Goal: Task Accomplishment & Management: Manage account settings

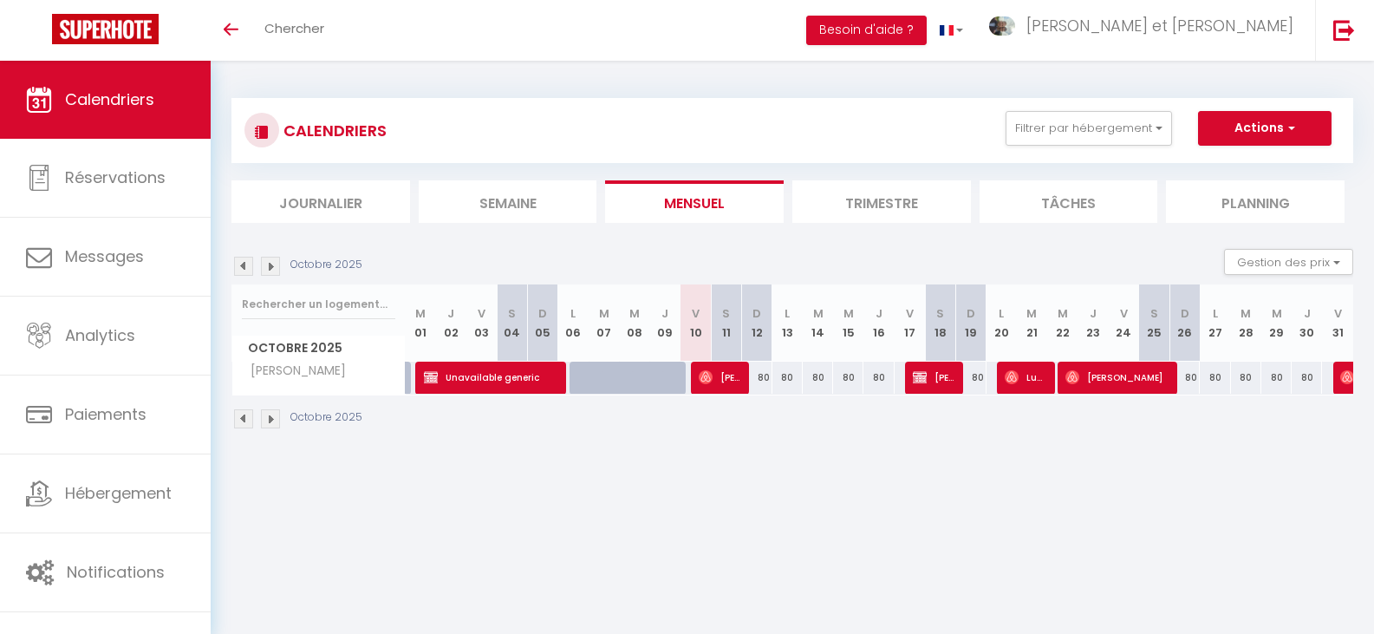
click at [248, 273] on img at bounding box center [243, 266] width 19 height 19
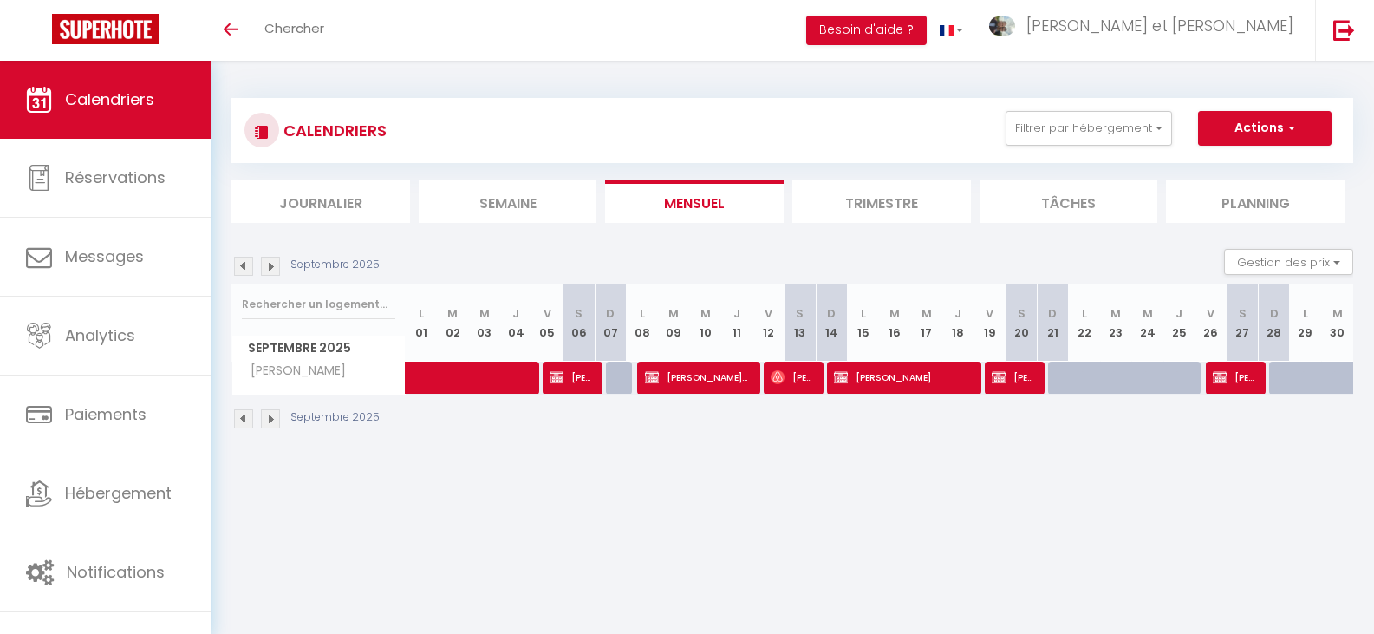
click at [827, 208] on li "Trimestre" at bounding box center [882, 201] width 179 height 42
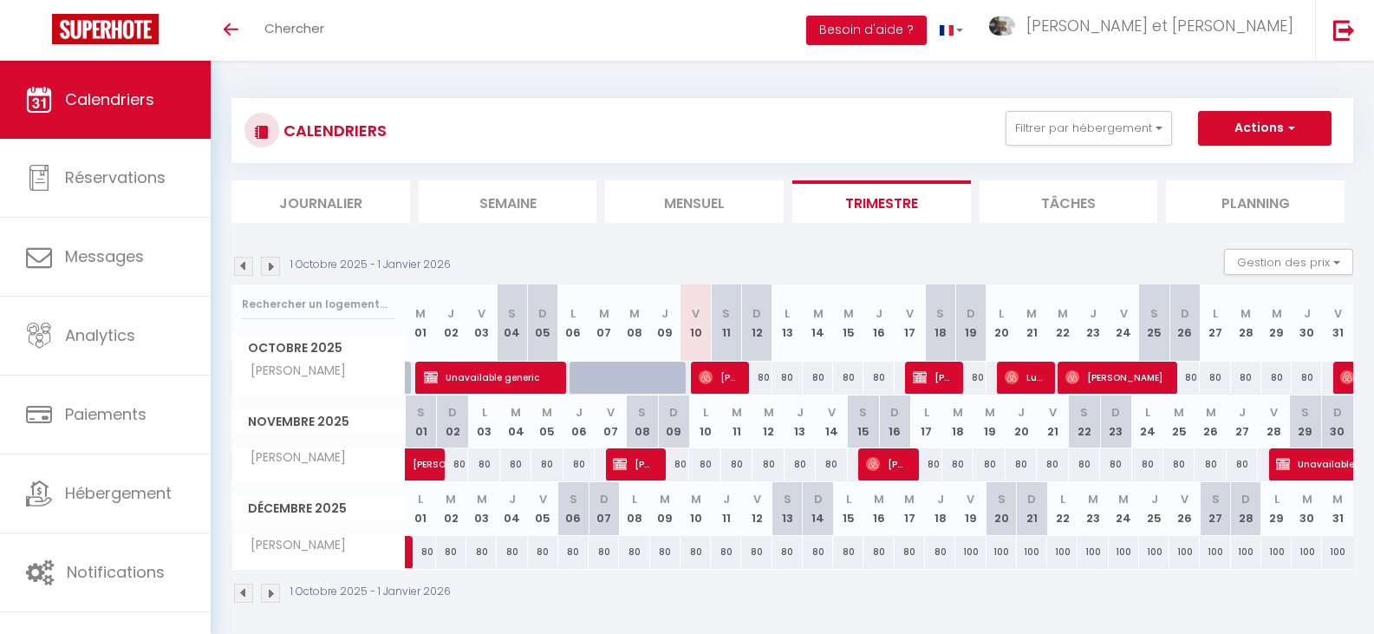
click at [243, 271] on img at bounding box center [243, 266] width 19 height 19
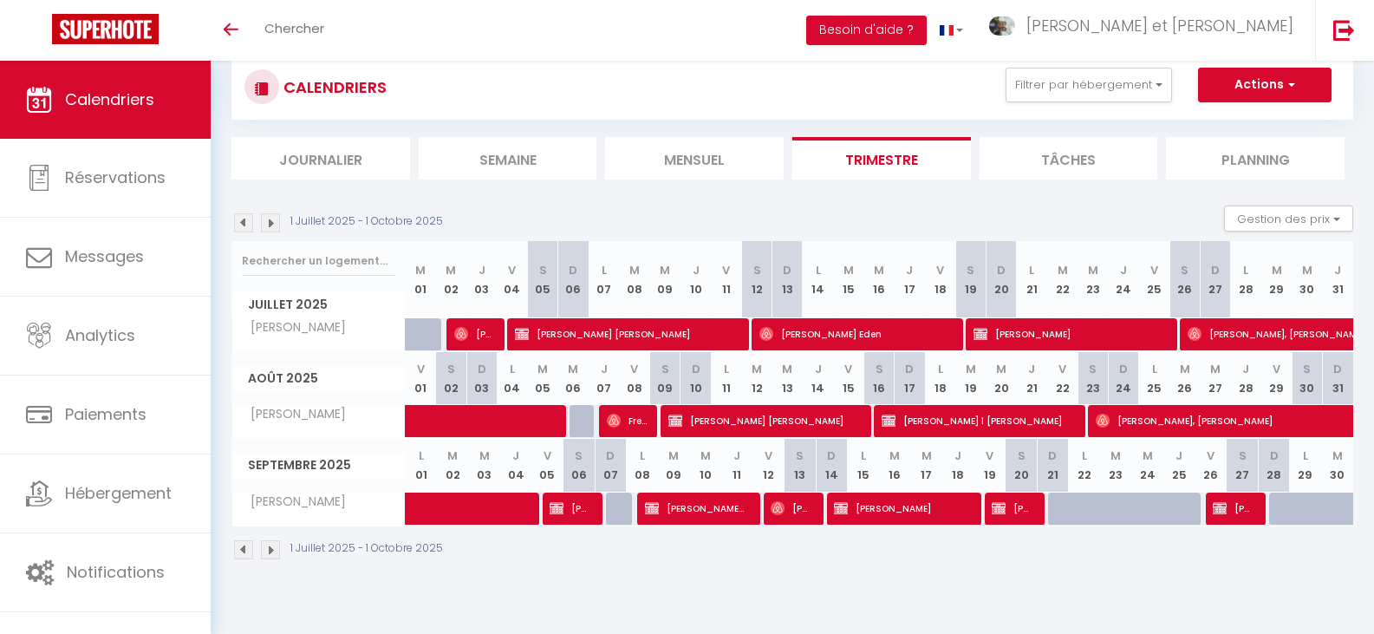
scroll to position [61, 0]
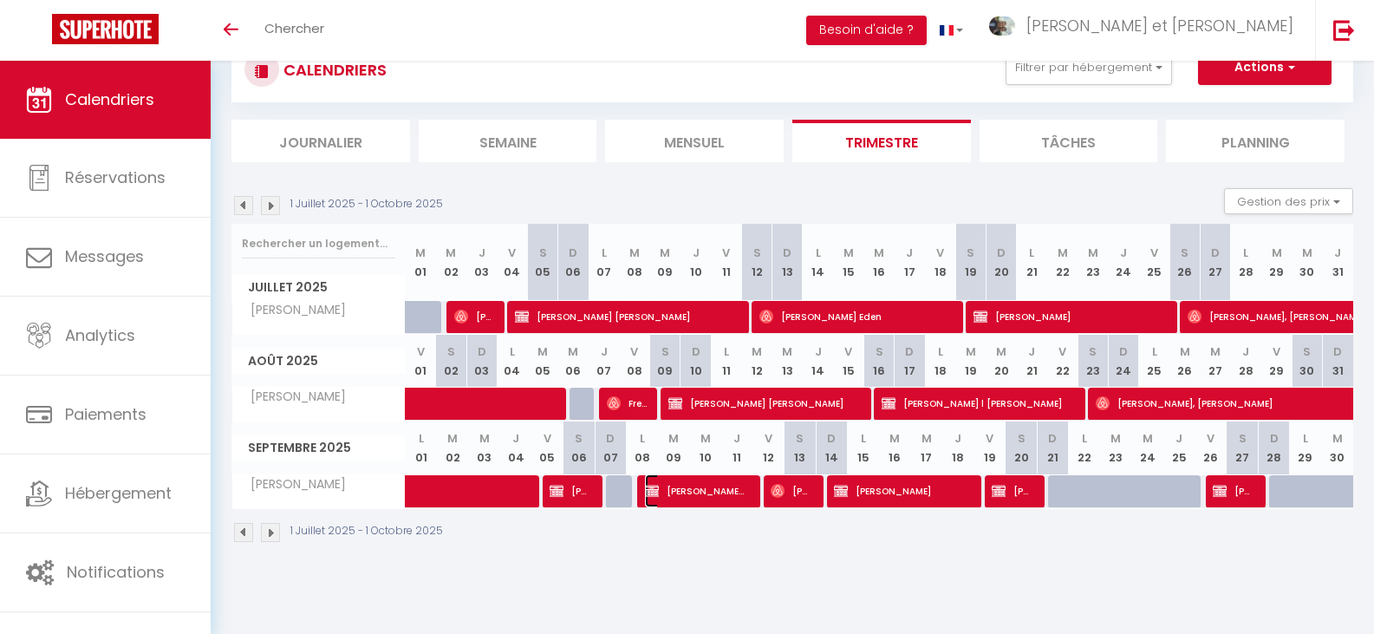
click at [687, 496] on span "Christine Chauvin Christine" at bounding box center [695, 490] width 101 height 33
select select "OK"
select select "1"
select select "0"
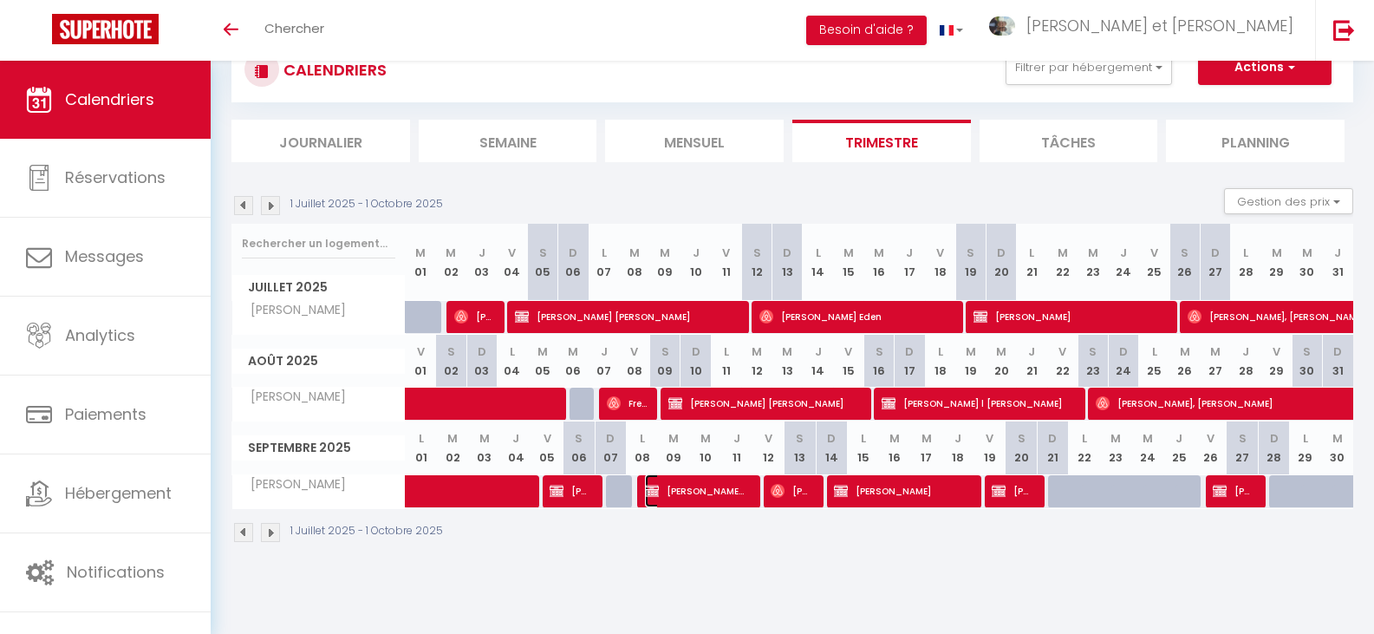
select select "1"
select select
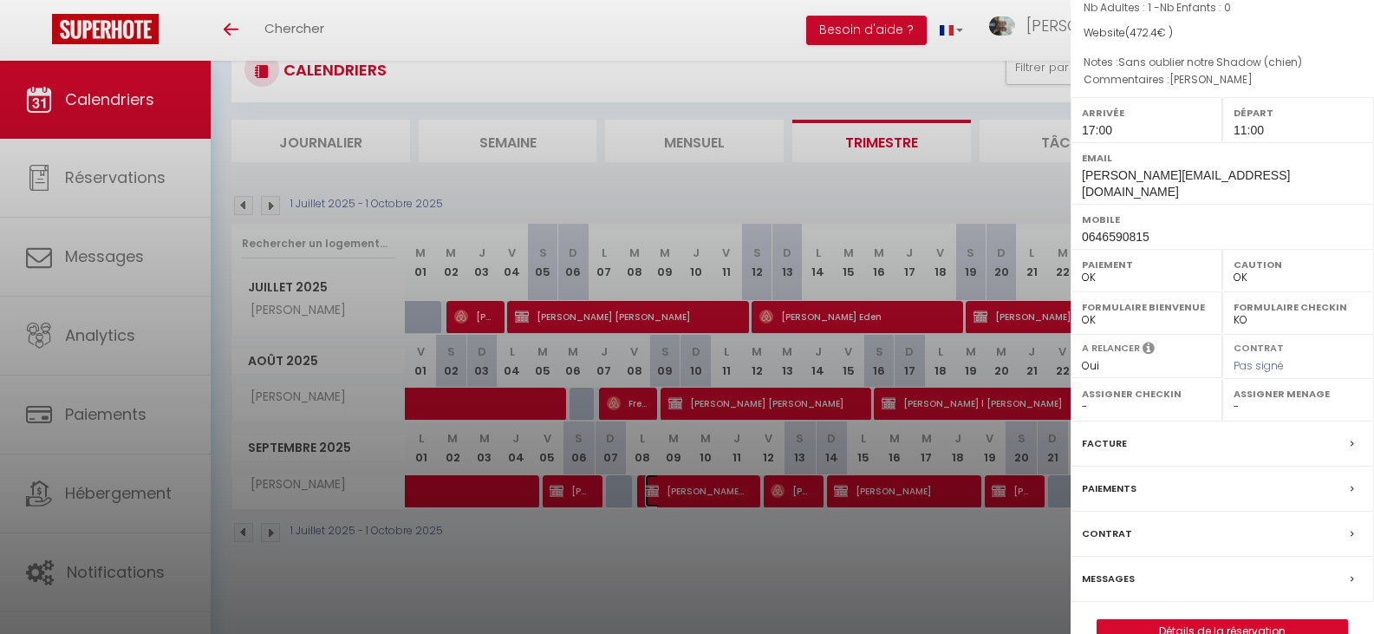
scroll to position [230, 0]
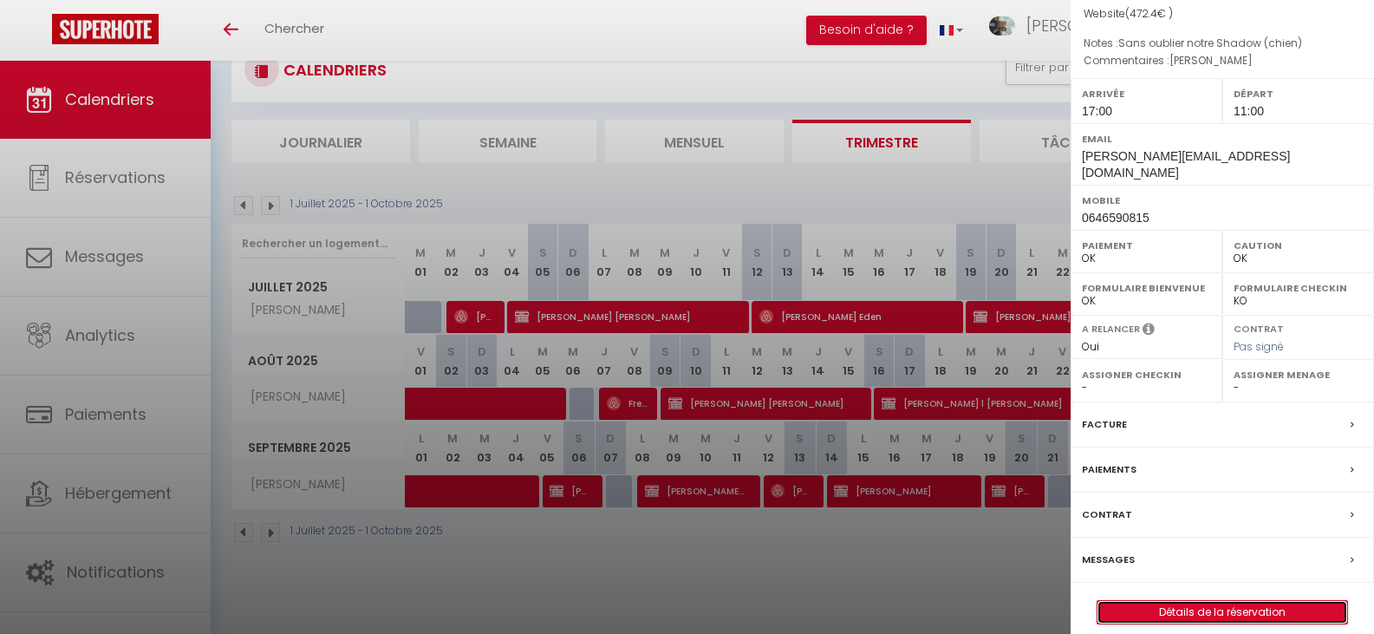
click at [1225, 601] on link "Détails de la réservation" at bounding box center [1223, 612] width 250 height 23
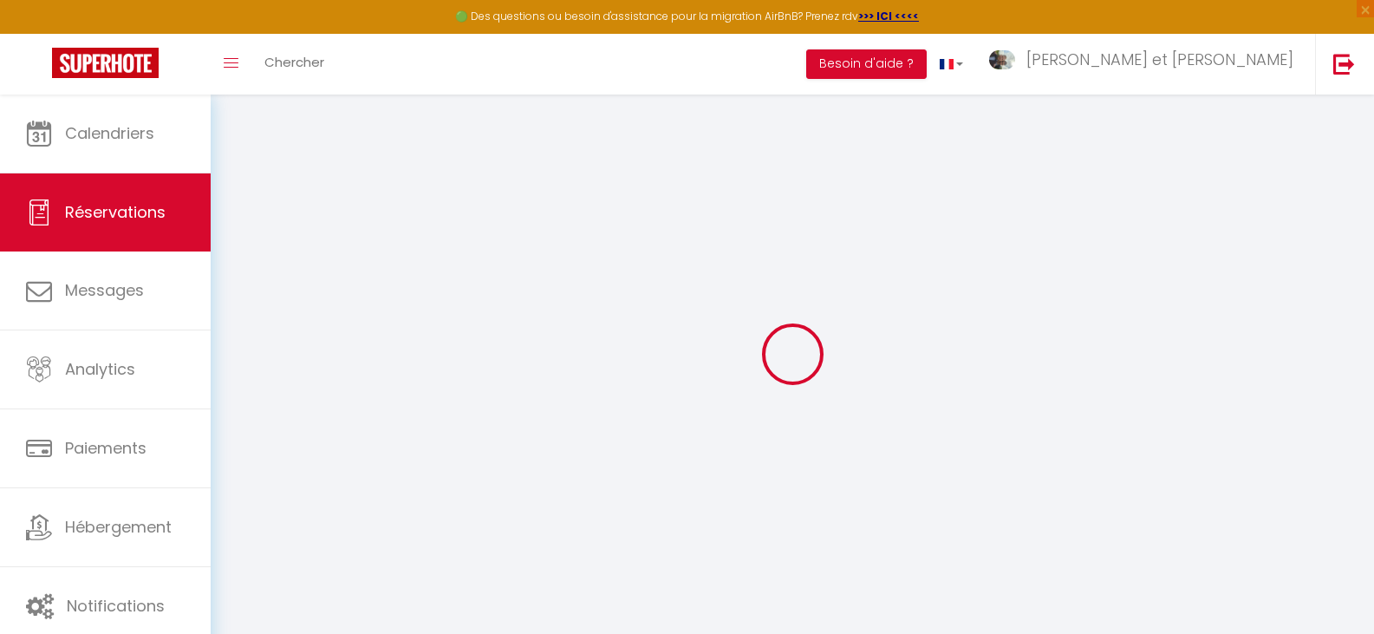
select select
checkbox input "false"
select select
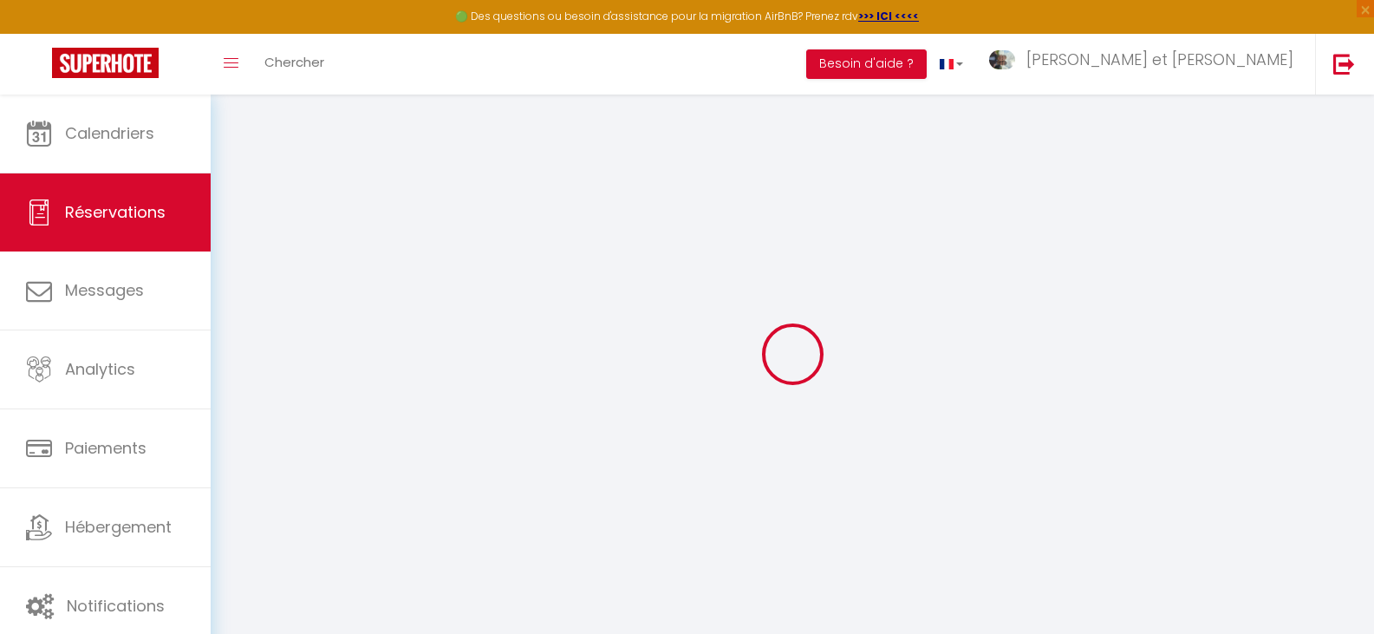
checkbox input "false"
type adress0 "Chauvin Franck"
type textarea "Sans oublier notre Shadow (chien)"
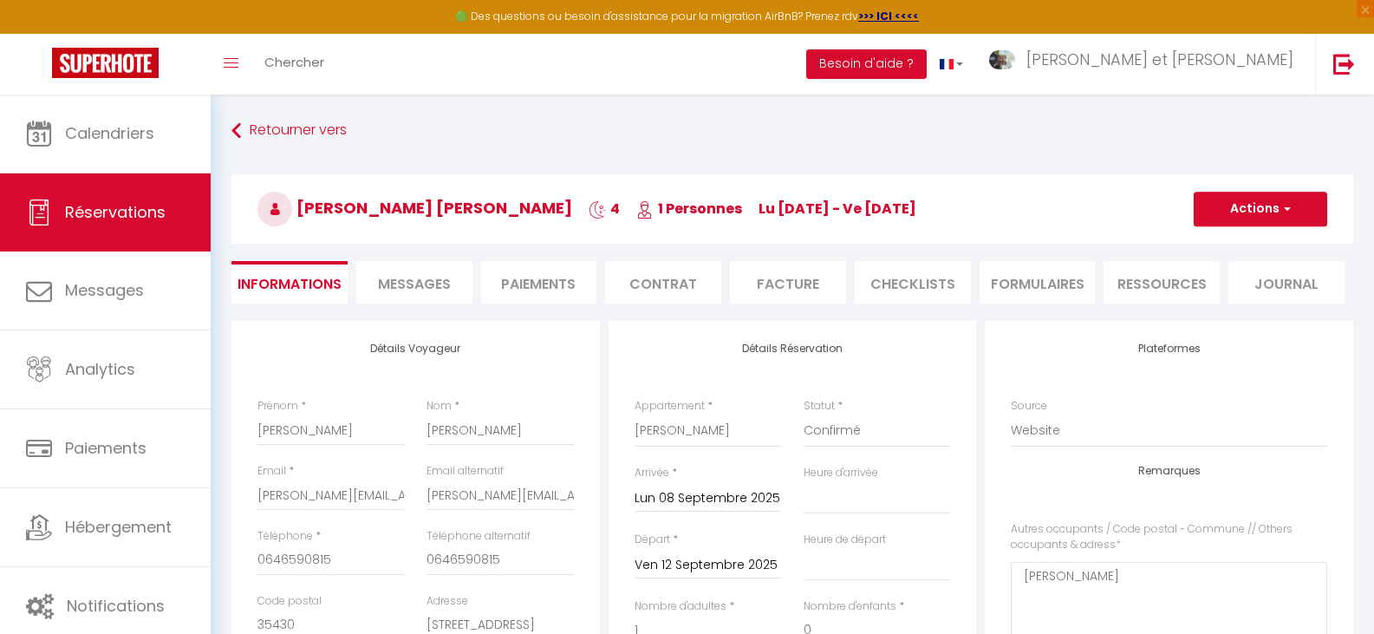
type input "60"
type input "4.4"
select select
checkbox input "false"
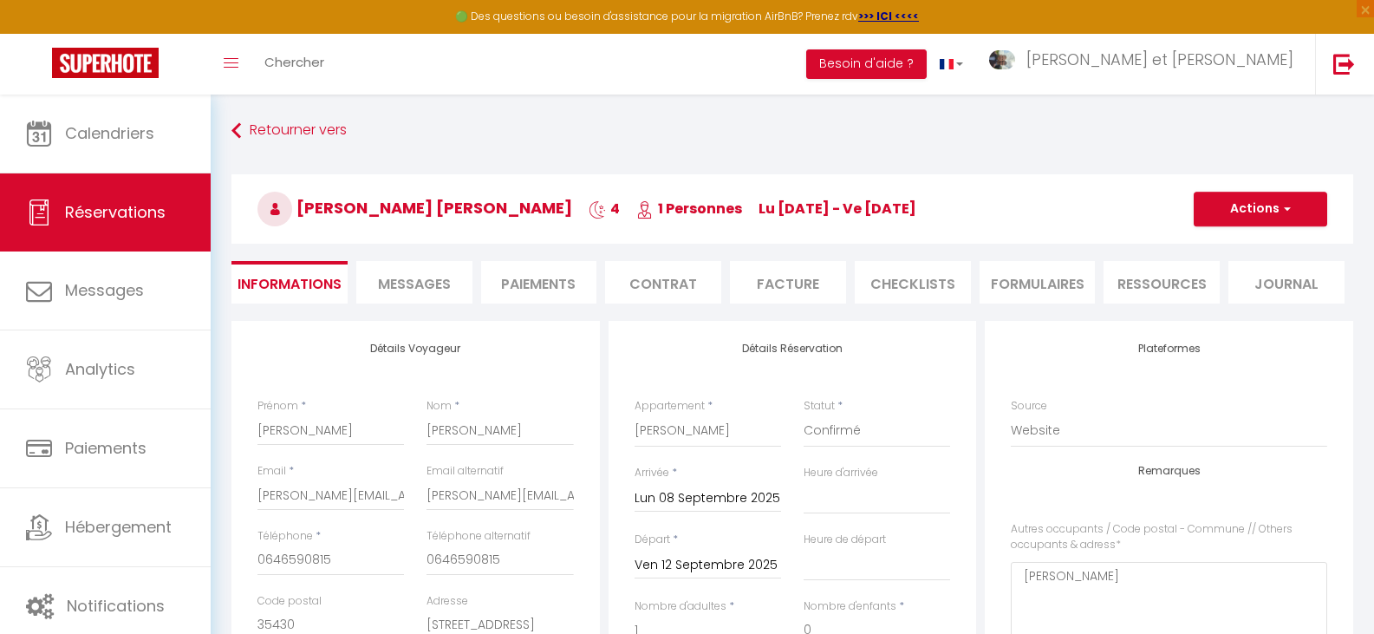
select select "17:00"
select select "11:00"
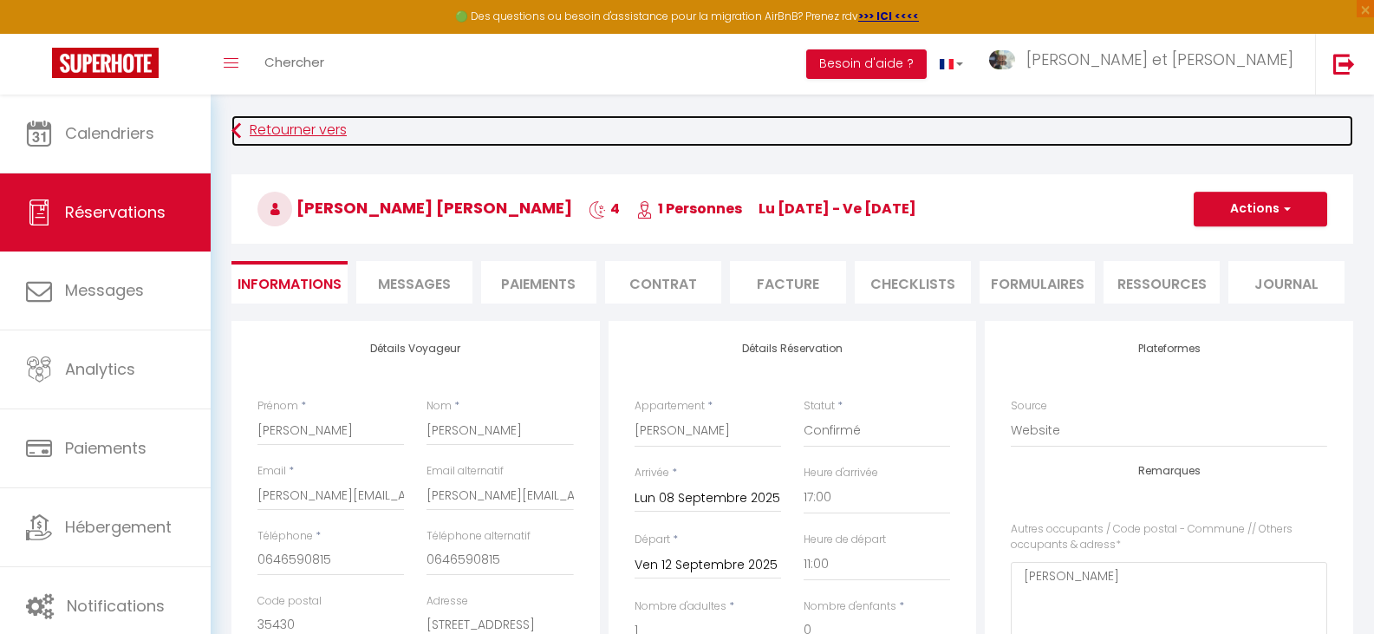
click at [985, 140] on link "Retourner vers" at bounding box center [793, 130] width 1122 height 31
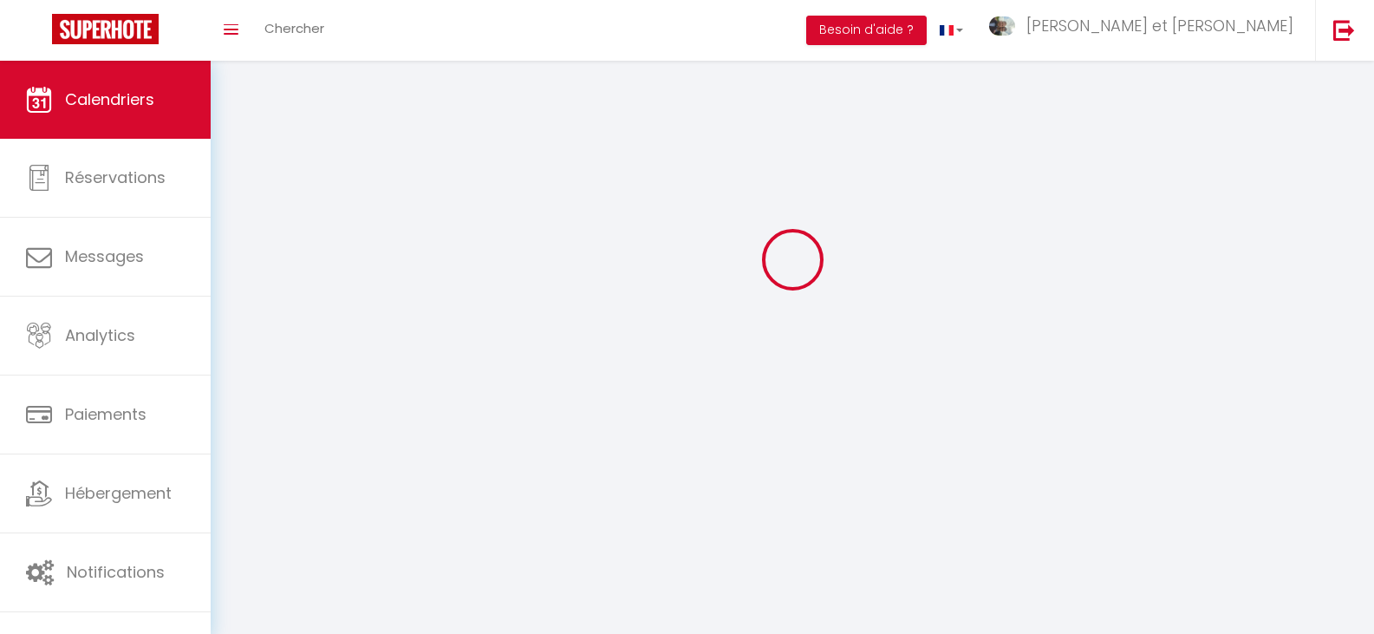
scroll to position [95, 0]
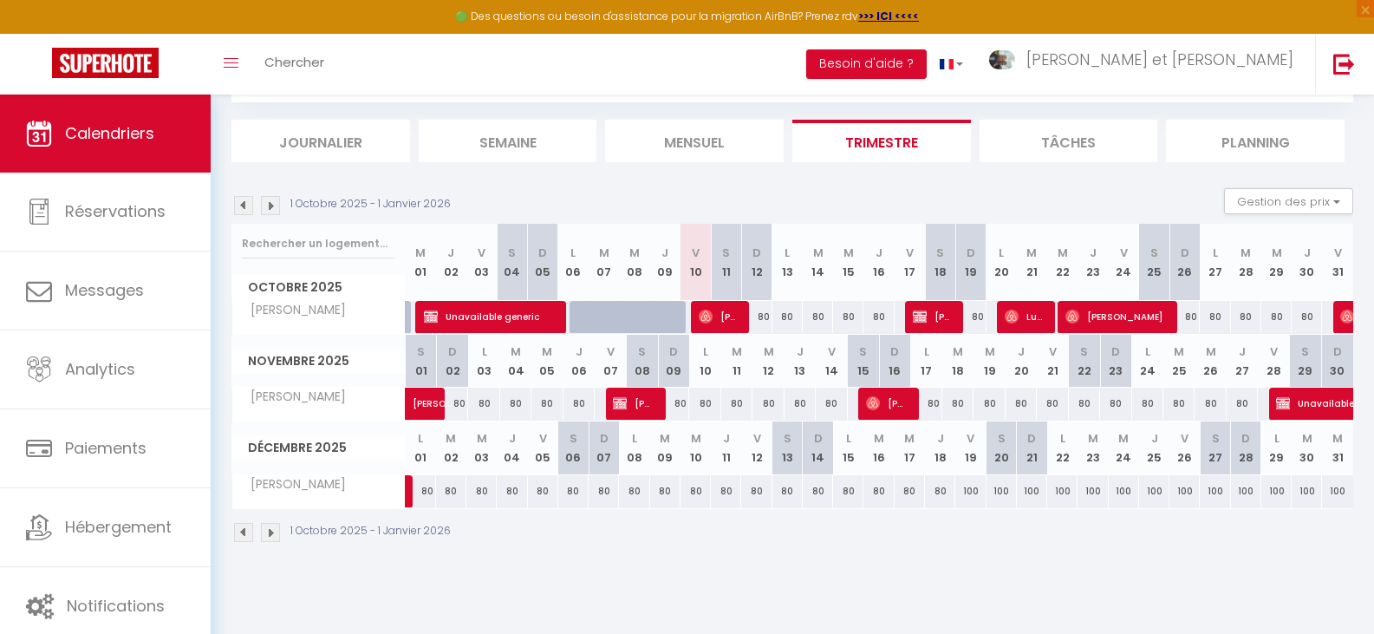
click at [250, 206] on img at bounding box center [243, 205] width 19 height 19
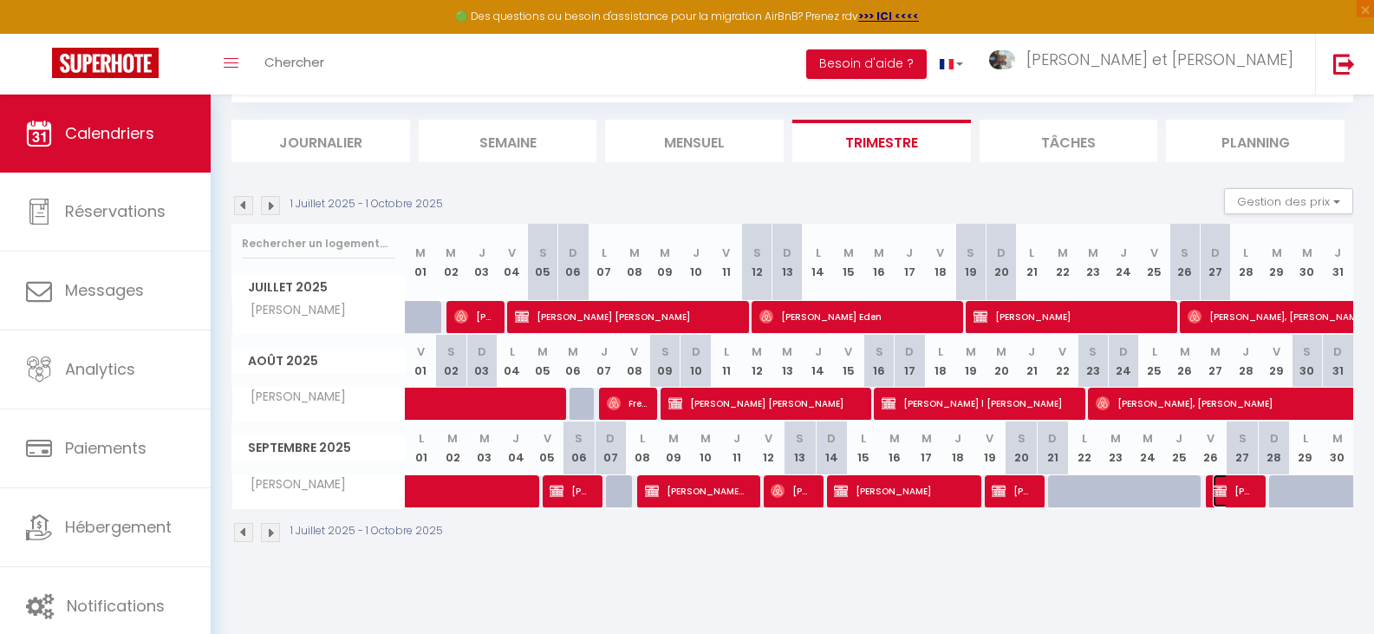
click at [1243, 492] on span "[PERSON_NAME]" at bounding box center [1233, 490] width 41 height 33
select select "OK"
select select "KO"
select select "1"
select select "0"
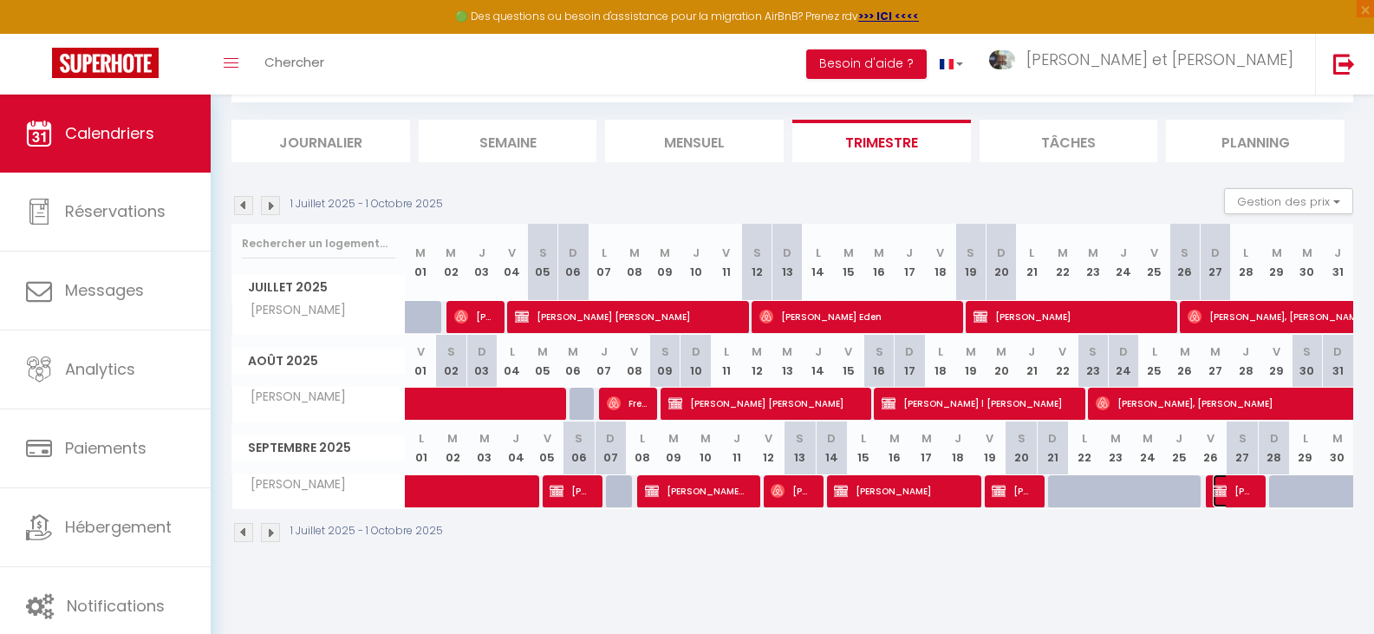
select select "1"
select select
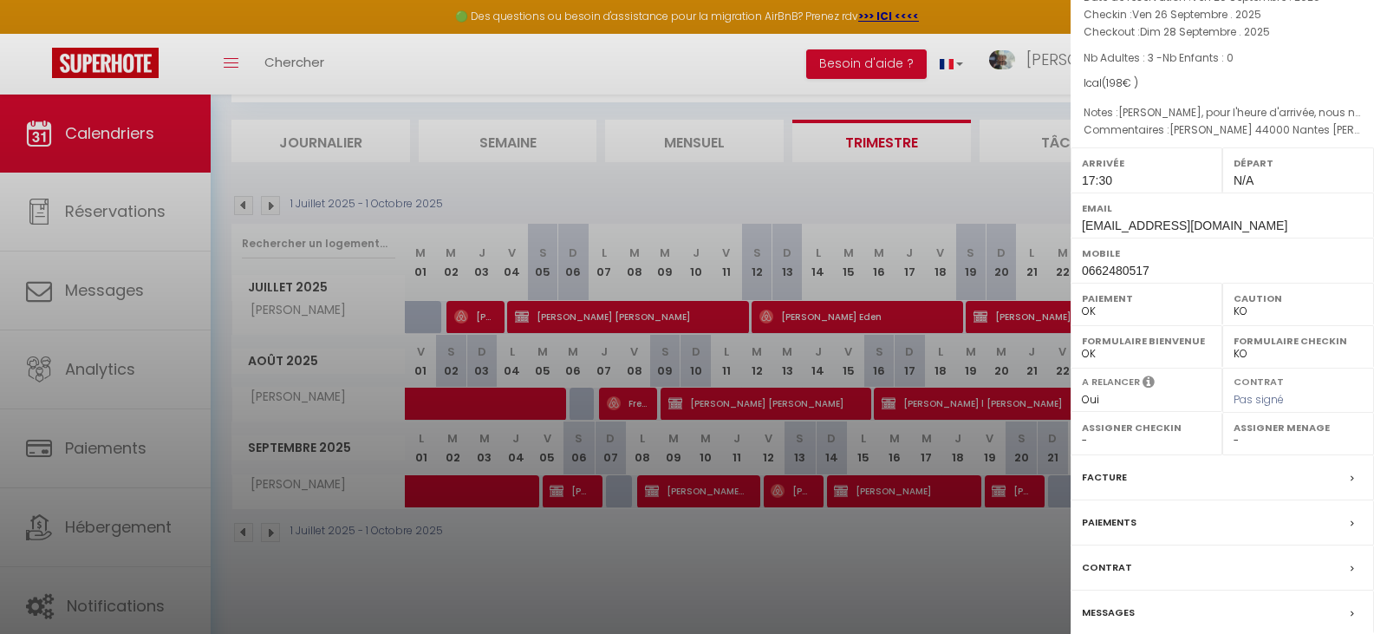
scroll to position [174, 0]
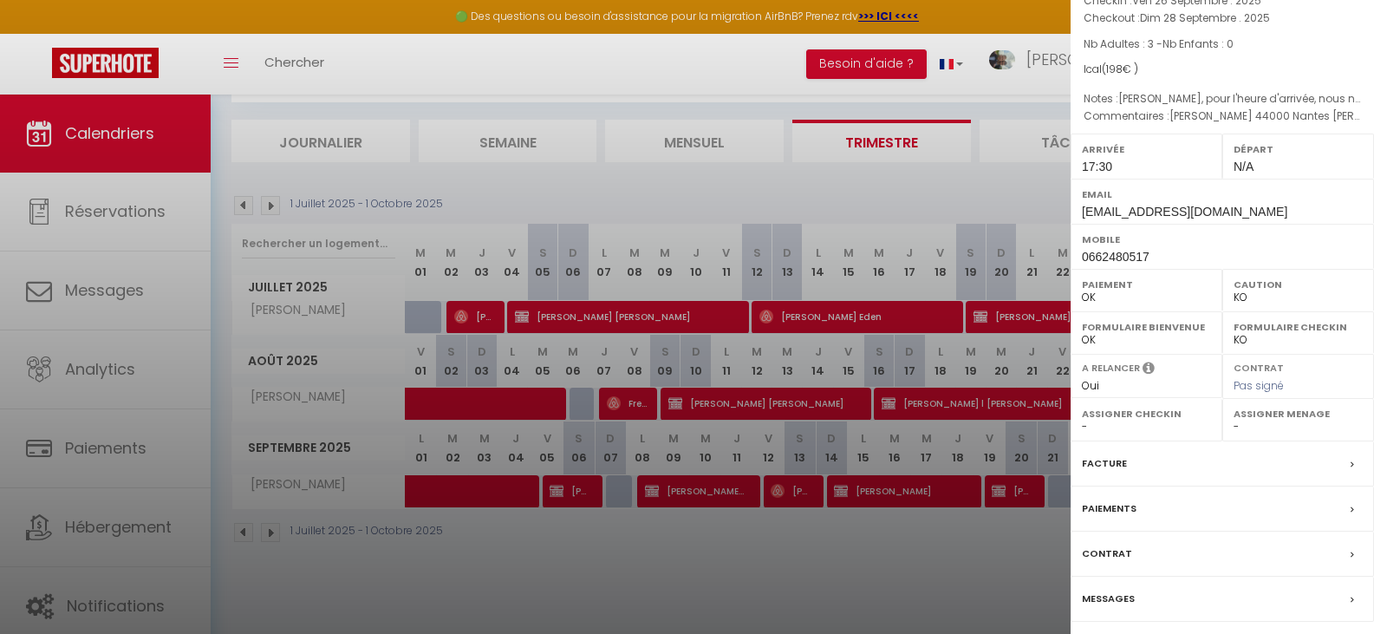
click at [986, 558] on div at bounding box center [687, 317] width 1374 height 634
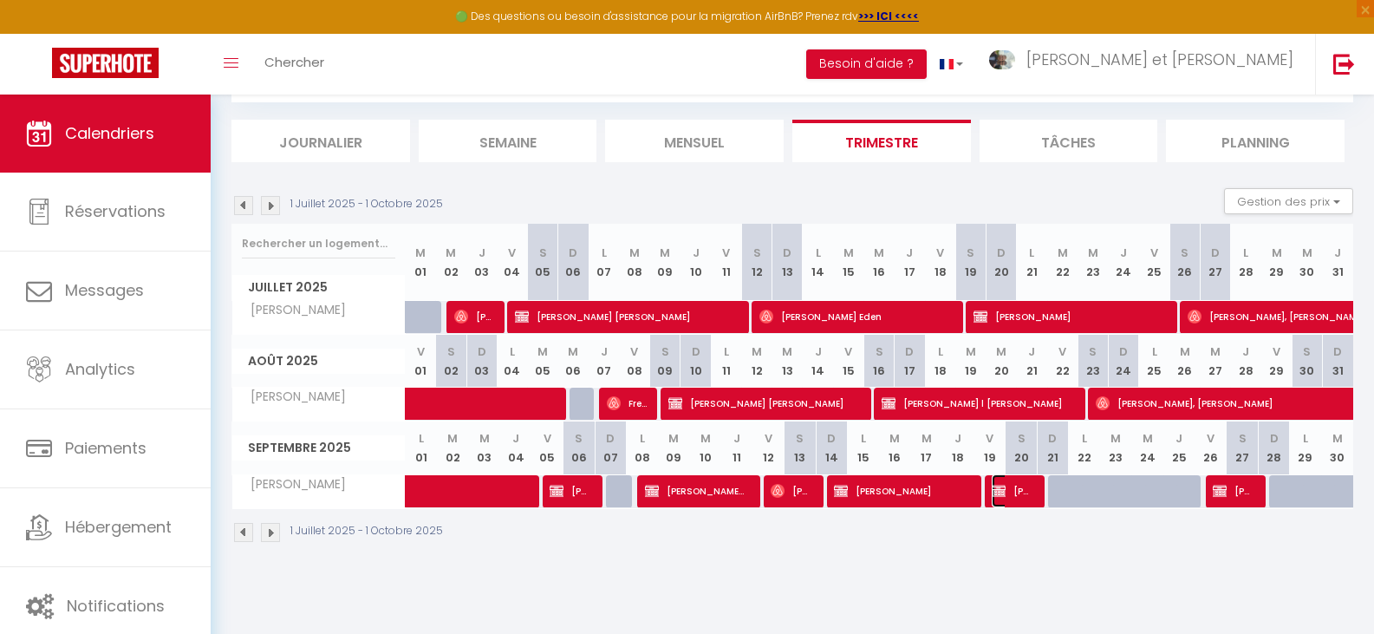
click at [999, 499] on span "Françoise LE BARS Françoise" at bounding box center [1012, 490] width 41 height 33
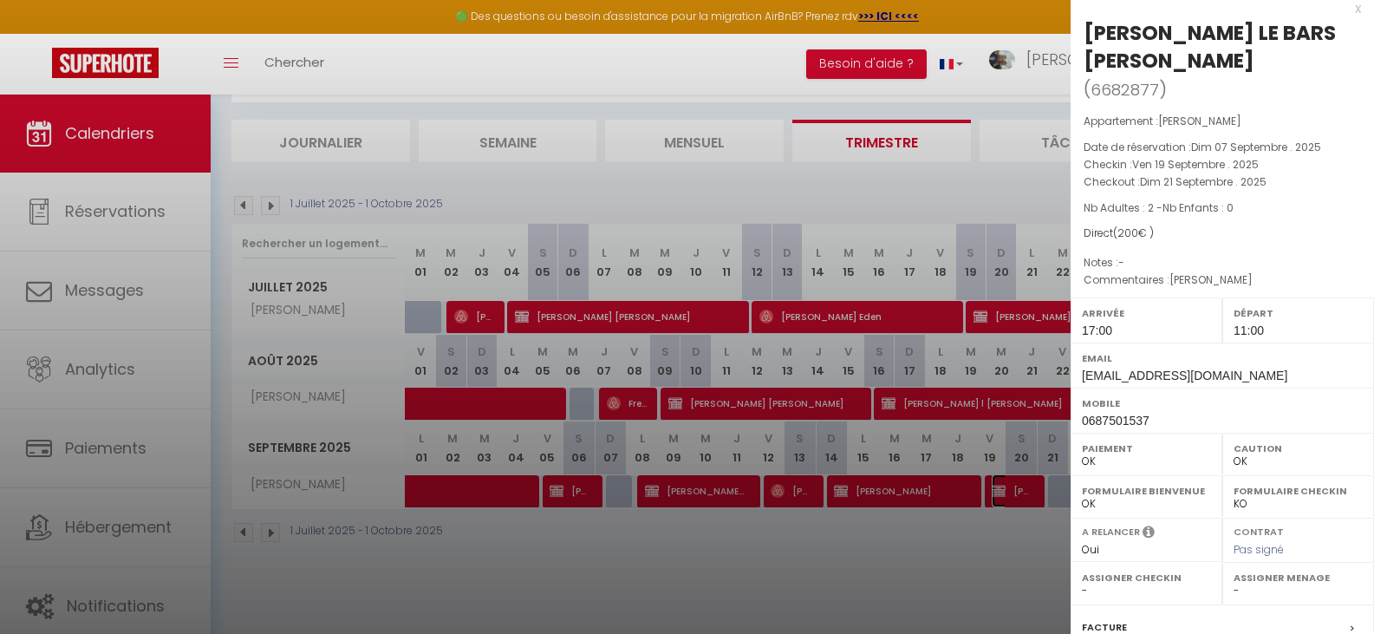
scroll to position [0, 0]
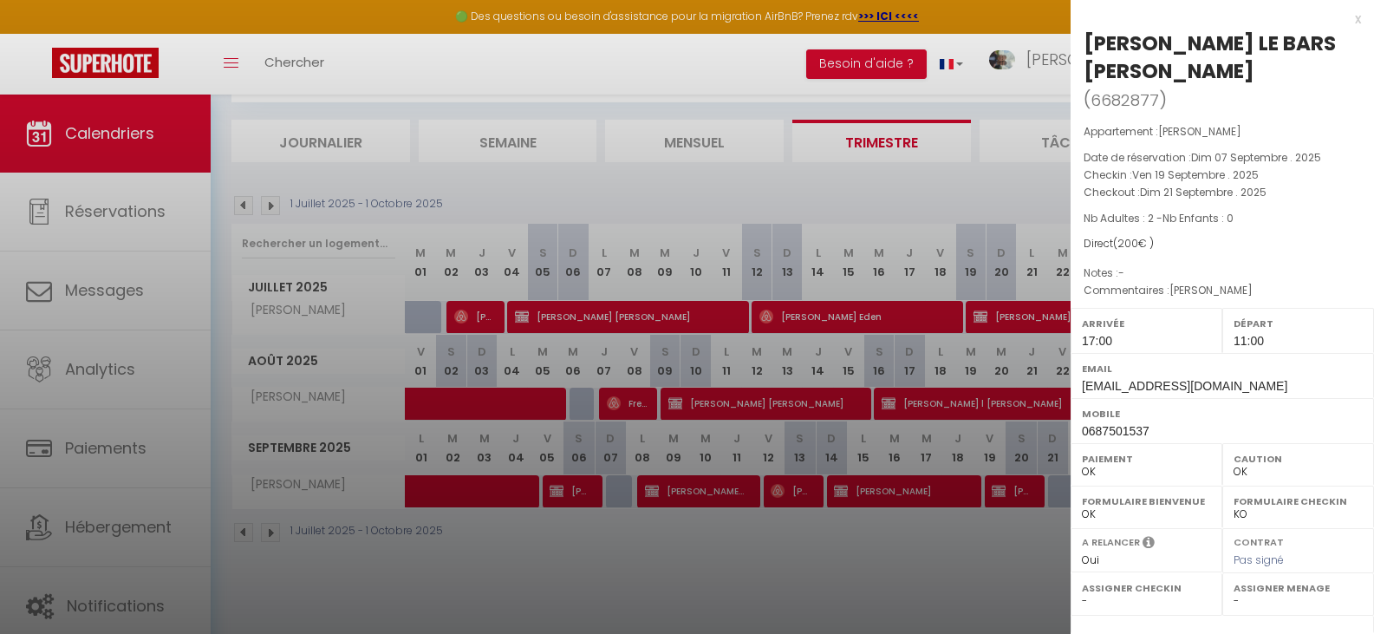
click at [954, 584] on div at bounding box center [687, 317] width 1374 height 634
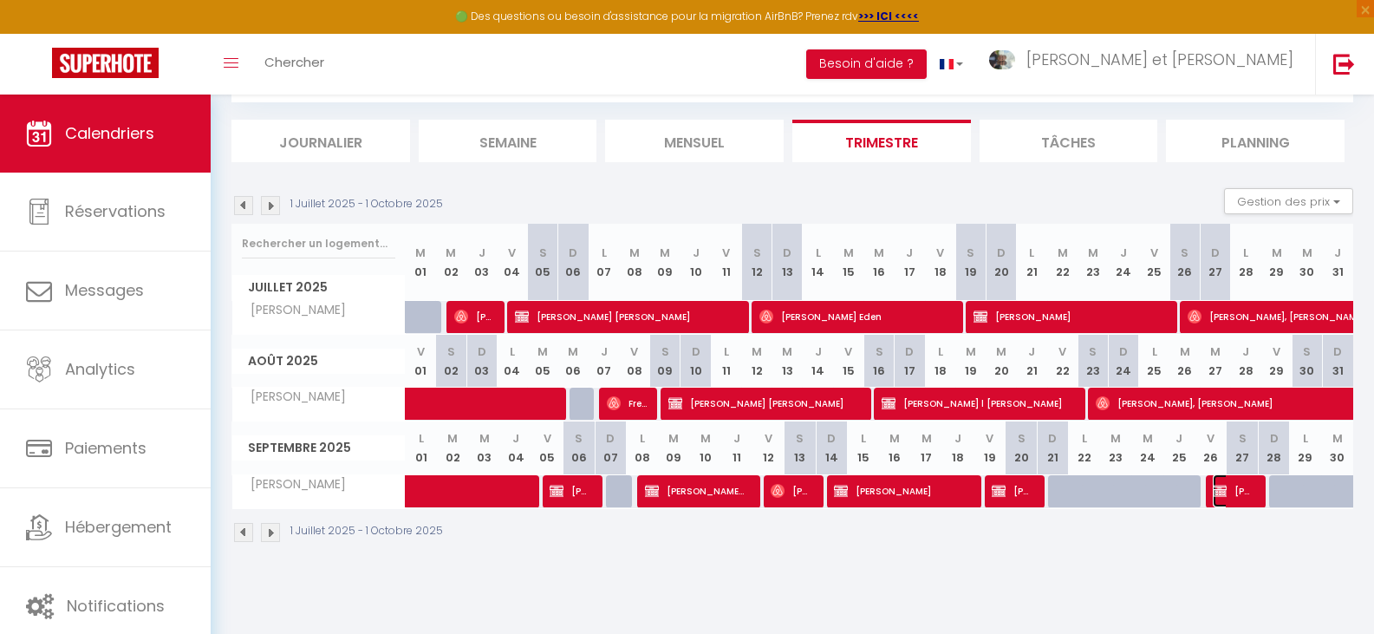
click at [1227, 489] on img at bounding box center [1220, 491] width 14 height 14
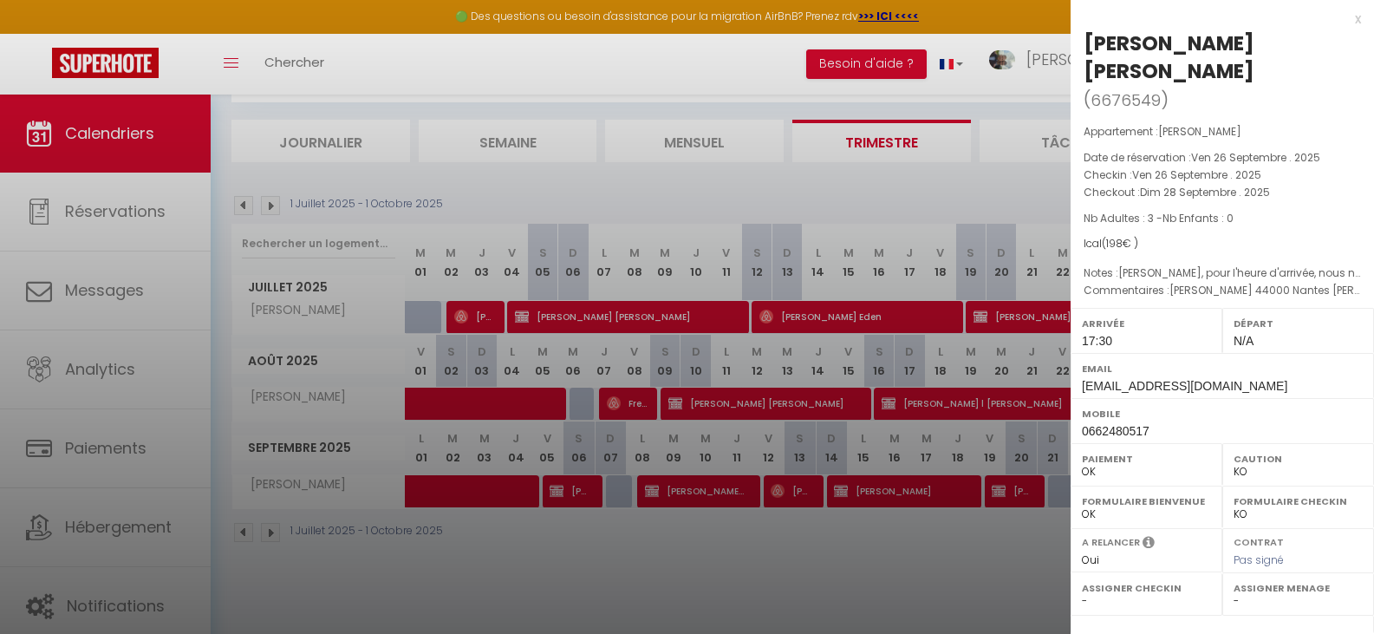
click at [947, 554] on div at bounding box center [687, 317] width 1374 height 634
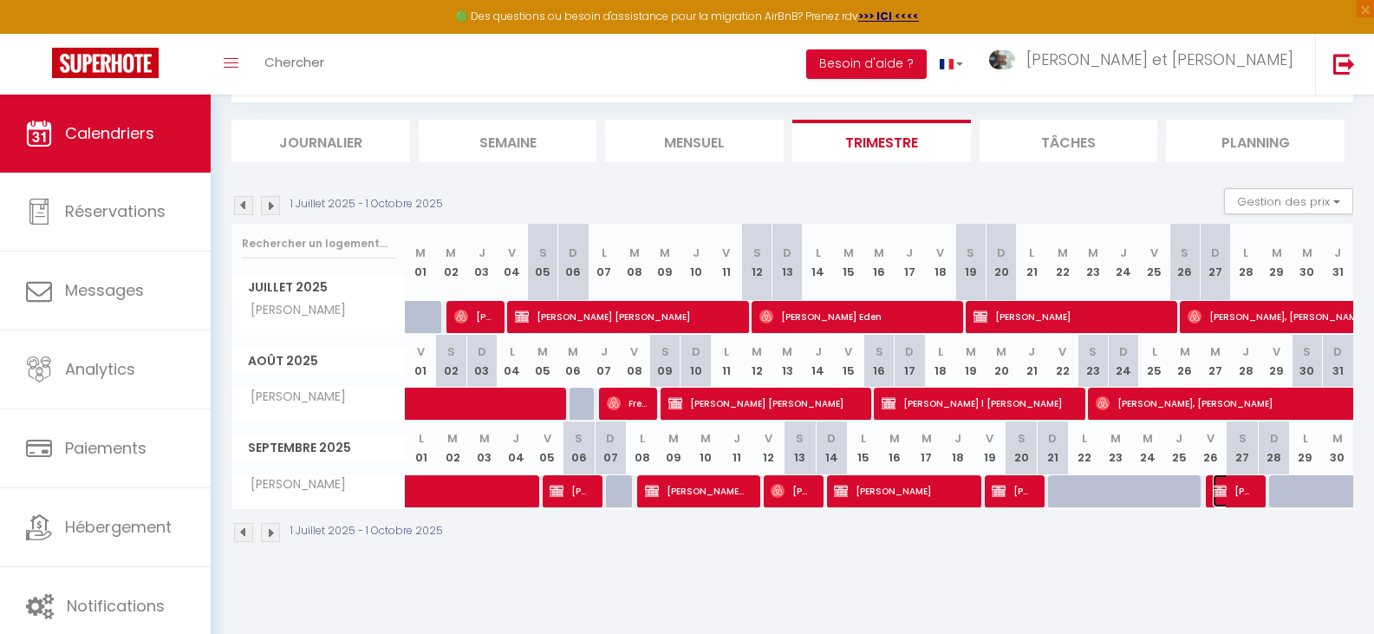
click at [1229, 498] on span "[PERSON_NAME]" at bounding box center [1233, 490] width 41 height 33
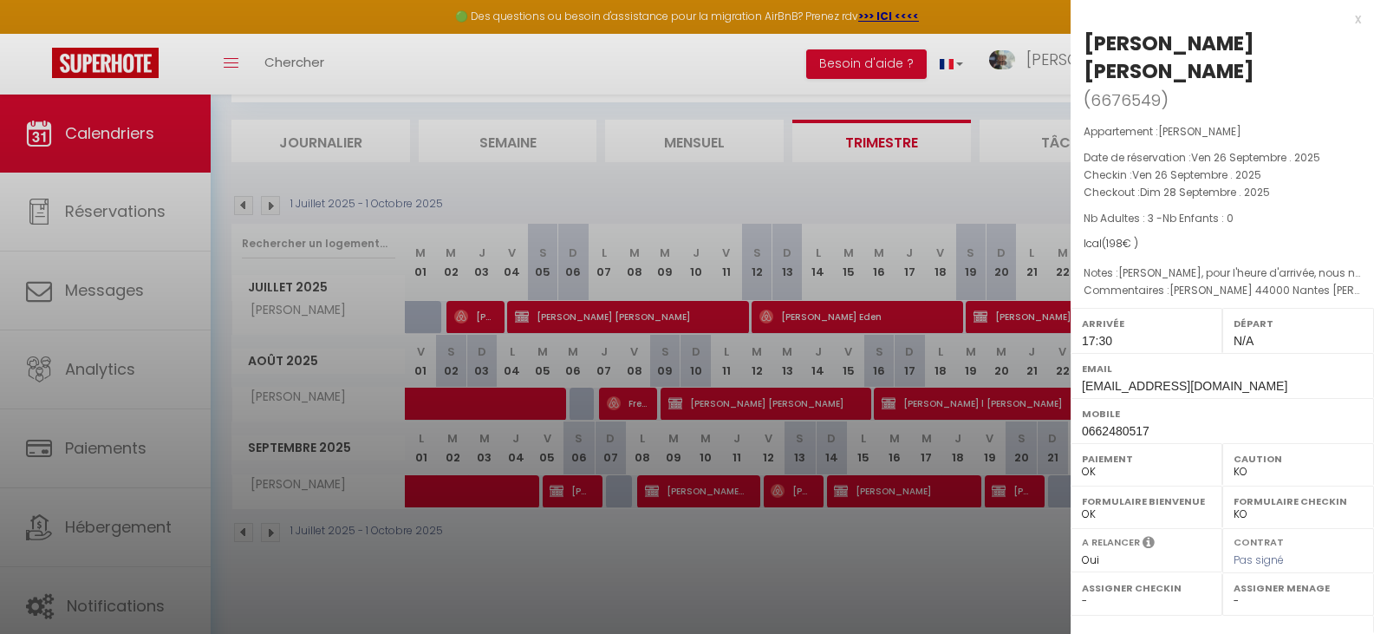
click at [971, 540] on div at bounding box center [687, 317] width 1374 height 634
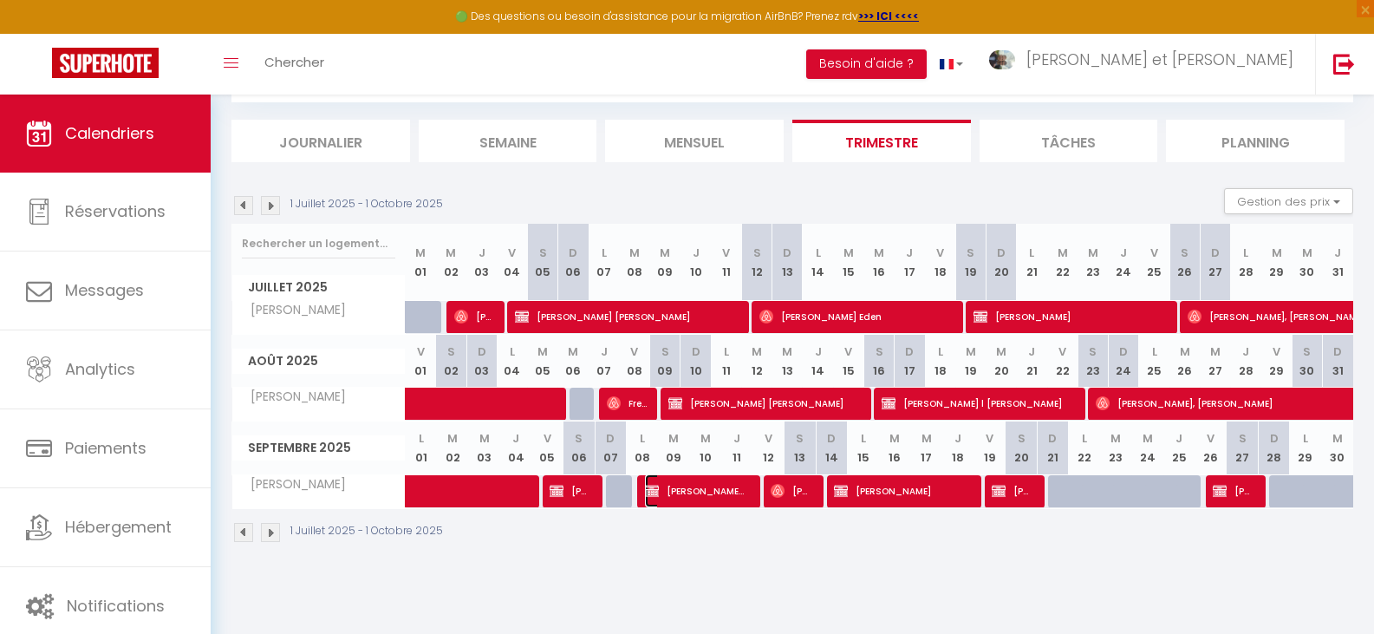
click at [683, 486] on span "Christine Chauvin Christine" at bounding box center [695, 490] width 101 height 33
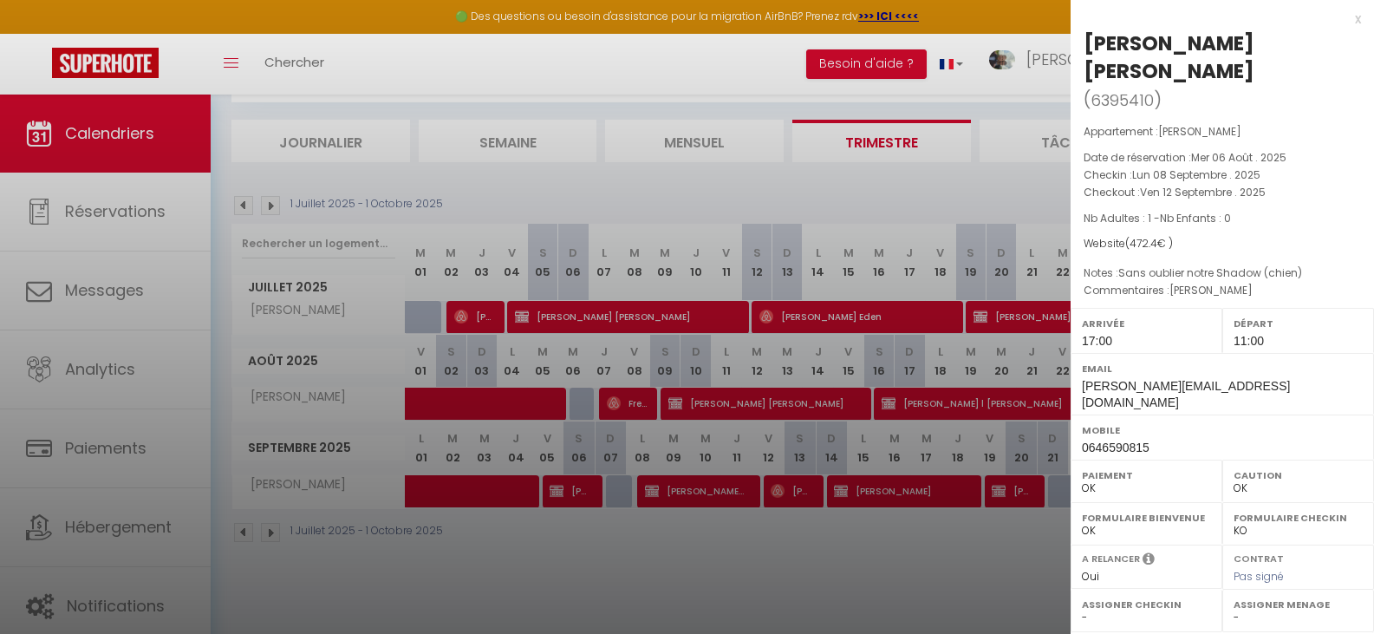
click at [805, 493] on div at bounding box center [687, 317] width 1374 height 634
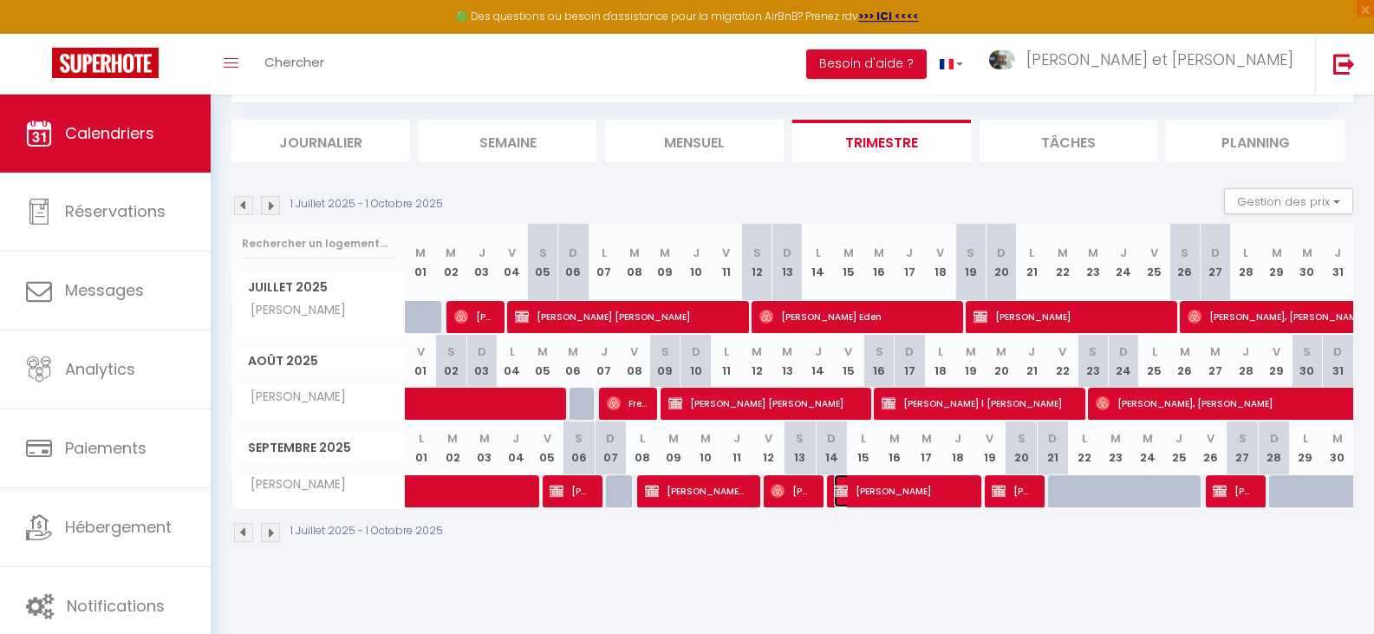
click at [893, 493] on span "Brigitte Andersen Birgitte" at bounding box center [900, 490] width 132 height 33
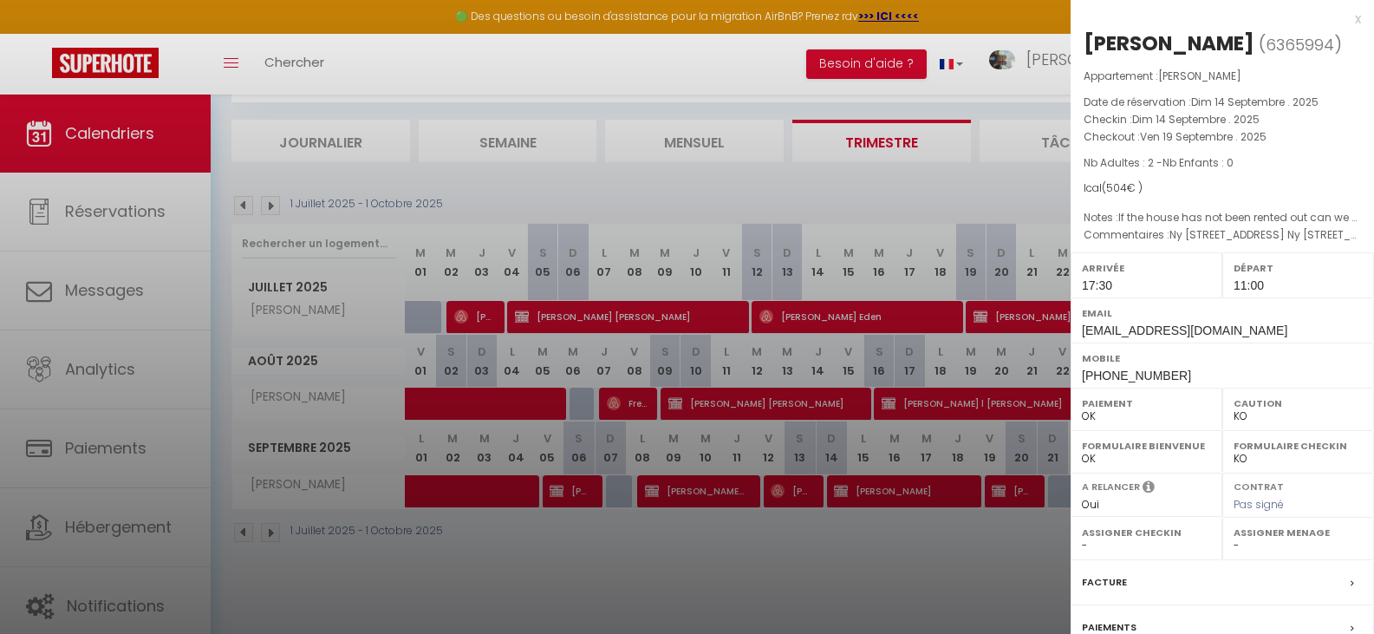
click at [1347, 24] on div "x" at bounding box center [1216, 19] width 290 height 21
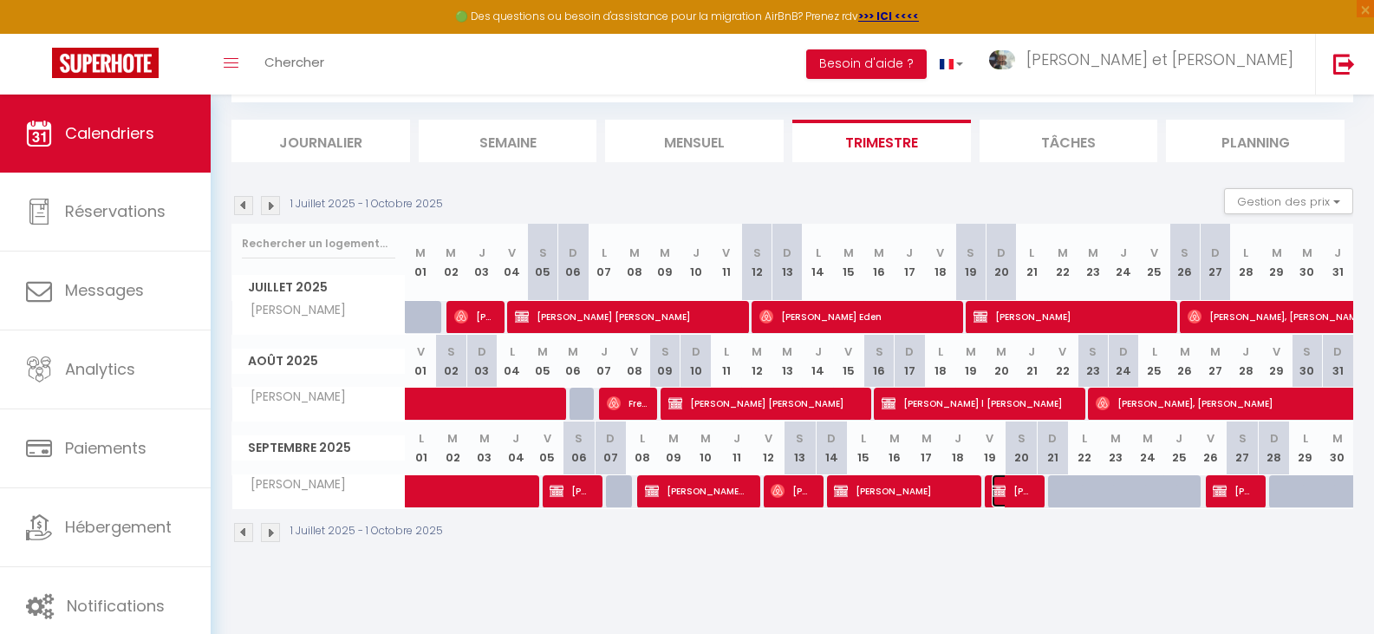
click at [1009, 488] on span "Françoise LE BARS Françoise" at bounding box center [1012, 490] width 41 height 33
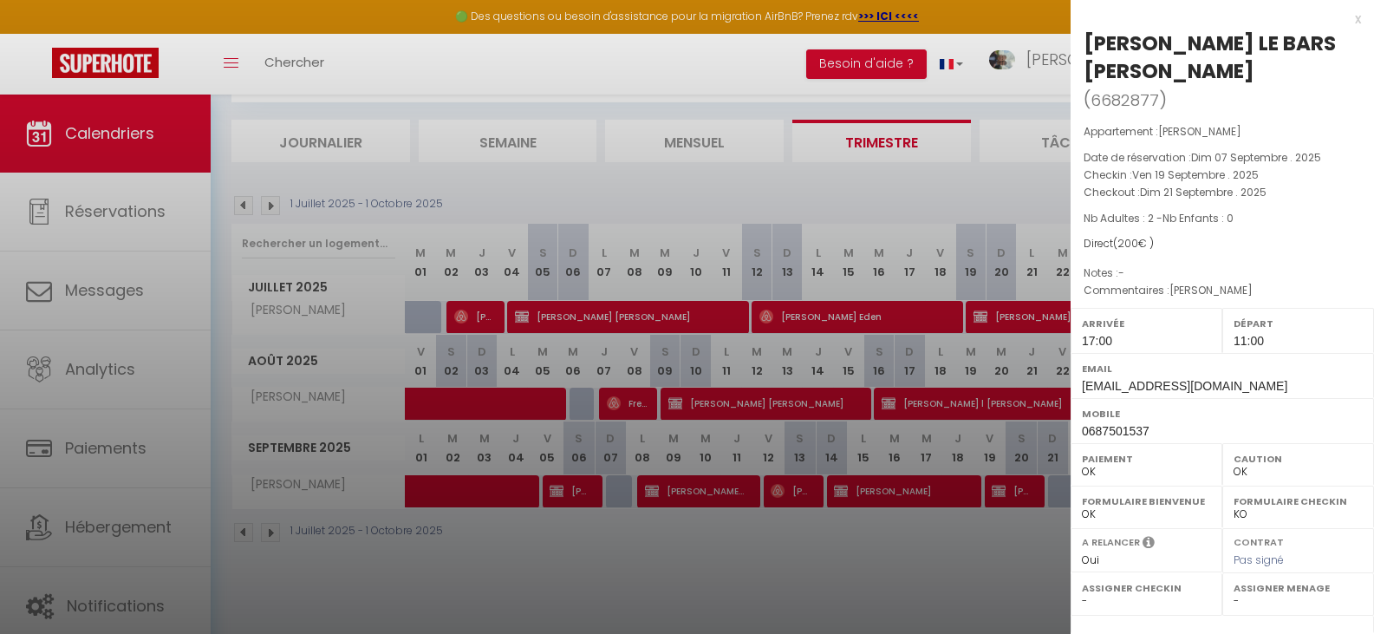
click at [1018, 575] on div at bounding box center [687, 317] width 1374 height 634
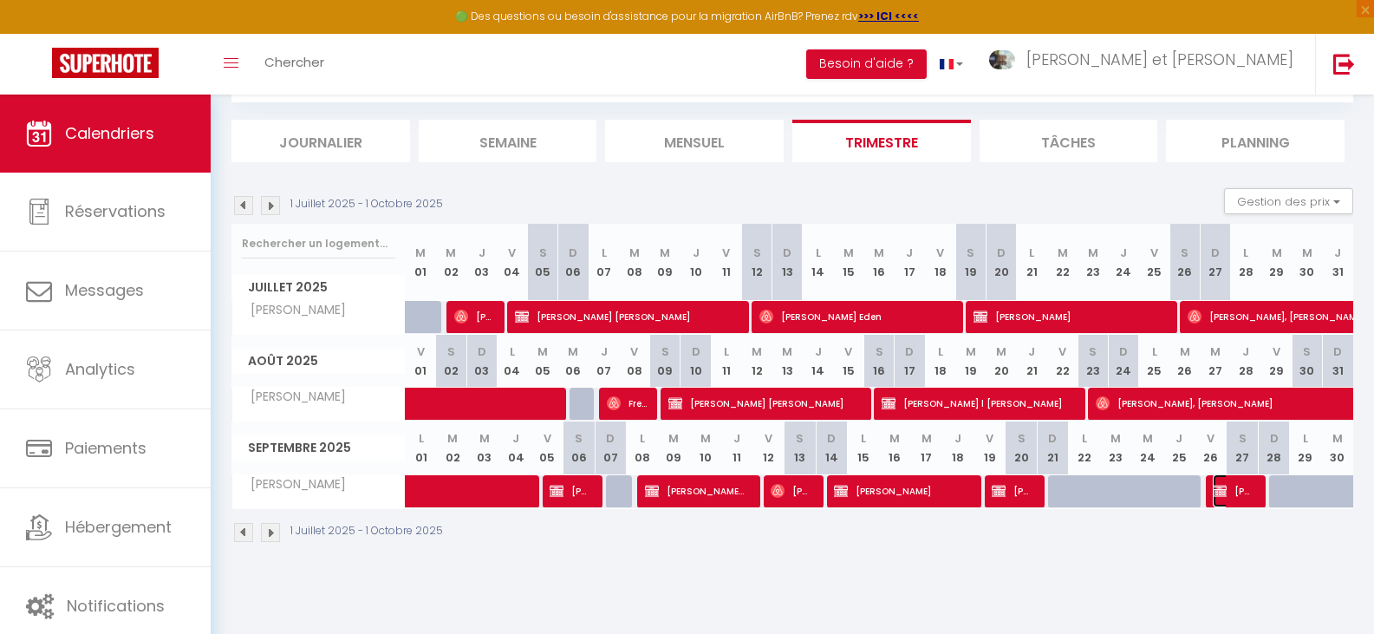
click at [1243, 487] on span "[PERSON_NAME]" at bounding box center [1233, 490] width 41 height 33
select select "KO"
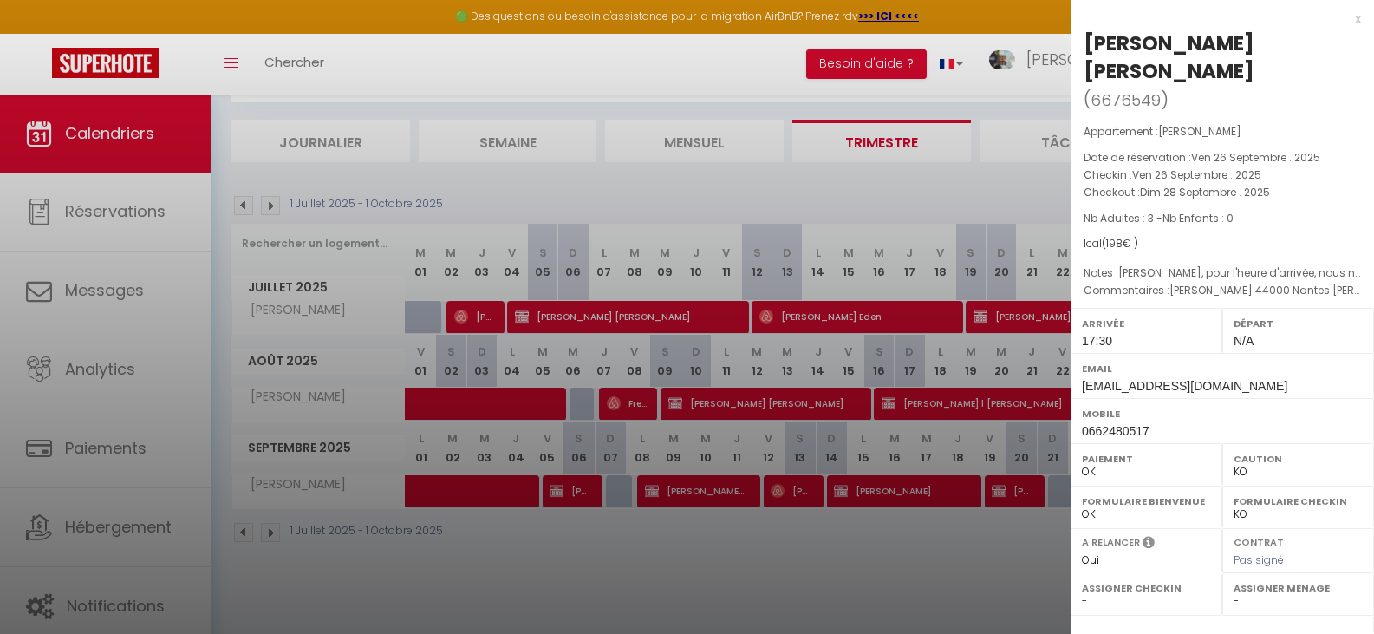
click at [959, 542] on div at bounding box center [687, 317] width 1374 height 634
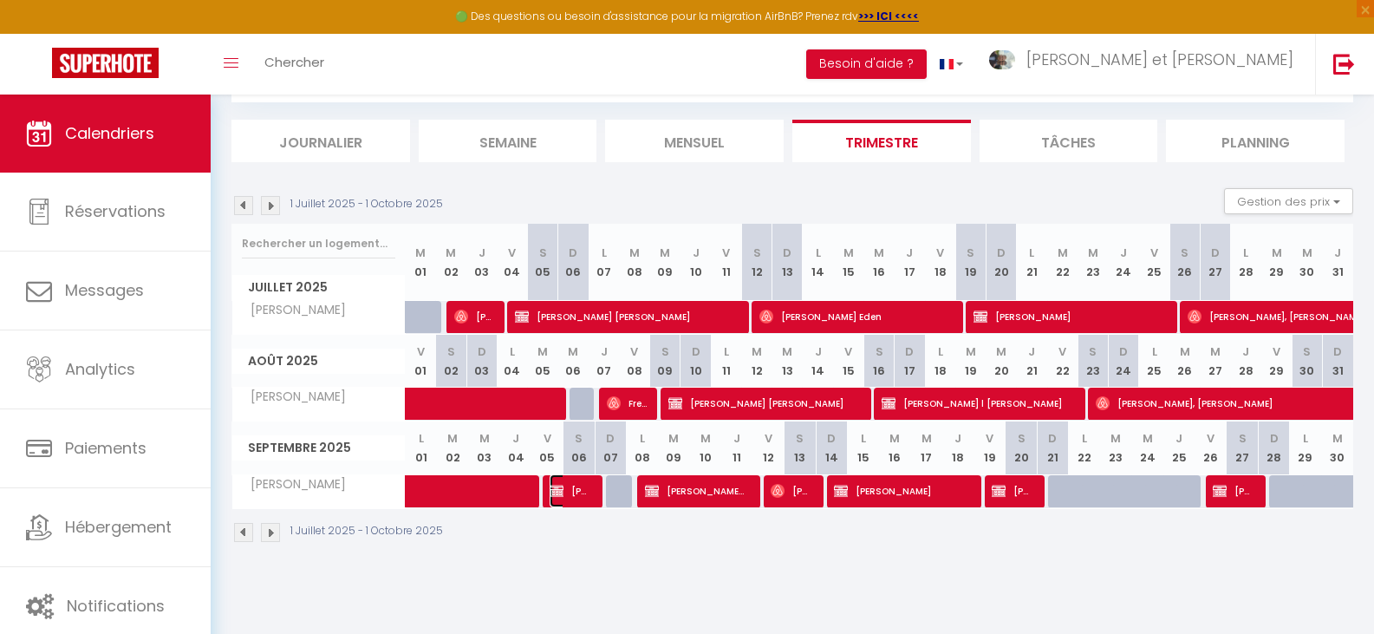
click at [583, 493] on span "Françoise LE BARS Françoise" at bounding box center [570, 490] width 41 height 33
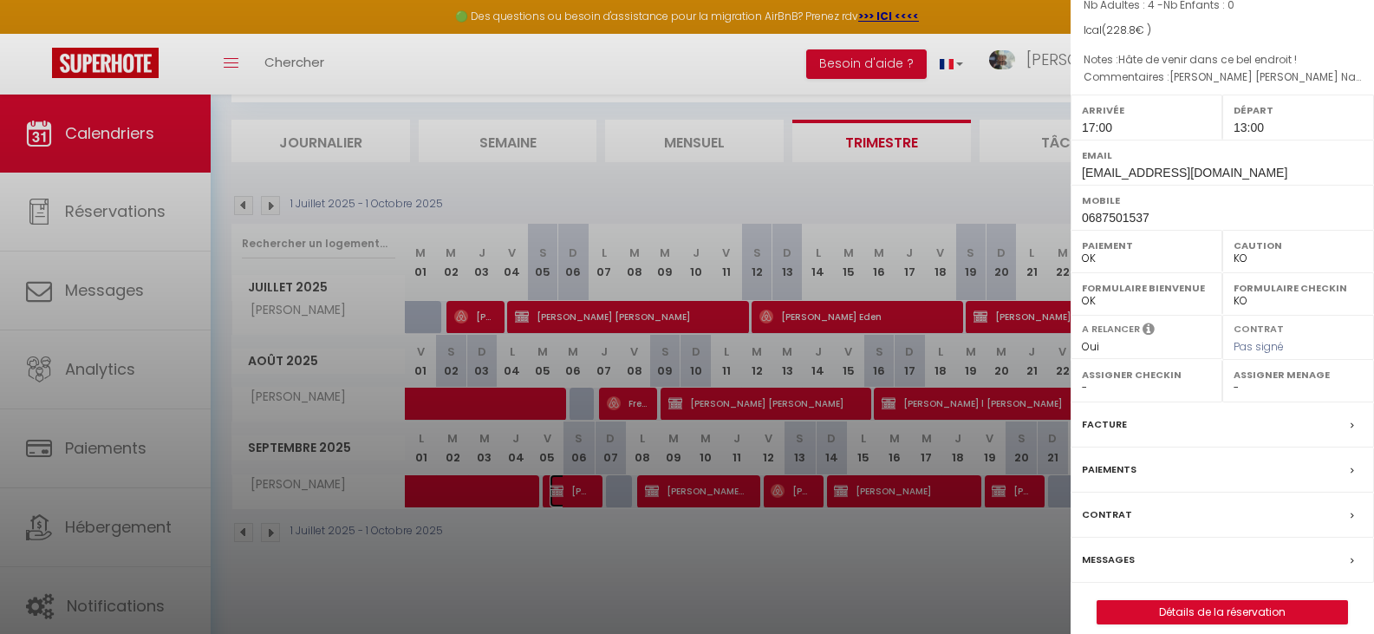
scroll to position [230, 0]
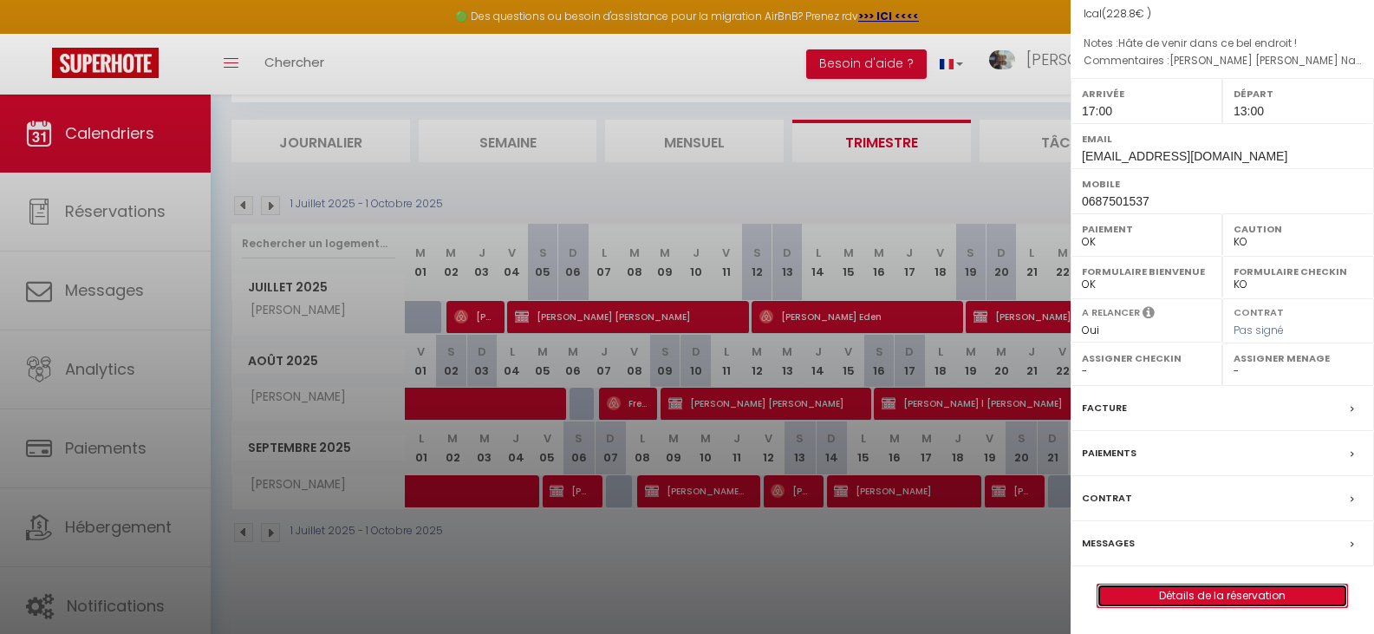
click at [1191, 591] on link "Détails de la réservation" at bounding box center [1223, 595] width 250 height 23
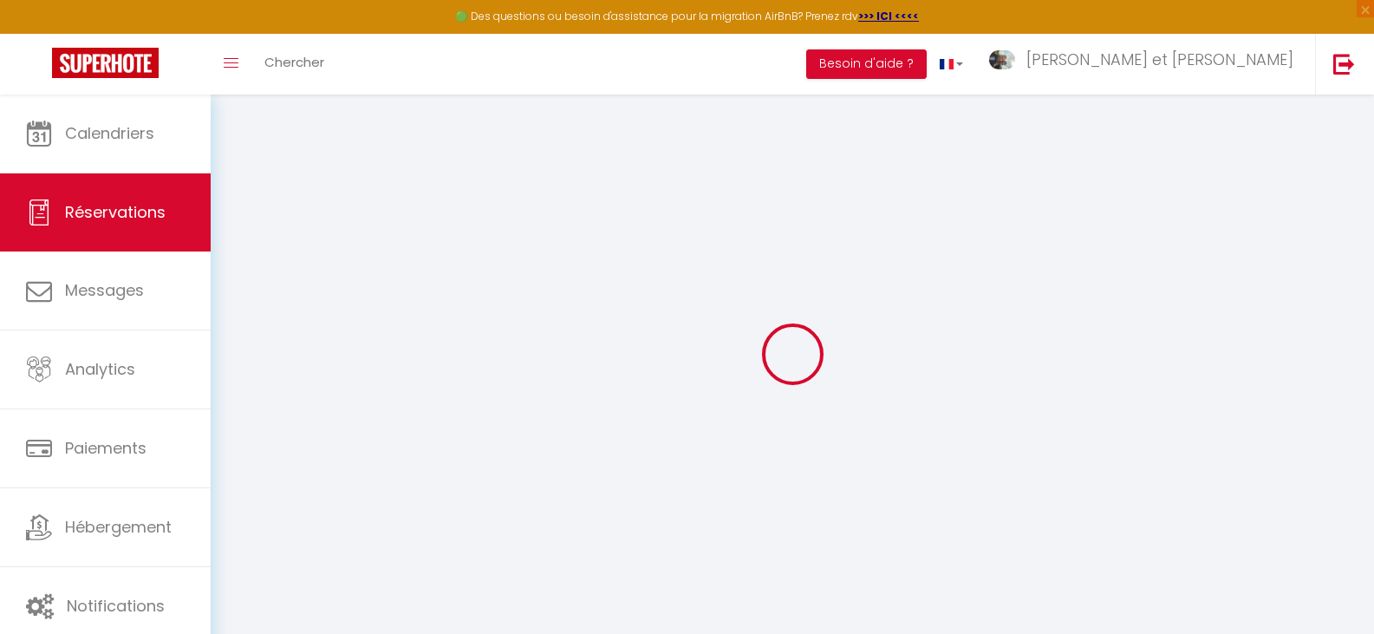
type input "Françoise"
type input "LE BARS Françoise"
type input "fanlebars@gmail.com"
type input "0687501537"
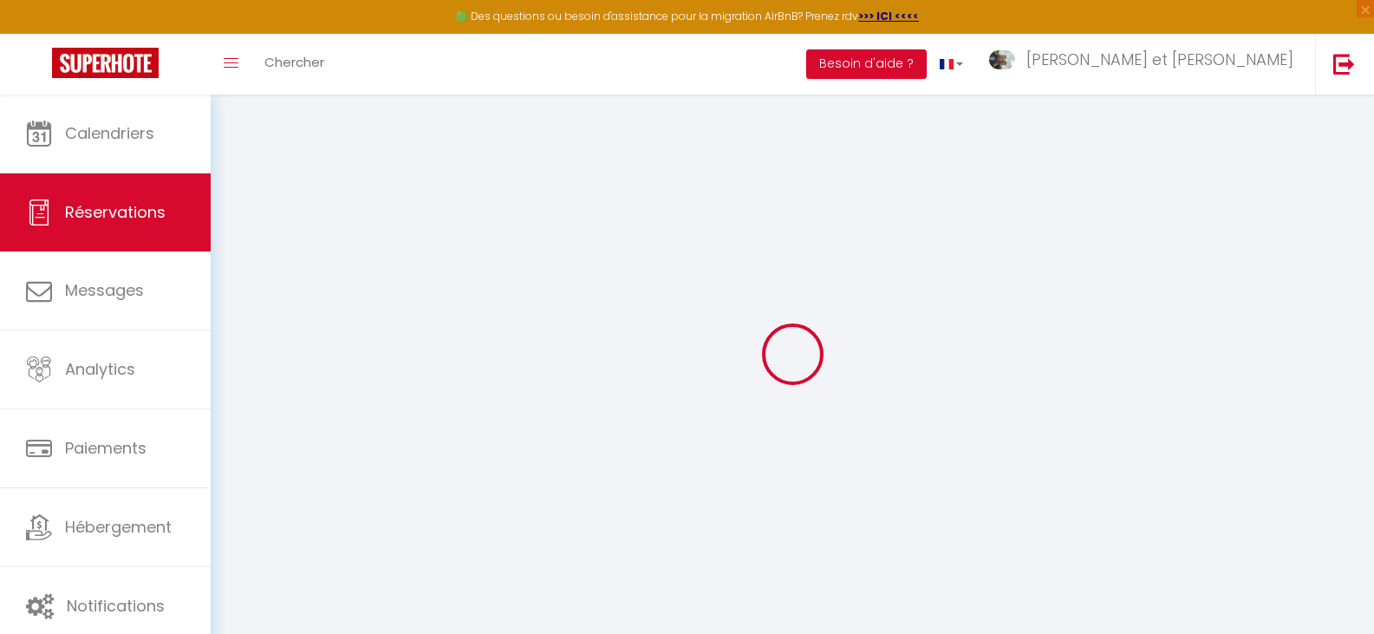
type input "56160"
type input "2 Kerservant"
type input "Ploërdut"
select select "FR"
type input "22"
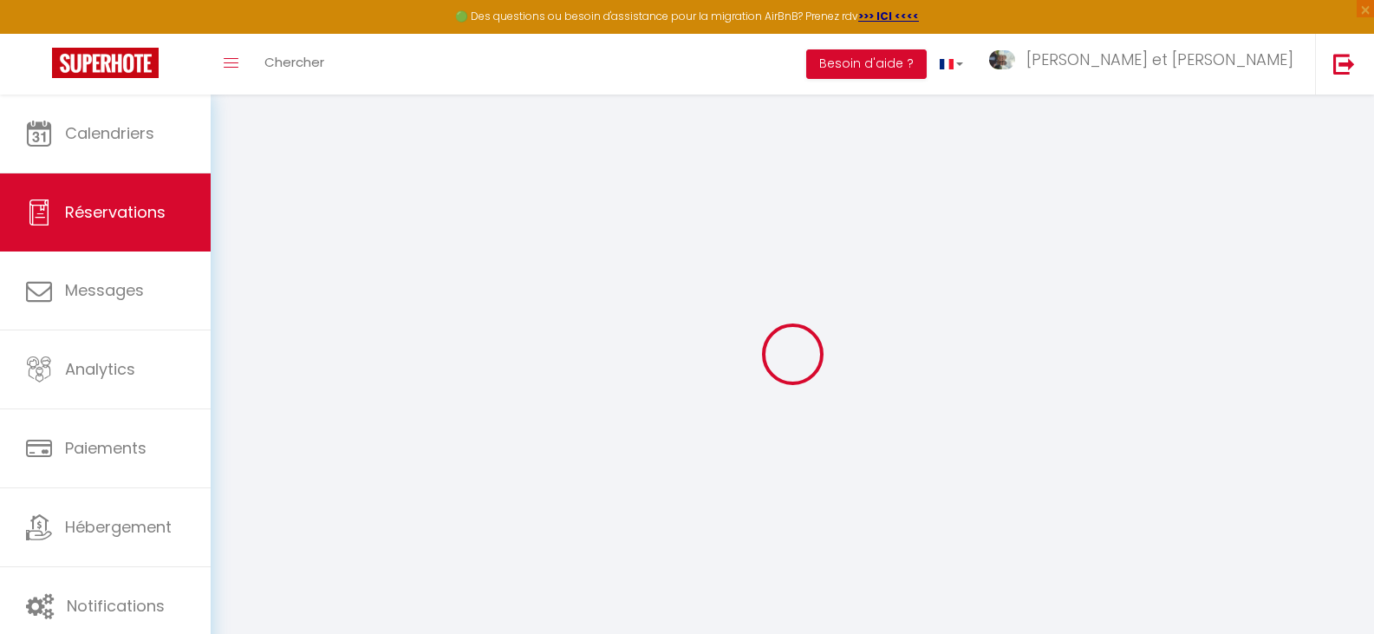
select select "45986"
select select "1"
type input "Ven 05 Septembre 2025"
select select
type input "Dim 07 Septembre 2025"
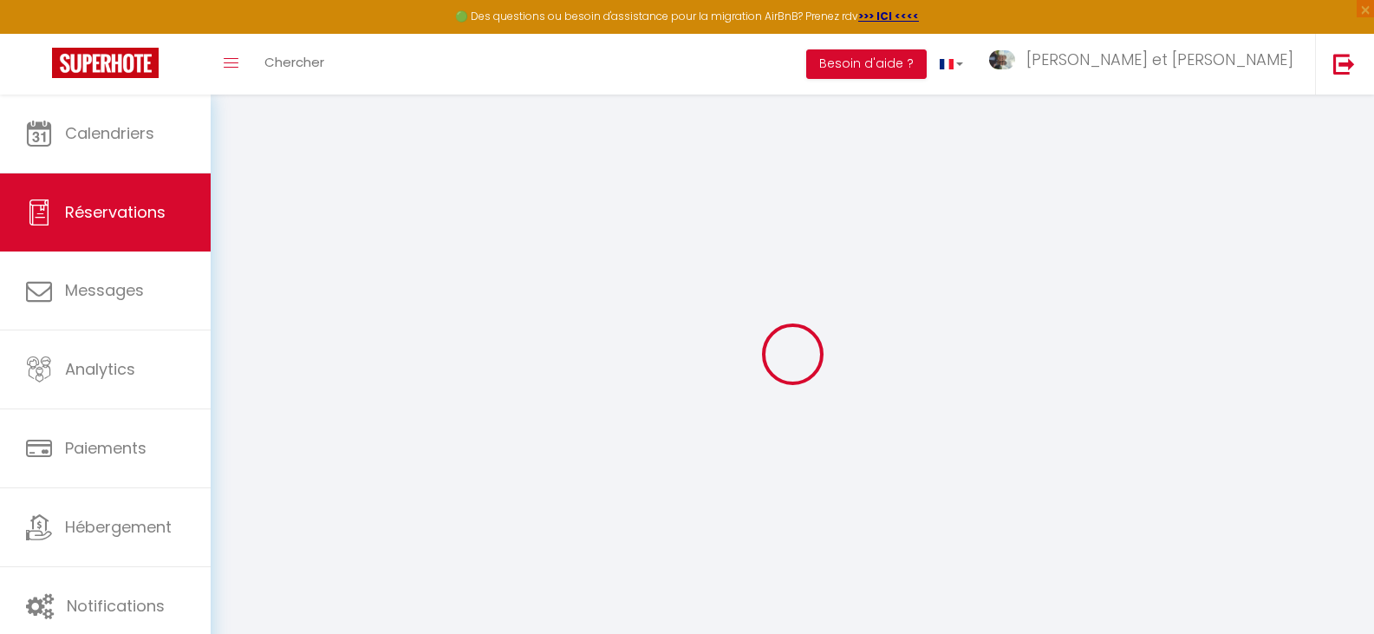
select select
type input "4"
select select "12"
select select
type input "190"
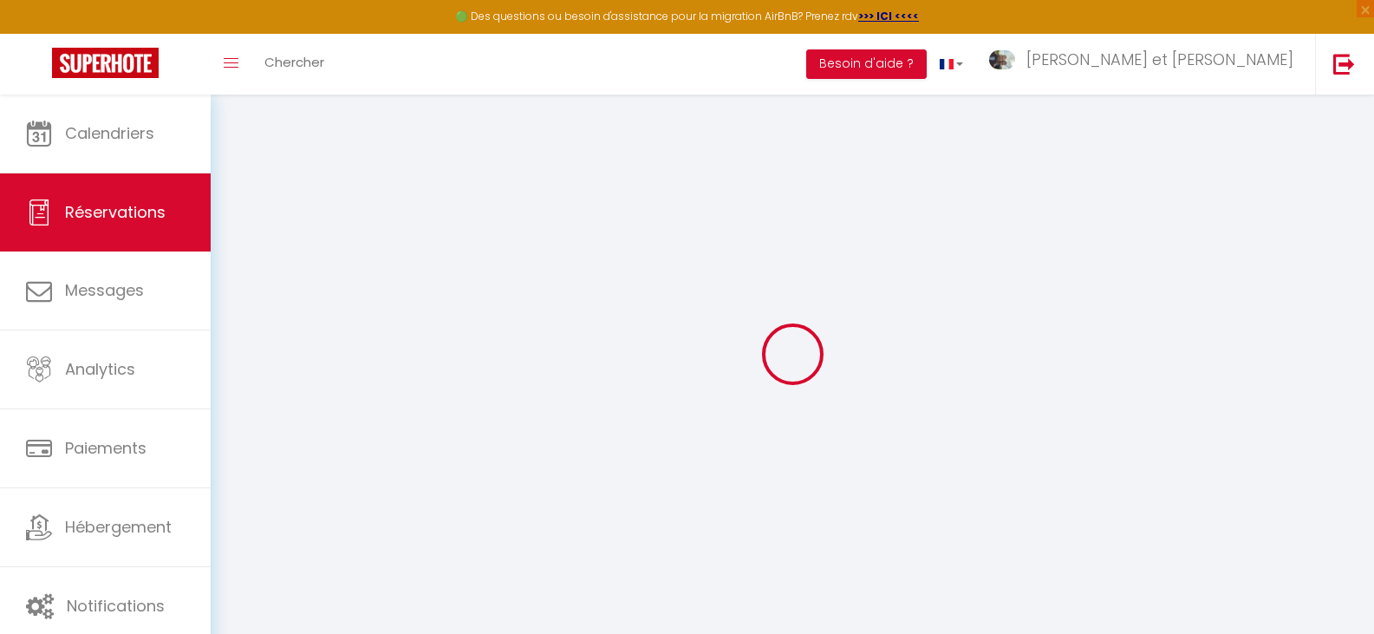
checkbox input "false"
type input "8.8"
select select "73"
type input "0"
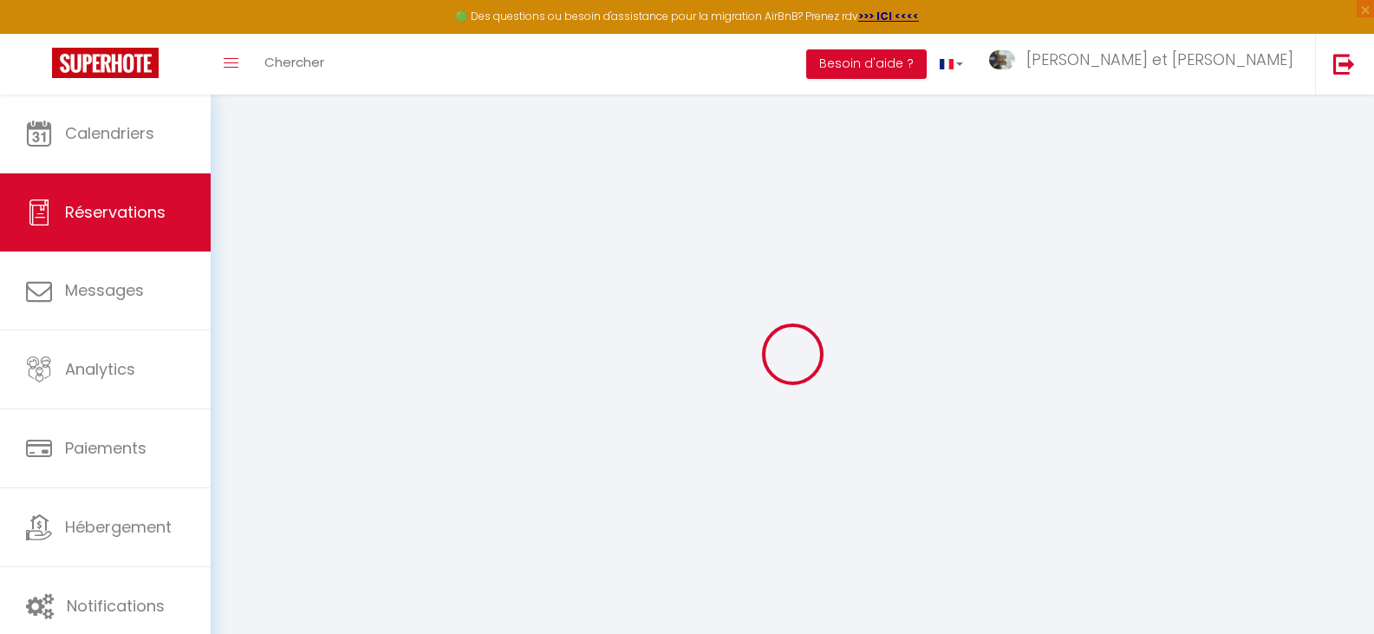
type input "0"
select select
select select "14"
checkbox input "false"
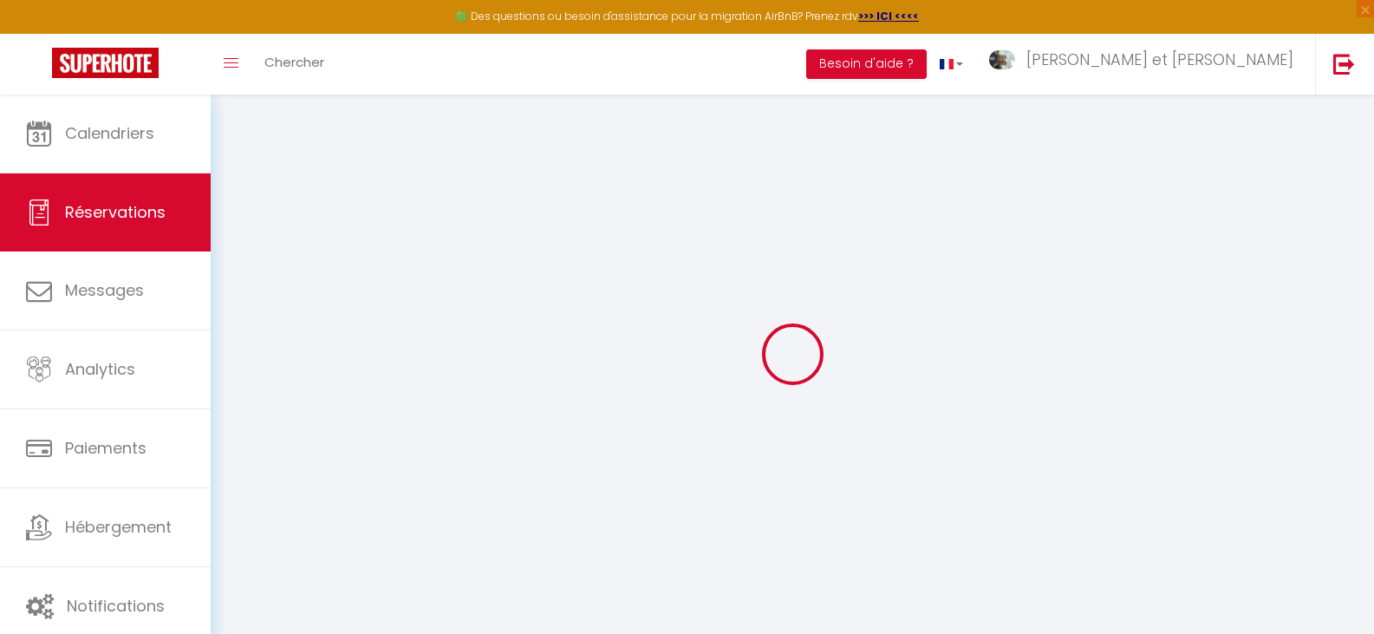
select select
checkbox input "false"
select select
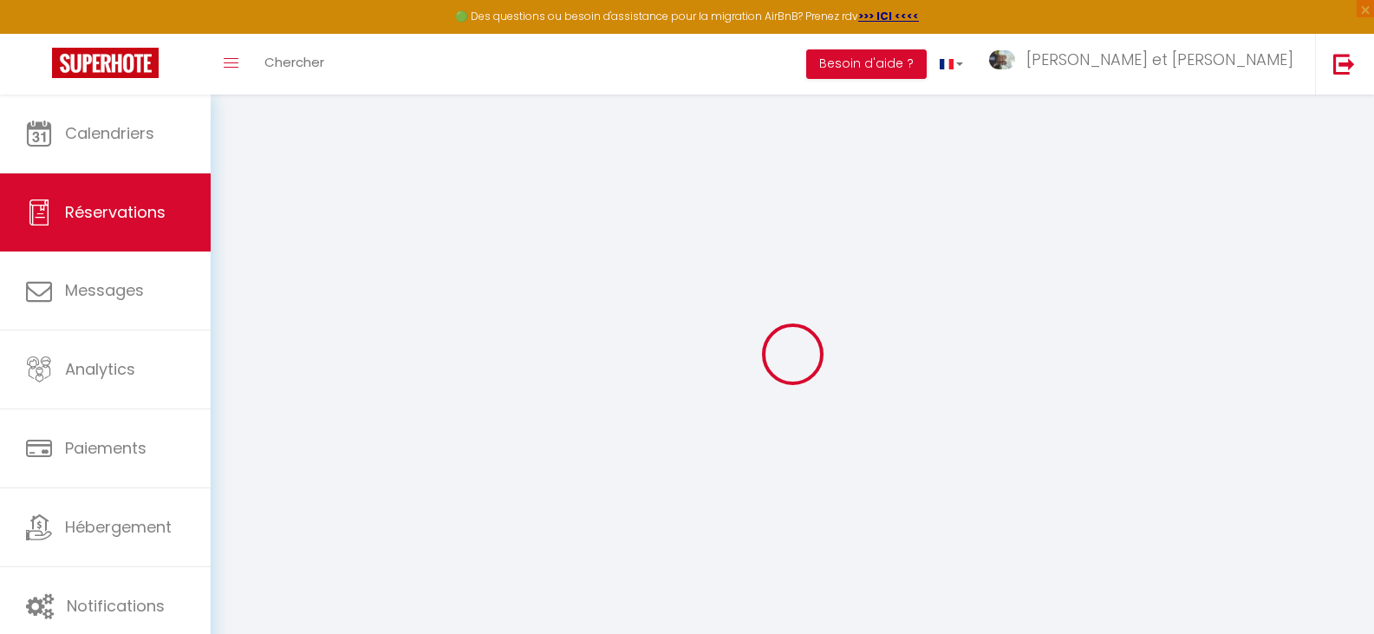
checkbox input "false"
type adress0 "Hiet Isabelle plougastel Laé Hélène le conquet Nanou Brest"
type textarea "Hâte de venir dans ce bel endroit !"
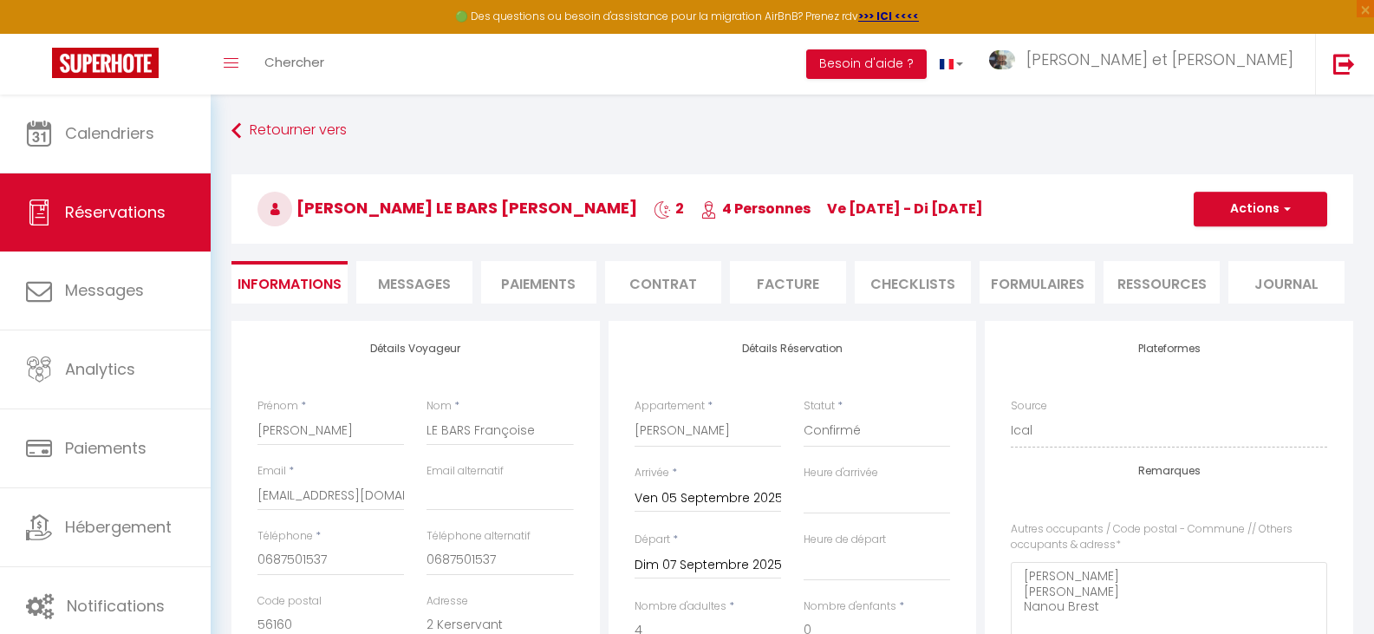
type input "30"
type input "8.8"
select select
checkbox input "false"
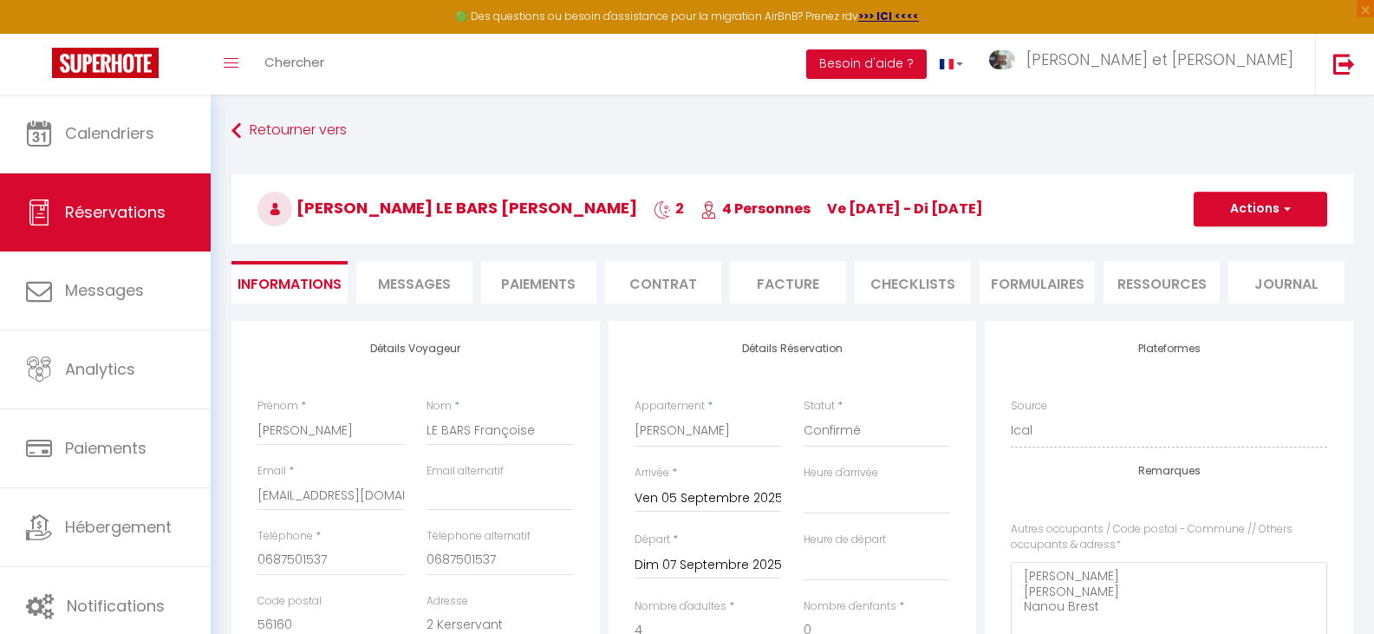
select select "17:00"
select select "13:00"
click at [784, 284] on li "Facture" at bounding box center [788, 282] width 116 height 42
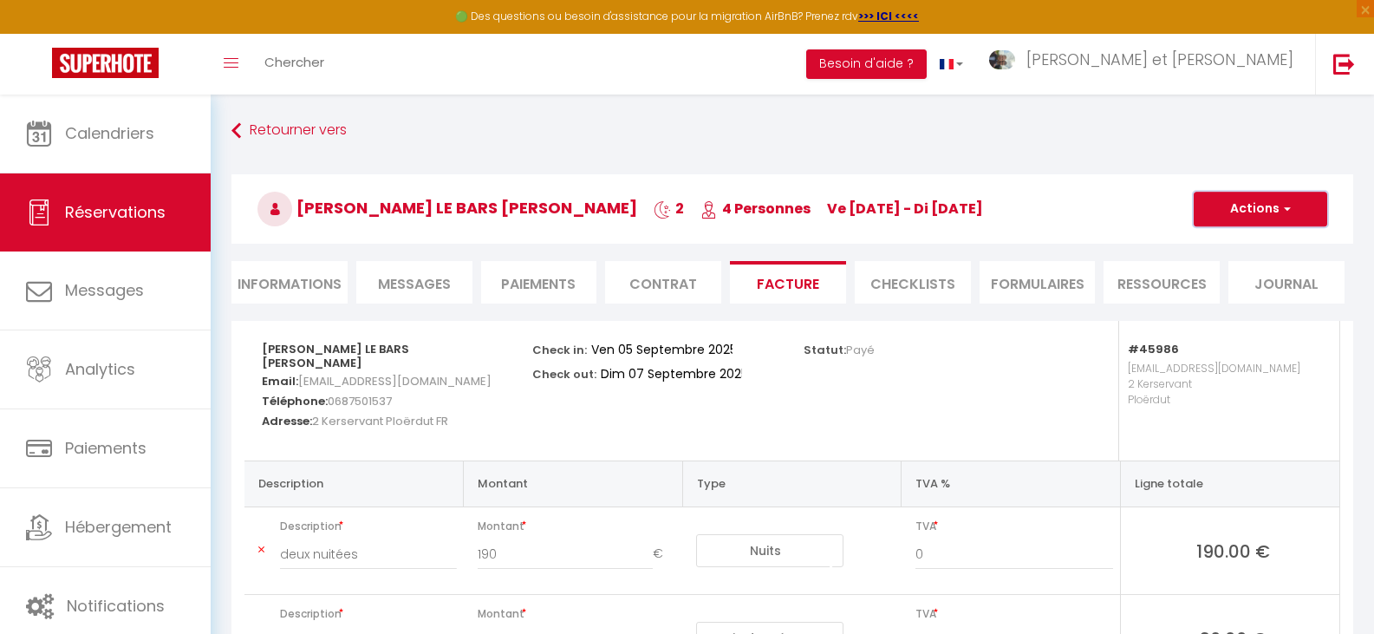
click at [1288, 208] on span "button" at bounding box center [1285, 209] width 10 height 16
click at [1227, 265] on link "Aperçu et éditer" at bounding box center [1248, 269] width 146 height 23
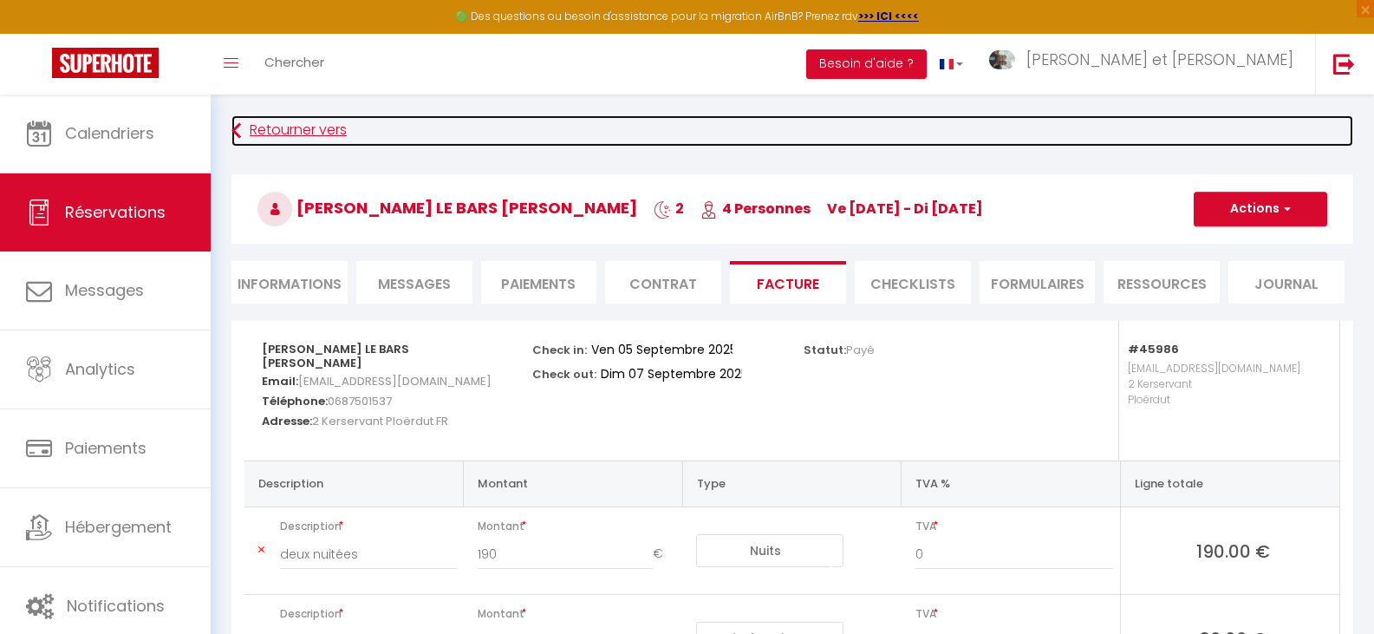
click at [234, 127] on icon at bounding box center [237, 130] width 10 height 31
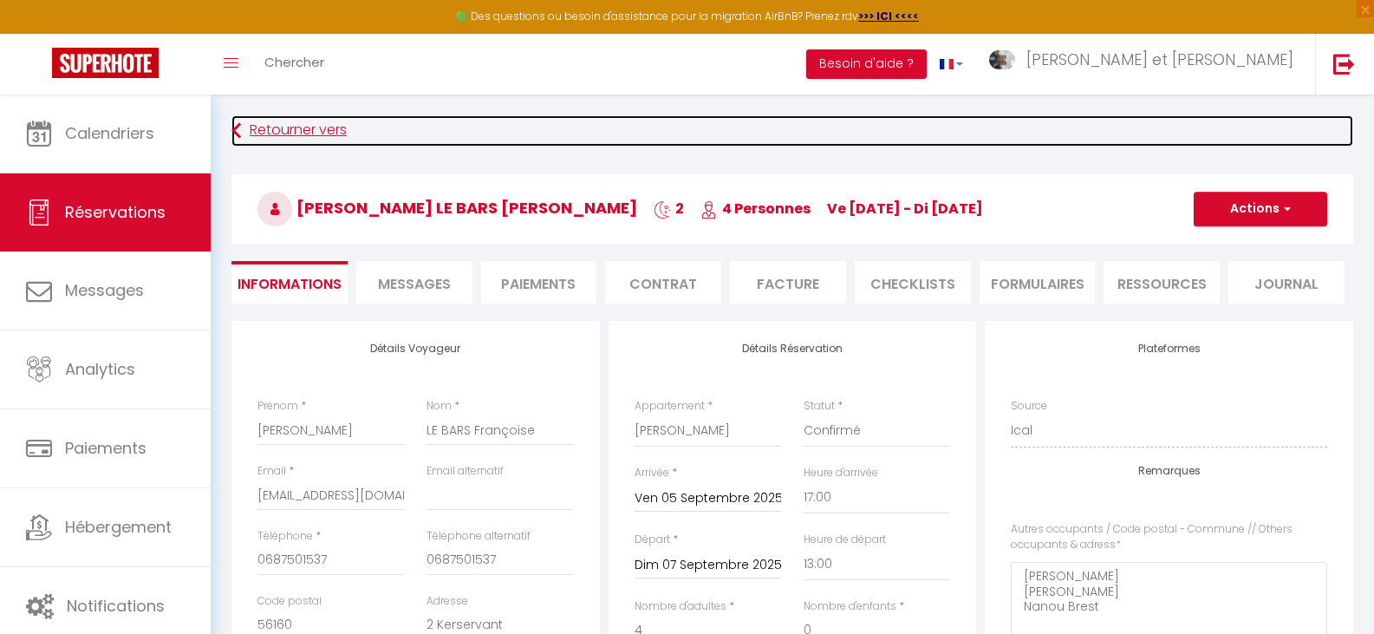
click at [271, 127] on link "Retourner vers" at bounding box center [793, 130] width 1122 height 31
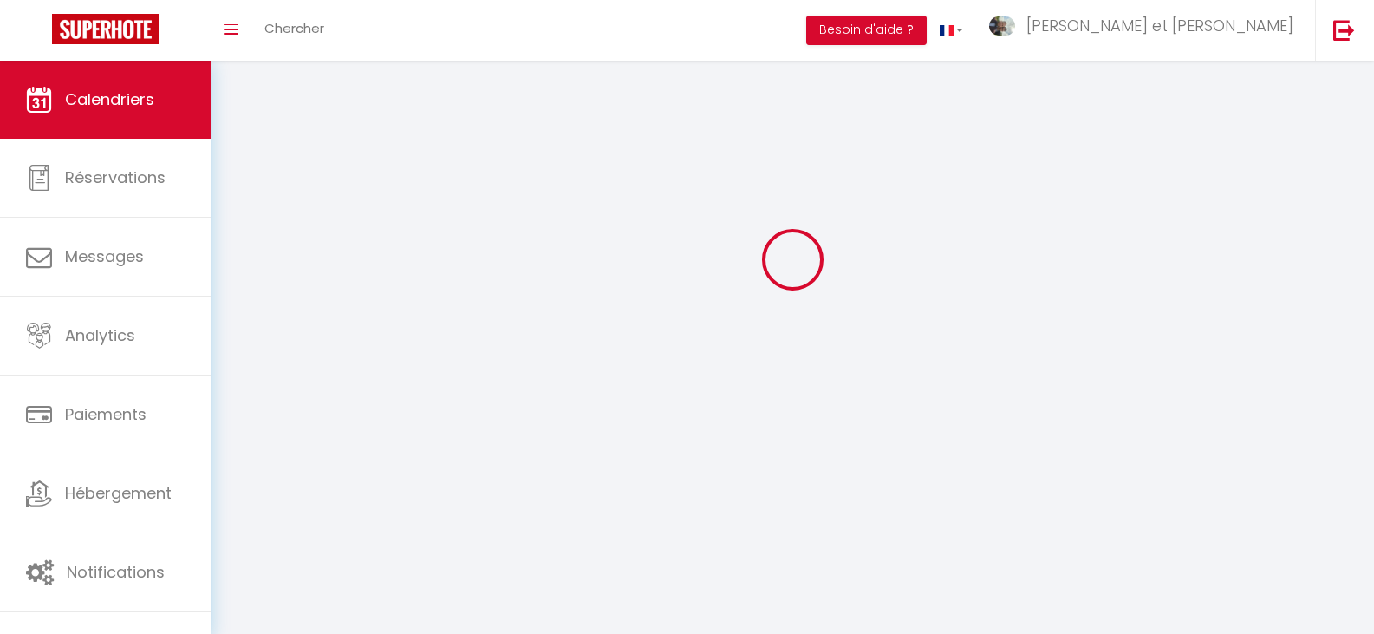
scroll to position [95, 0]
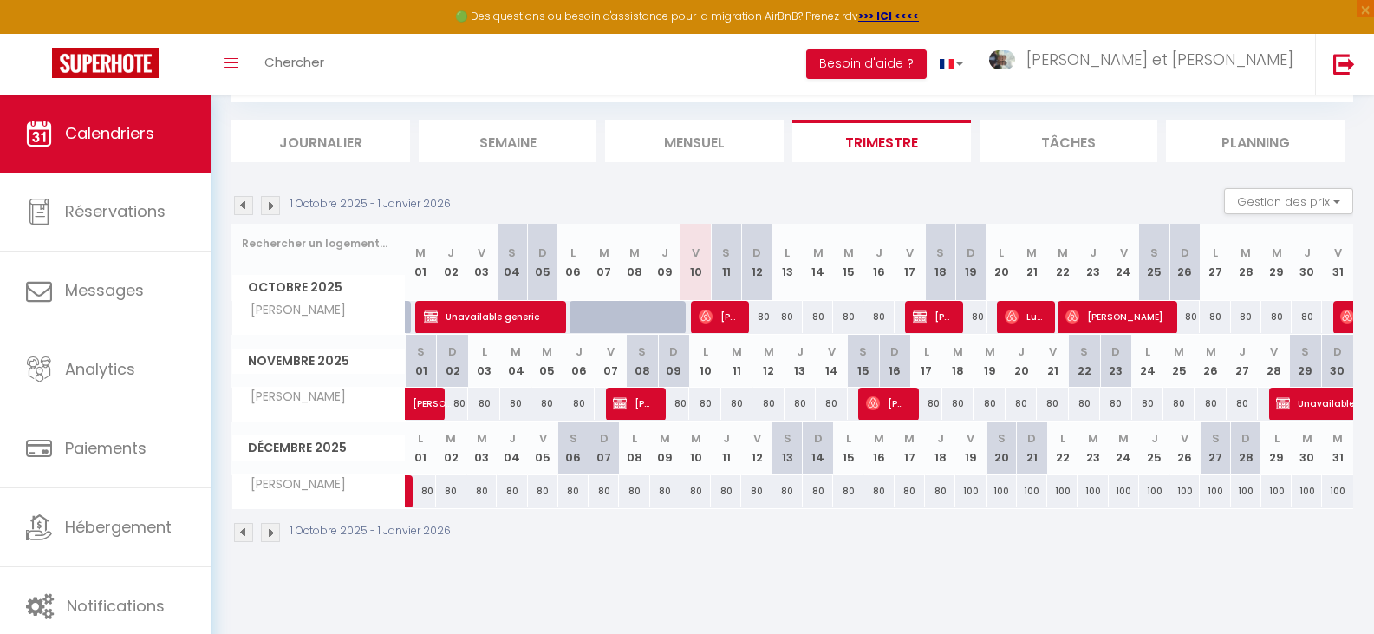
click at [247, 200] on img at bounding box center [243, 205] width 19 height 19
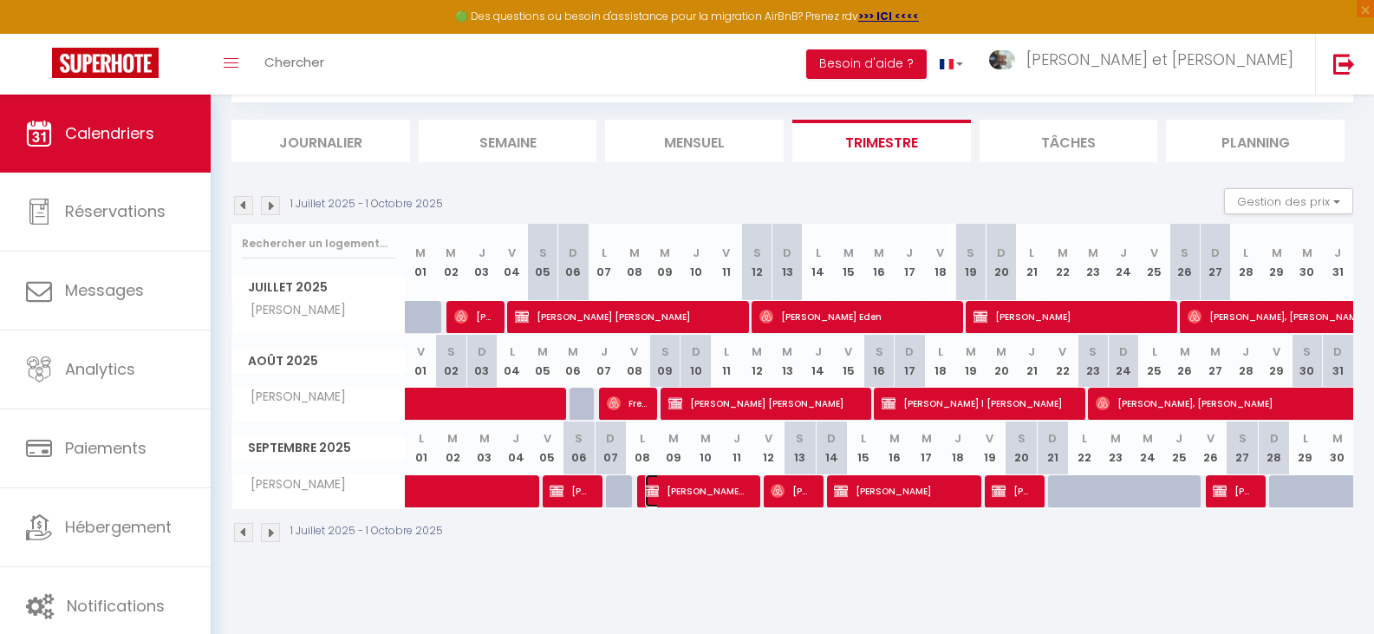
click at [695, 495] on span "Christine Chauvin Christine" at bounding box center [695, 490] width 101 height 33
select select "OK"
select select "1"
select select "0"
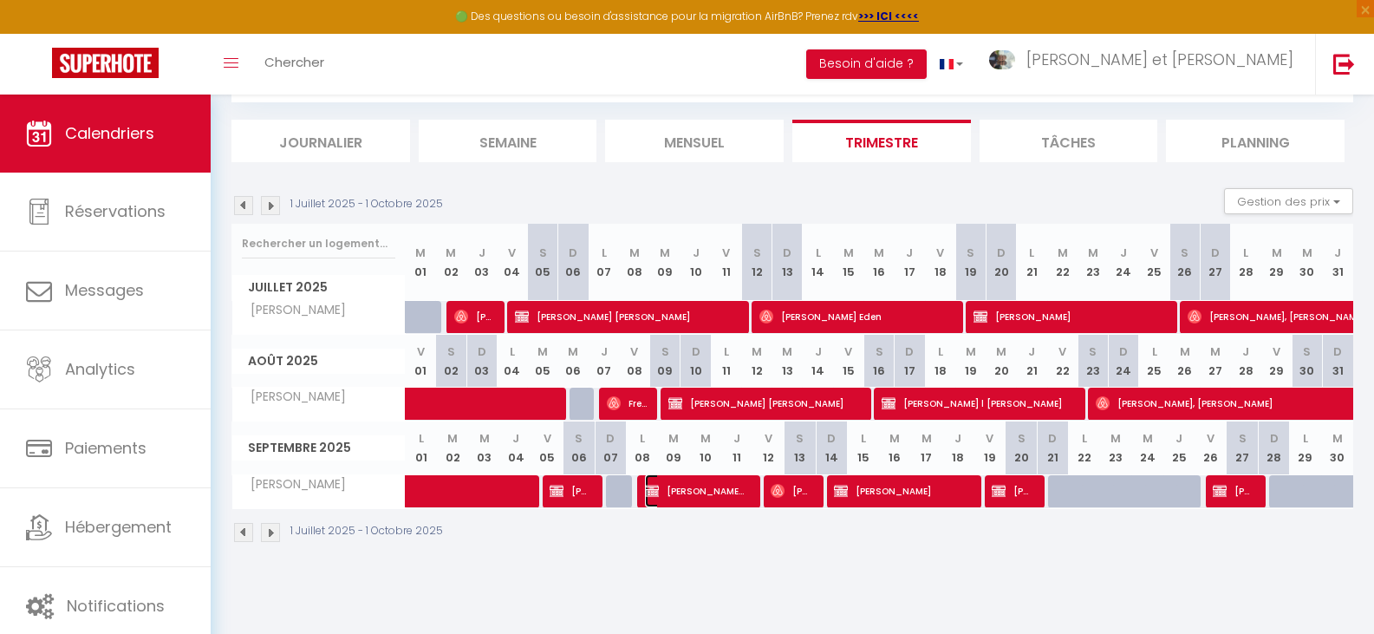
select select "1"
select select
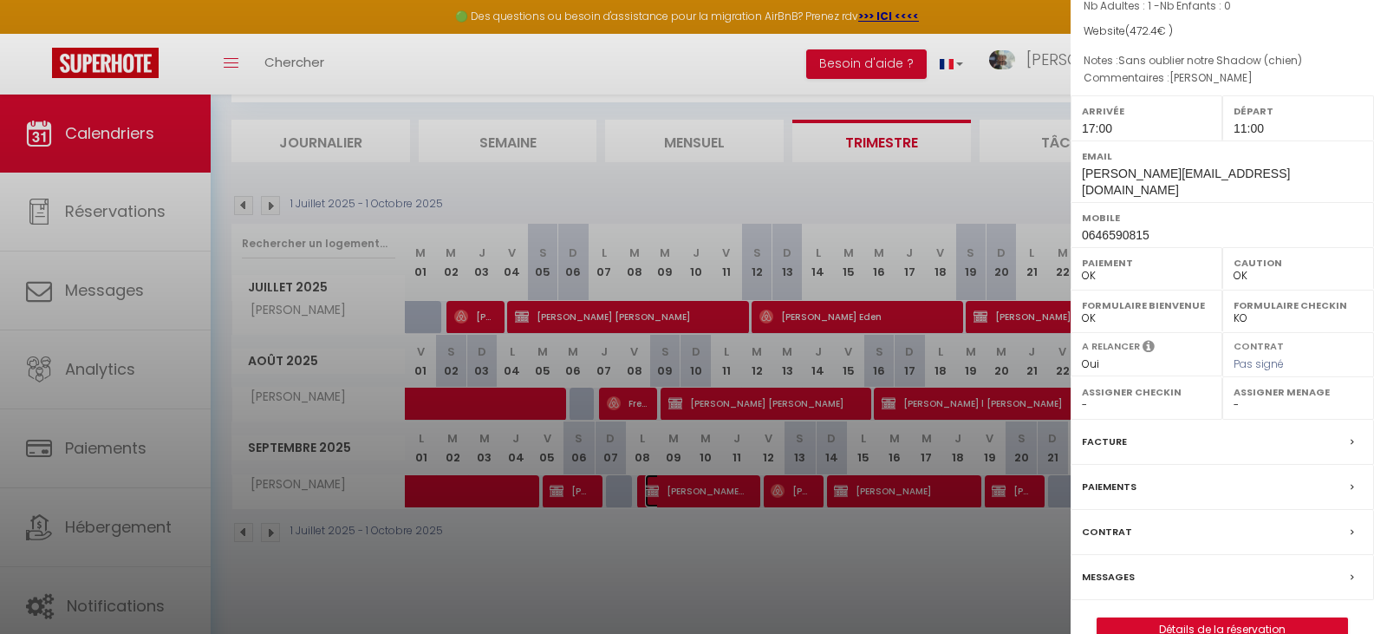
scroll to position [230, 0]
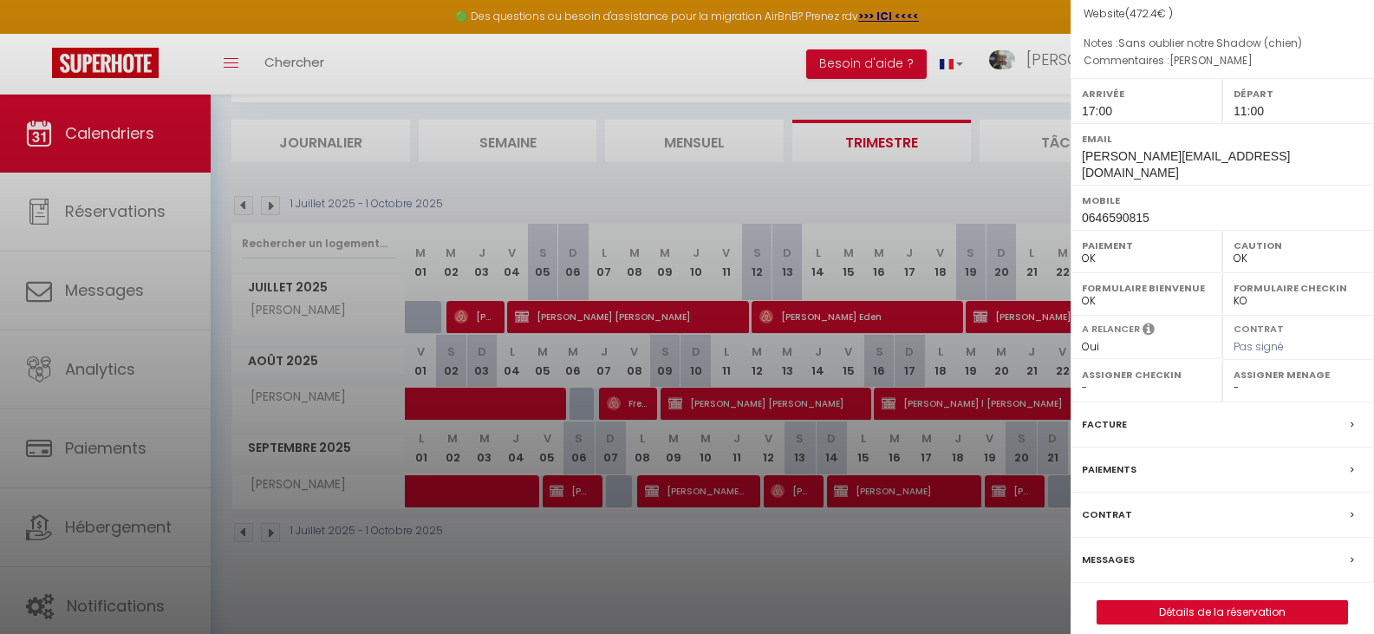
click at [1105, 415] on label "Facture" at bounding box center [1104, 424] width 45 height 18
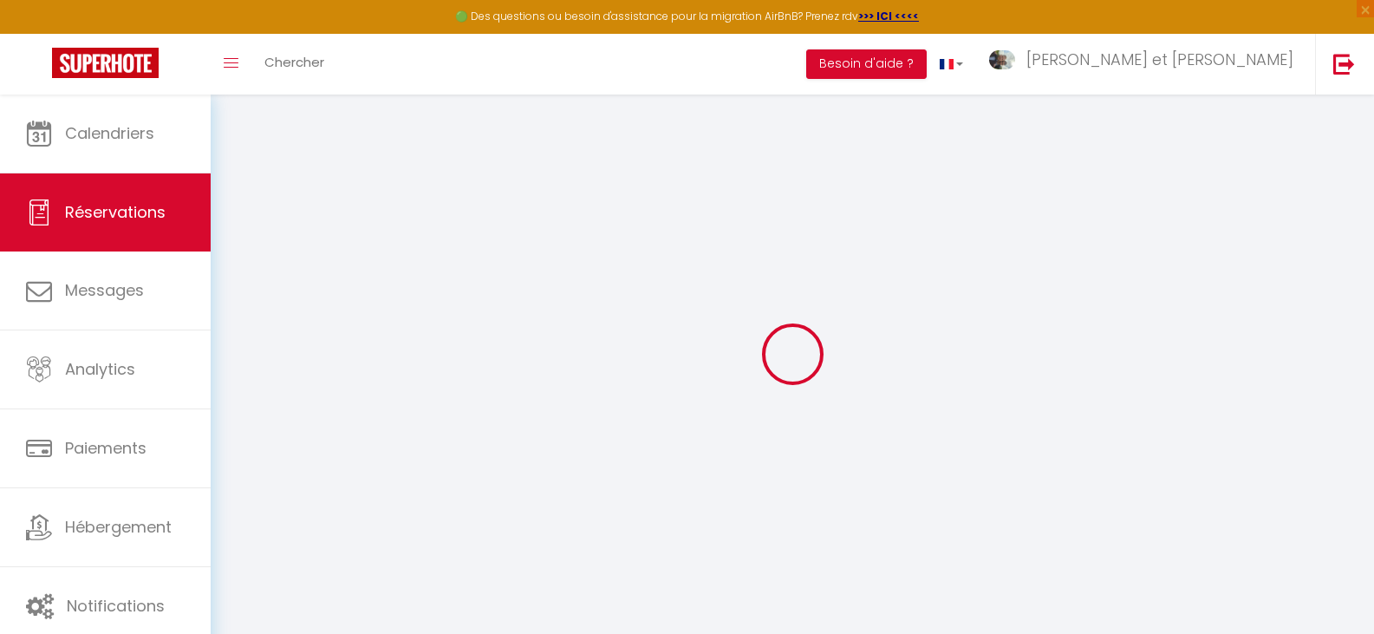
select select "cleaning"
select select "taxes"
select select
checkbox input "false"
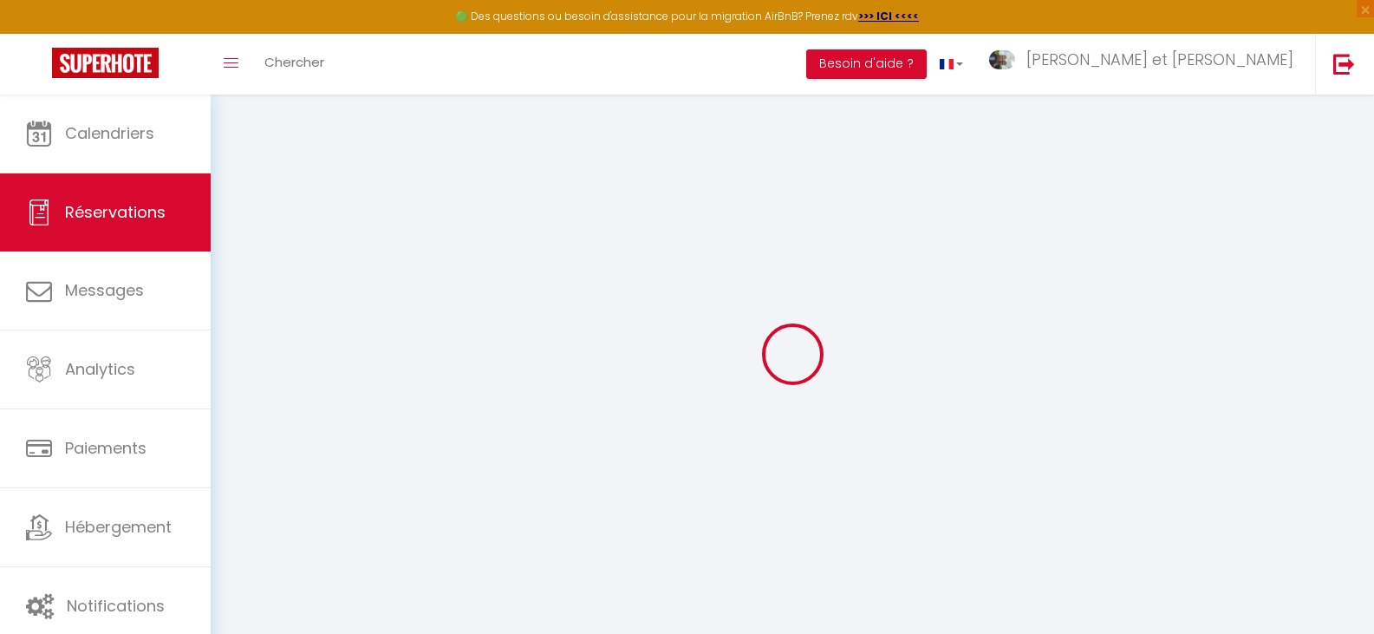
select select
checkbox input "false"
type adress0 "Chauvin Franck"
type textarea "Sans oublier notre Shadow (chien)"
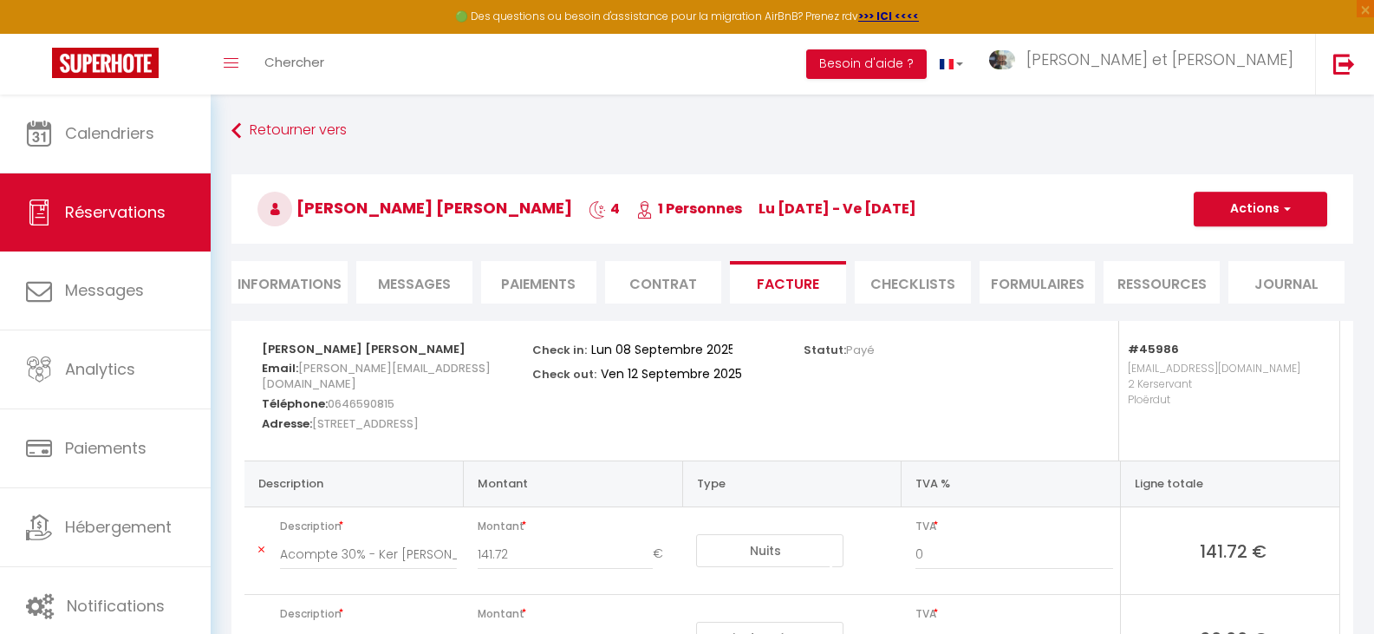
click at [291, 264] on li "Informations" at bounding box center [290, 282] width 116 height 42
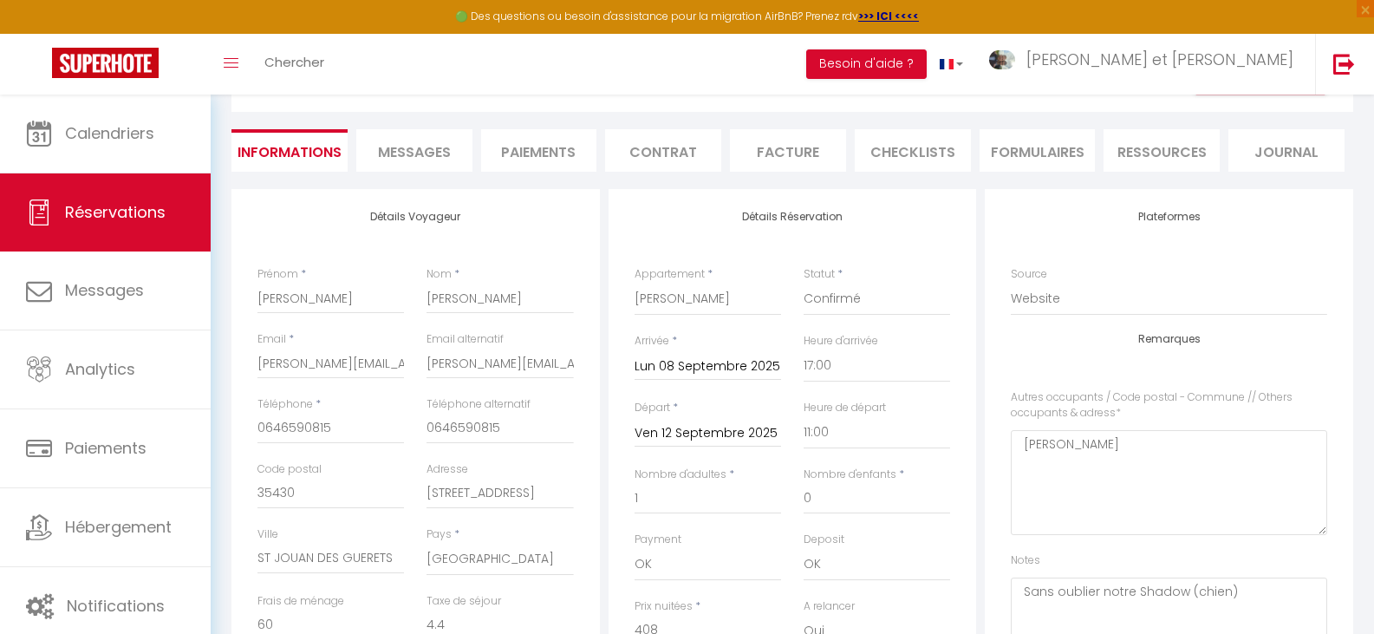
scroll to position [87, 0]
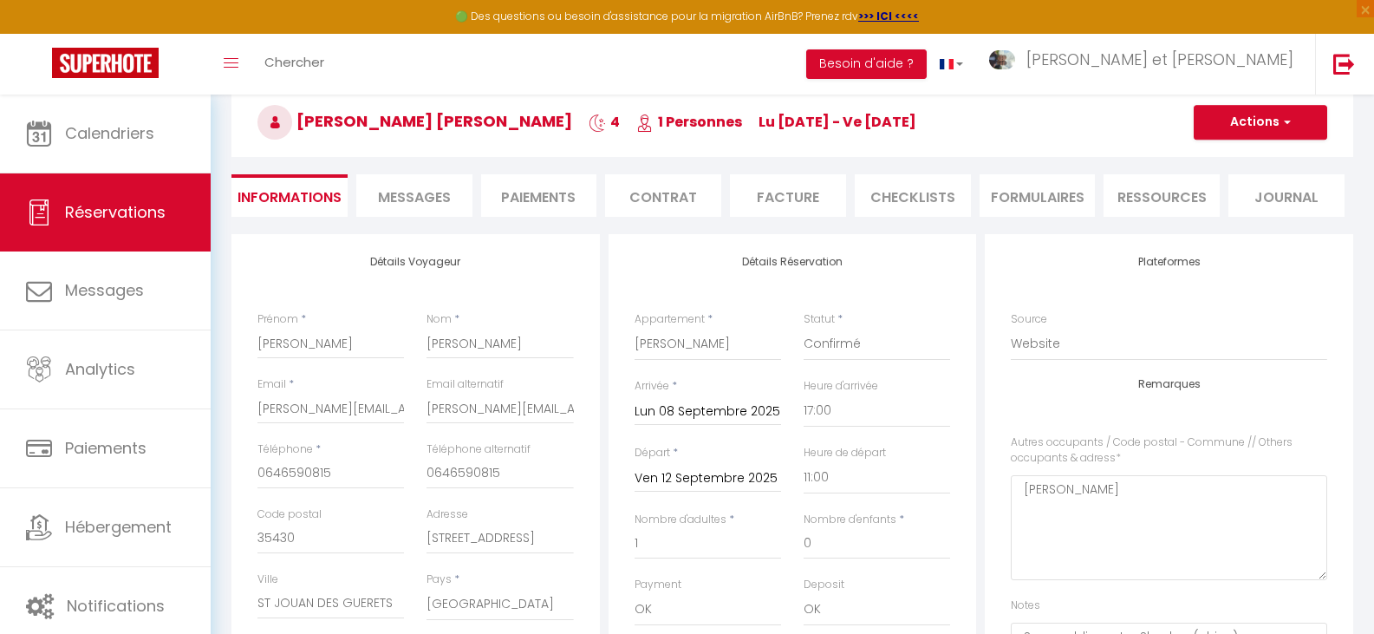
click at [547, 209] on li "Paiements" at bounding box center [539, 195] width 116 height 42
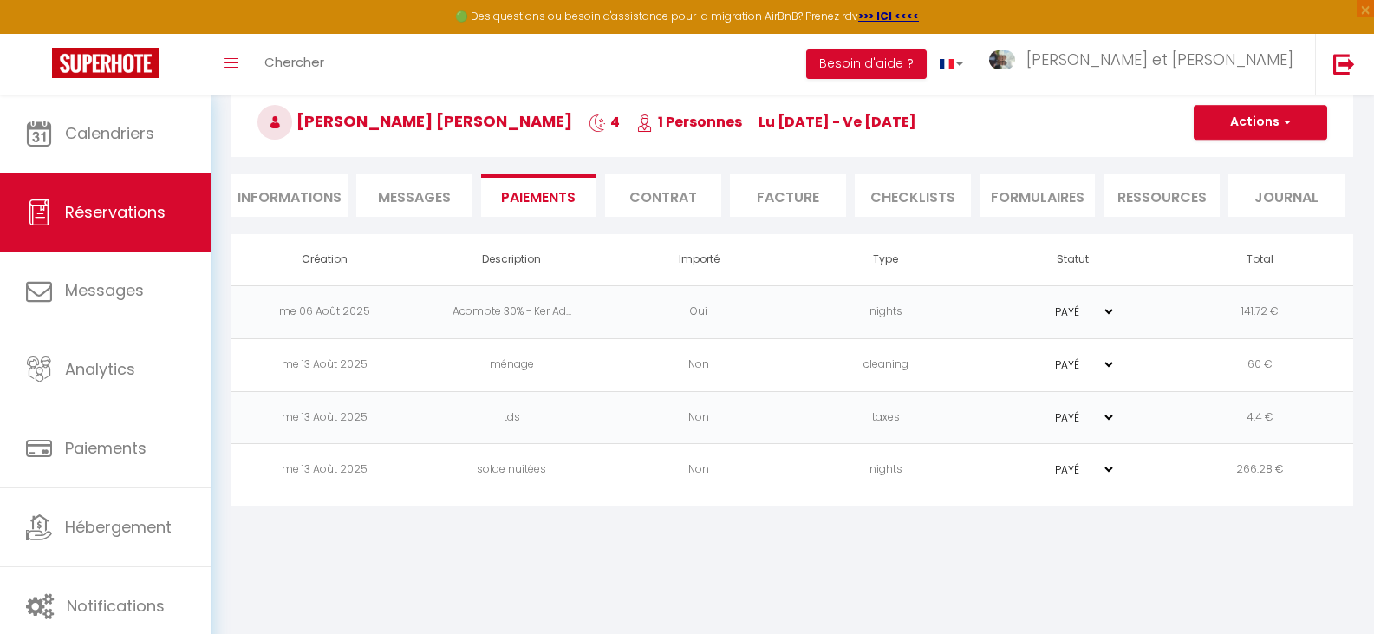
click at [297, 199] on li "Informations" at bounding box center [290, 195] width 116 height 42
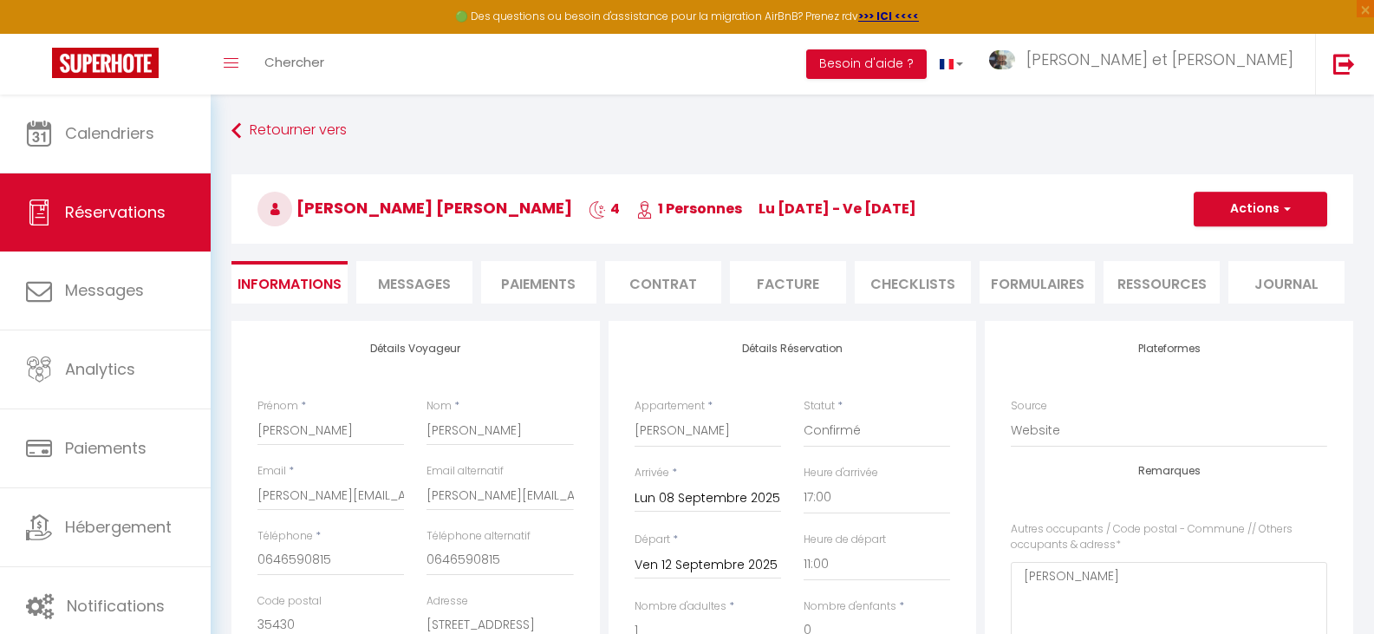
click at [544, 277] on li "Paiements" at bounding box center [539, 282] width 116 height 42
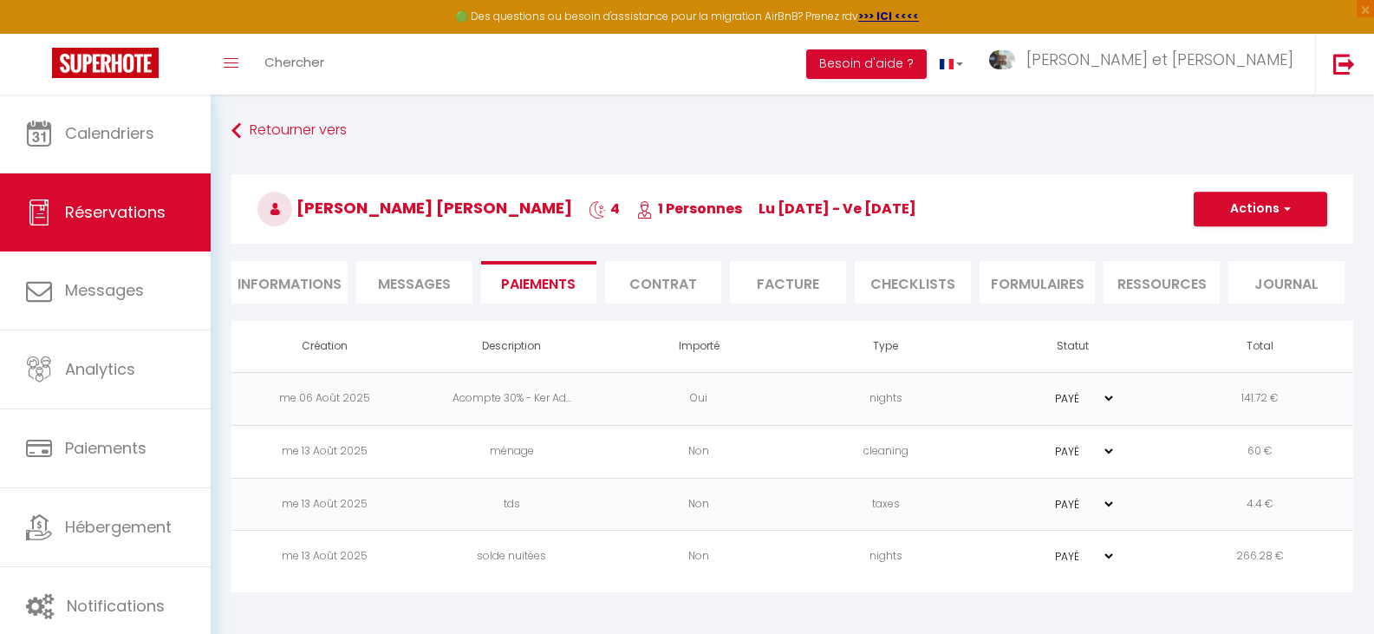
click at [313, 288] on li "Informations" at bounding box center [290, 282] width 116 height 42
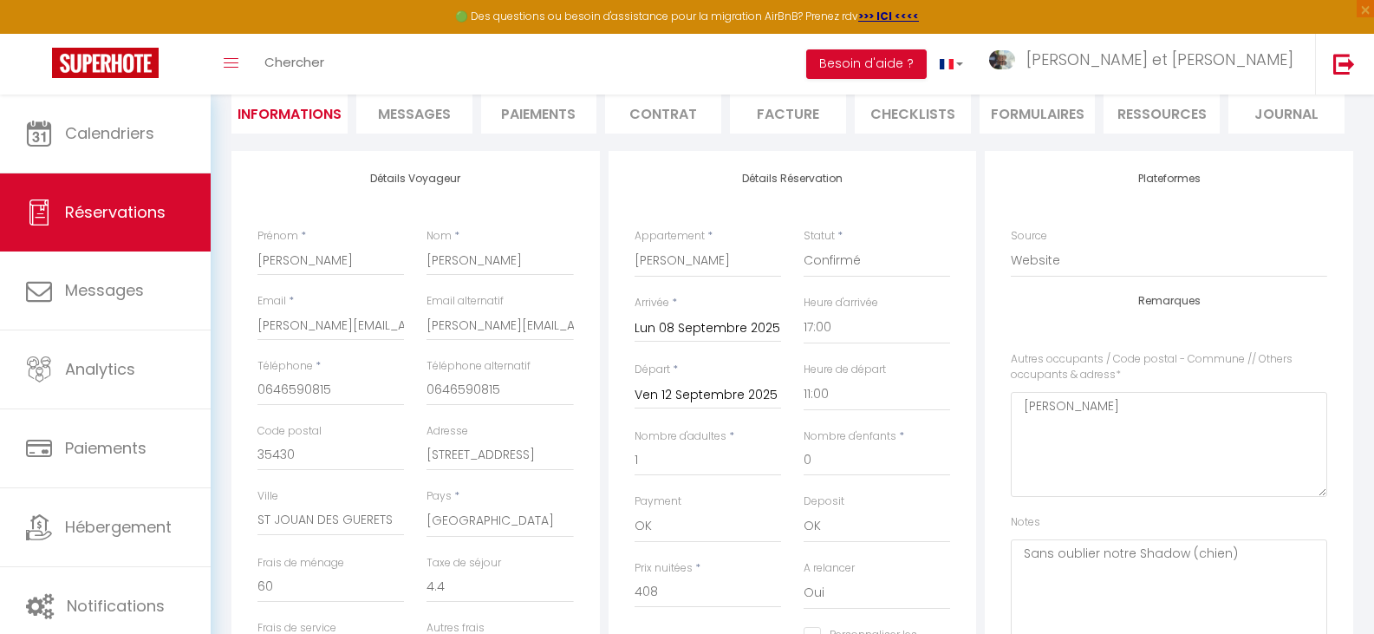
scroll to position [173, 0]
click at [569, 120] on li "Paiements" at bounding box center [539, 109] width 116 height 42
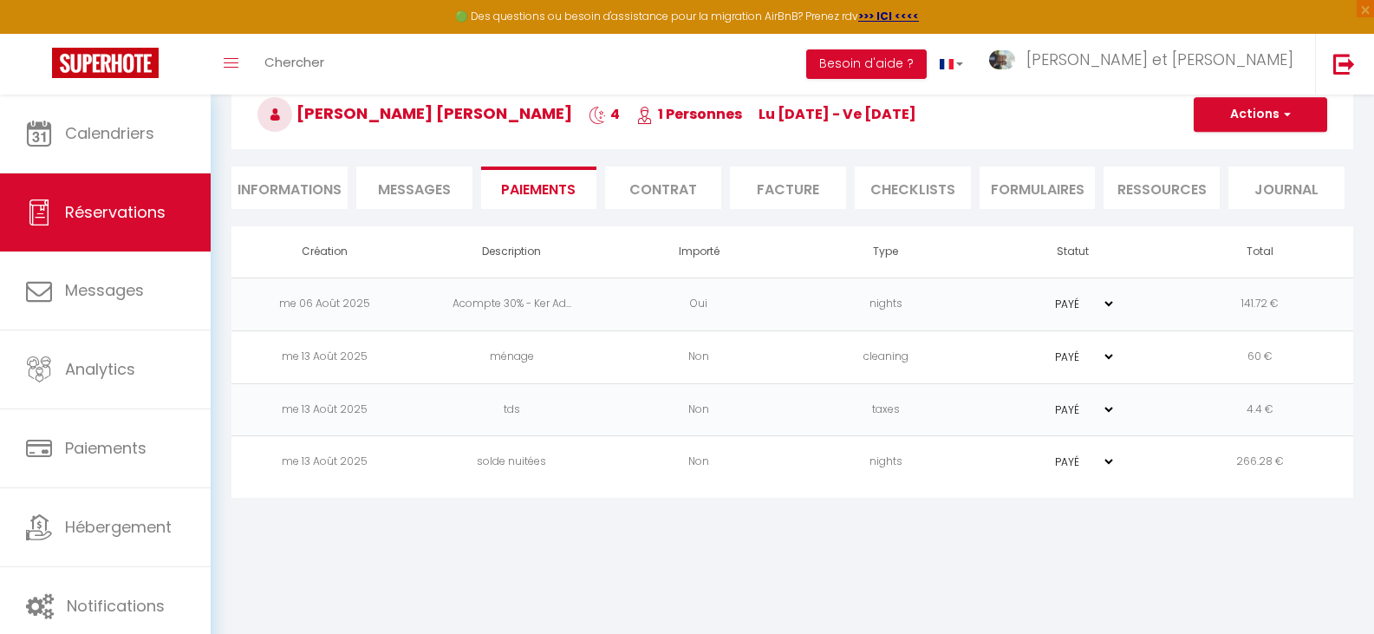
scroll to position [95, 0]
click at [312, 191] on li "Informations" at bounding box center [290, 187] width 116 height 42
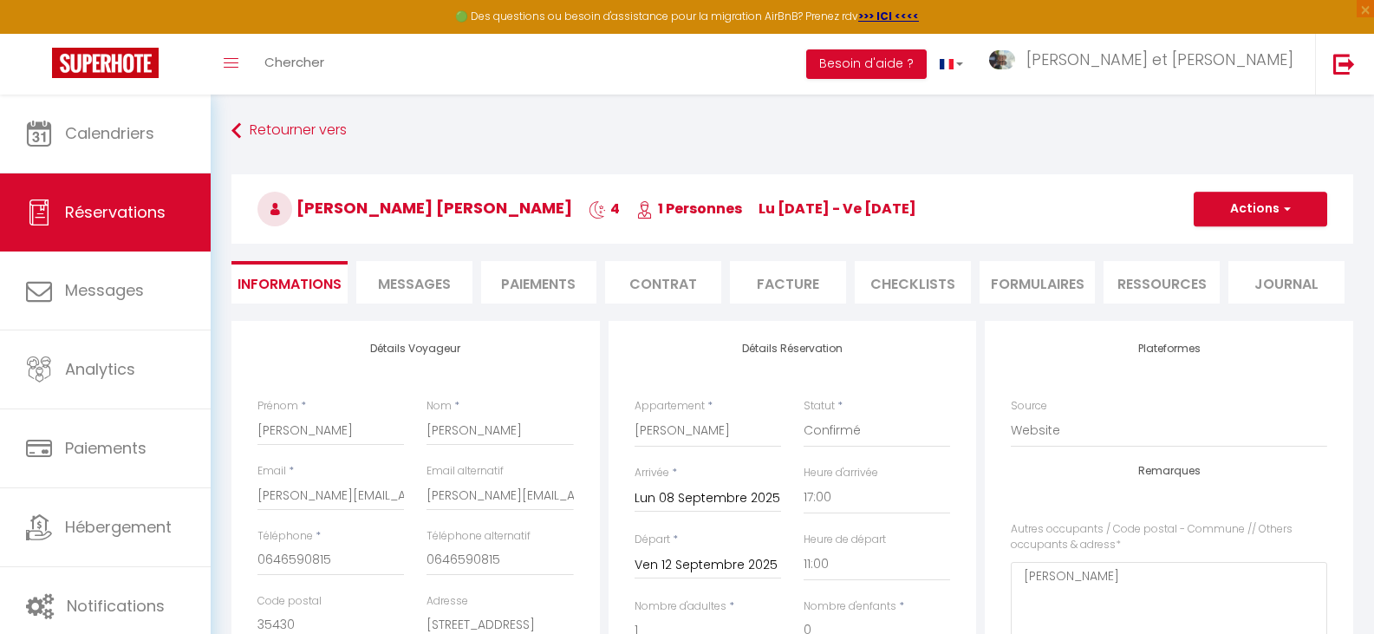
click at [836, 292] on li "Facture" at bounding box center [788, 282] width 116 height 42
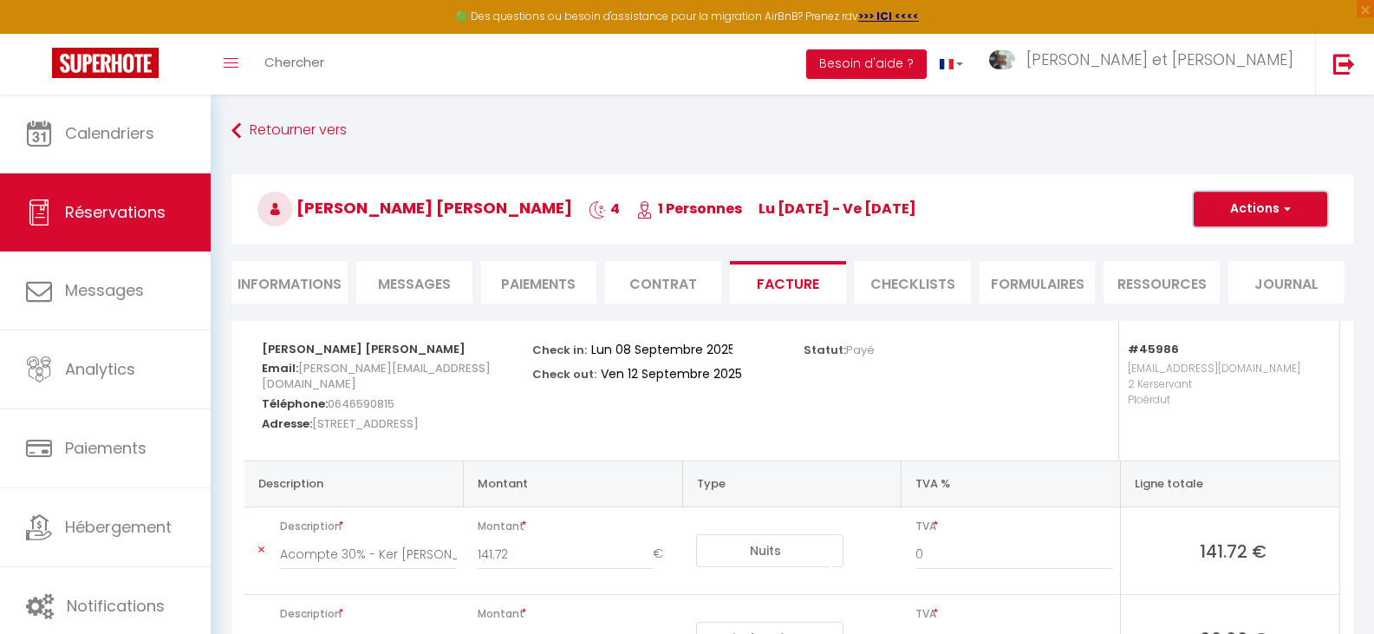
click at [1270, 214] on button "Actions" at bounding box center [1261, 209] width 134 height 35
click at [1243, 265] on link "Aperçu et éditer" at bounding box center [1248, 269] width 146 height 23
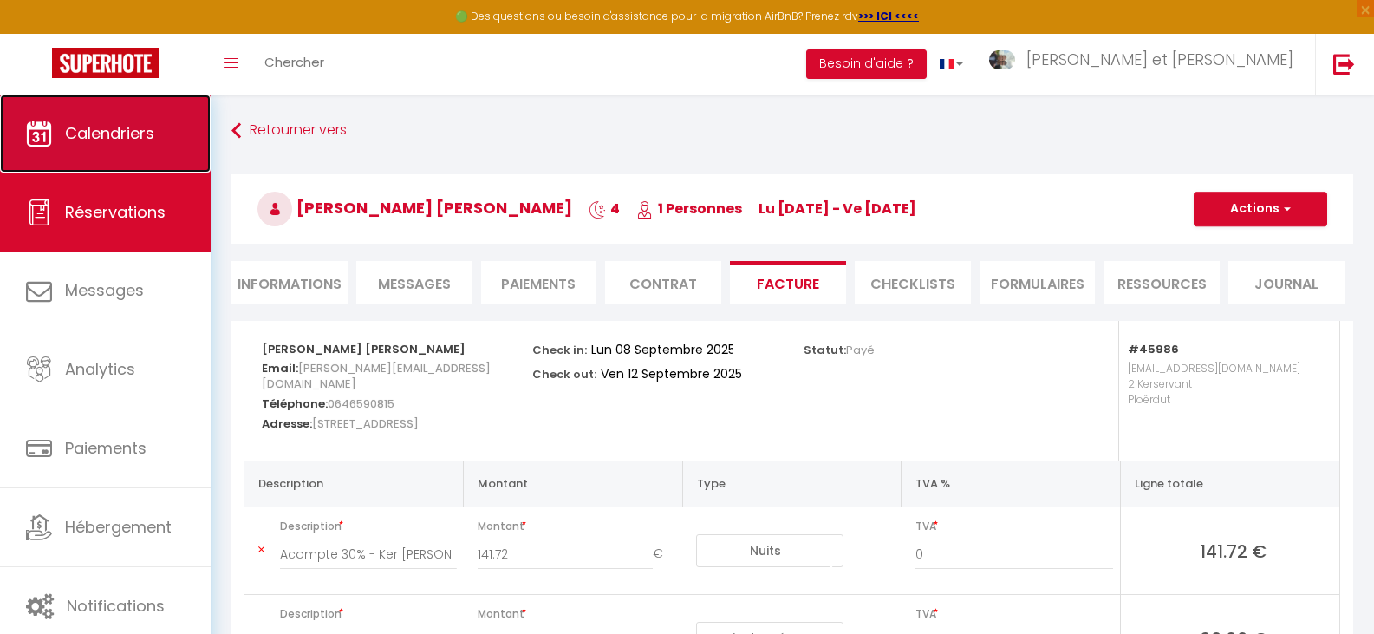
click at [130, 133] on span "Calendriers" at bounding box center [109, 133] width 89 height 22
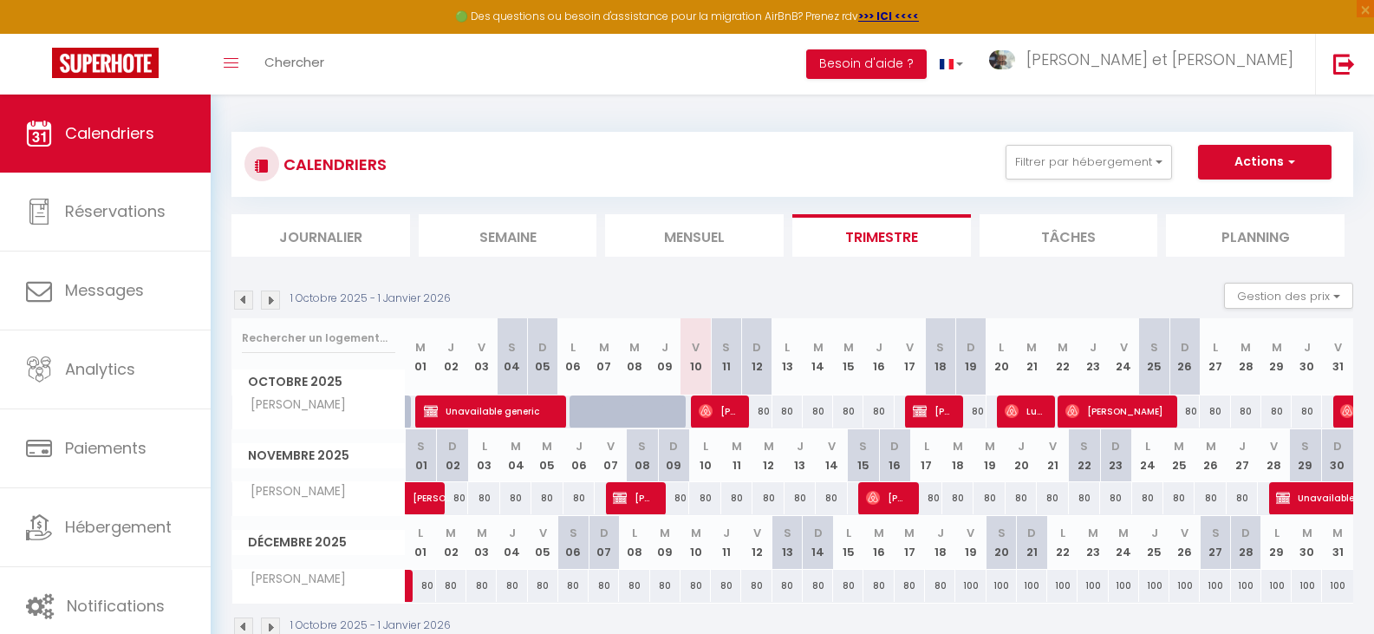
click at [248, 292] on img at bounding box center [243, 299] width 19 height 19
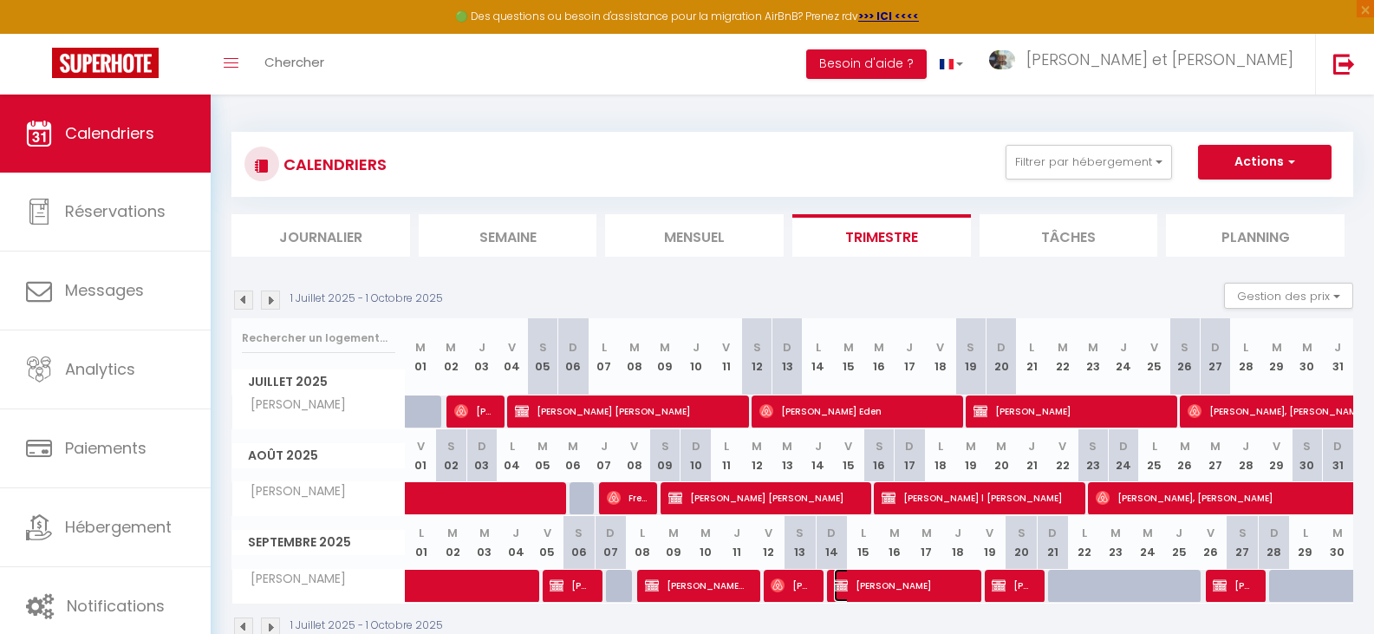
click at [915, 584] on span "Brigitte Andersen Birgitte" at bounding box center [900, 585] width 132 height 33
select select "OK"
select select "KO"
select select "1"
select select "0"
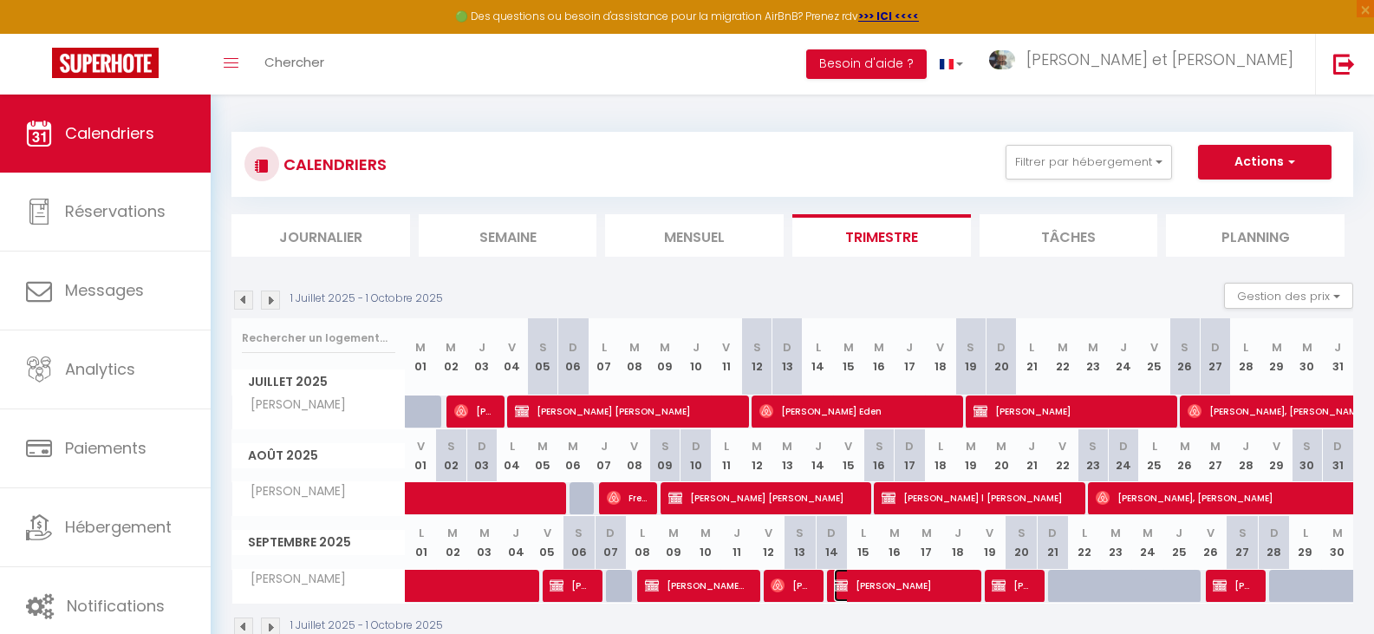
select select "1"
select select
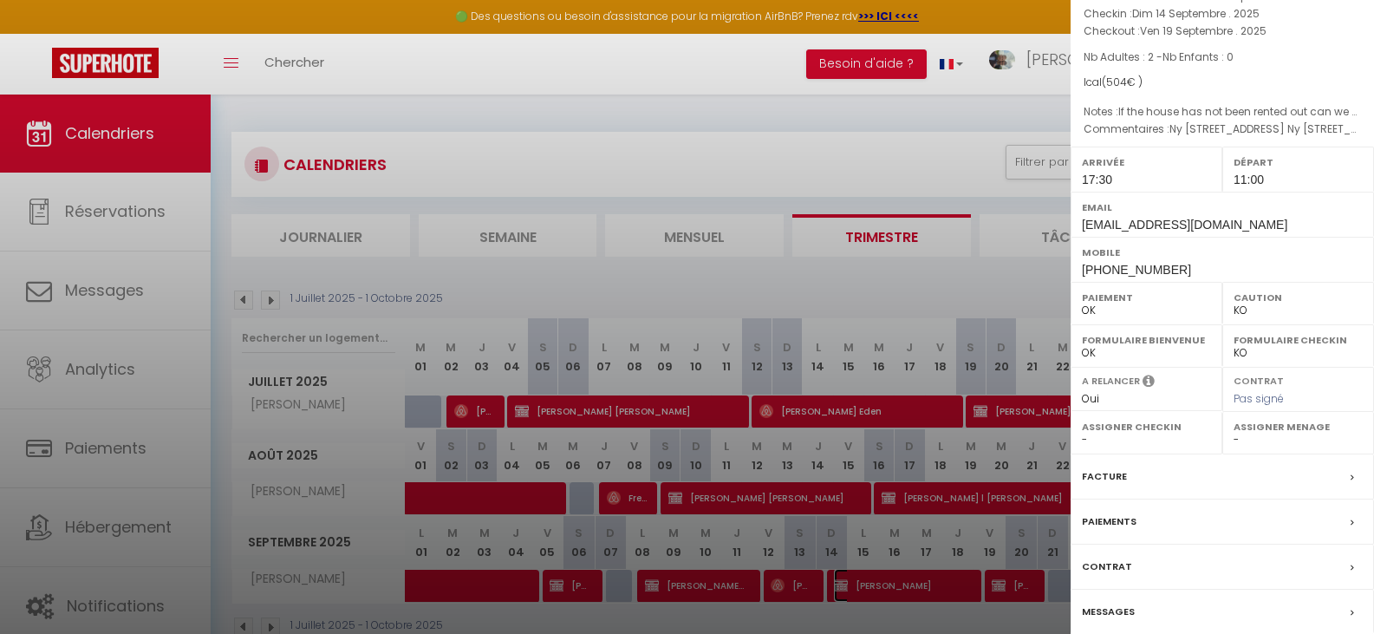
scroll to position [202, 0]
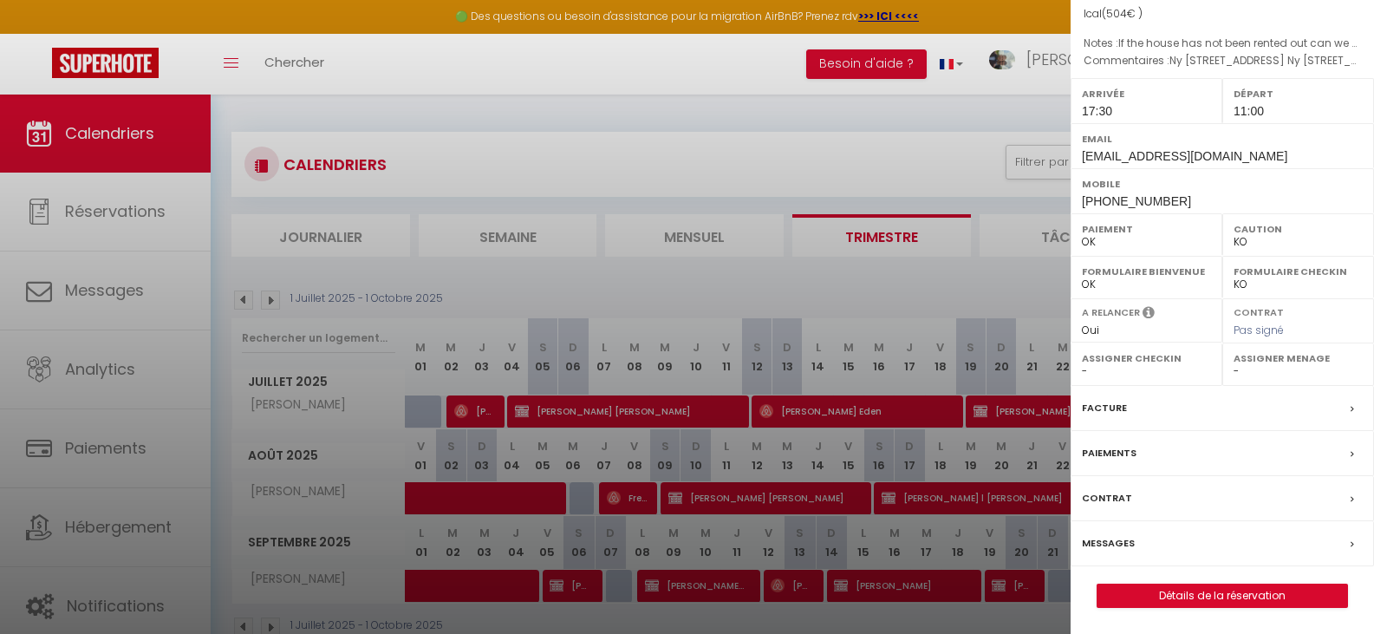
click at [1110, 458] on label "Paiements" at bounding box center [1109, 453] width 55 height 18
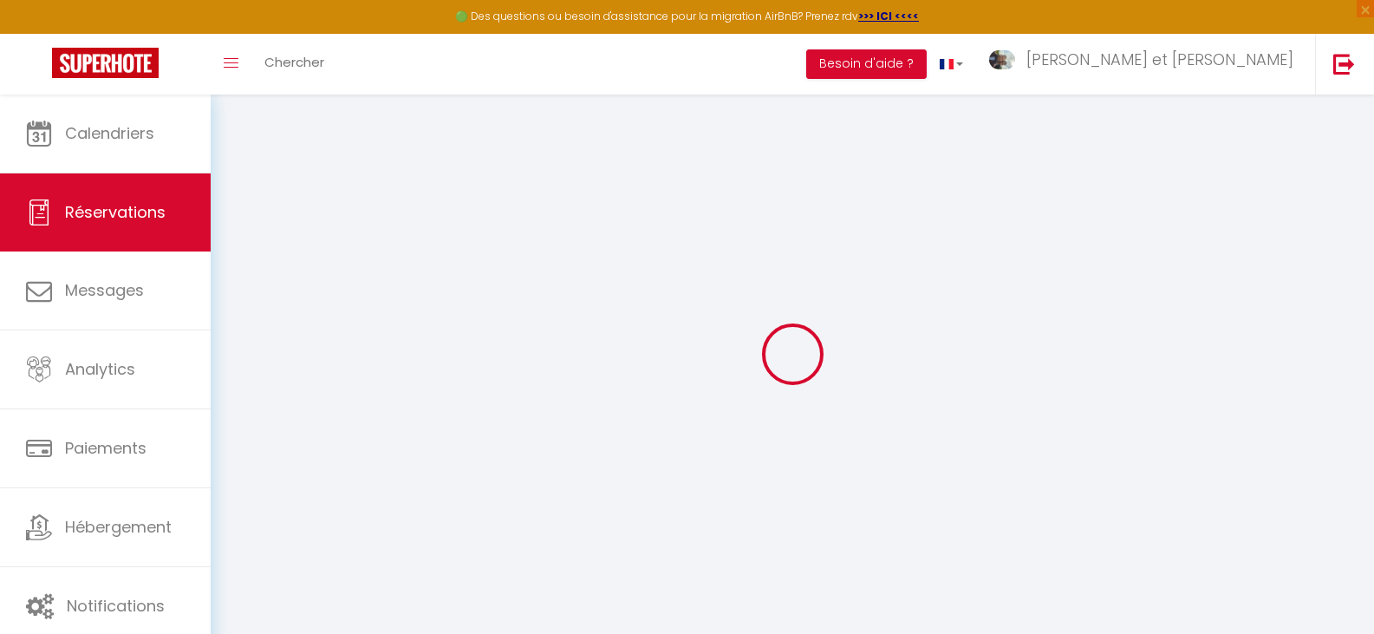
select select
checkbox input "false"
select select
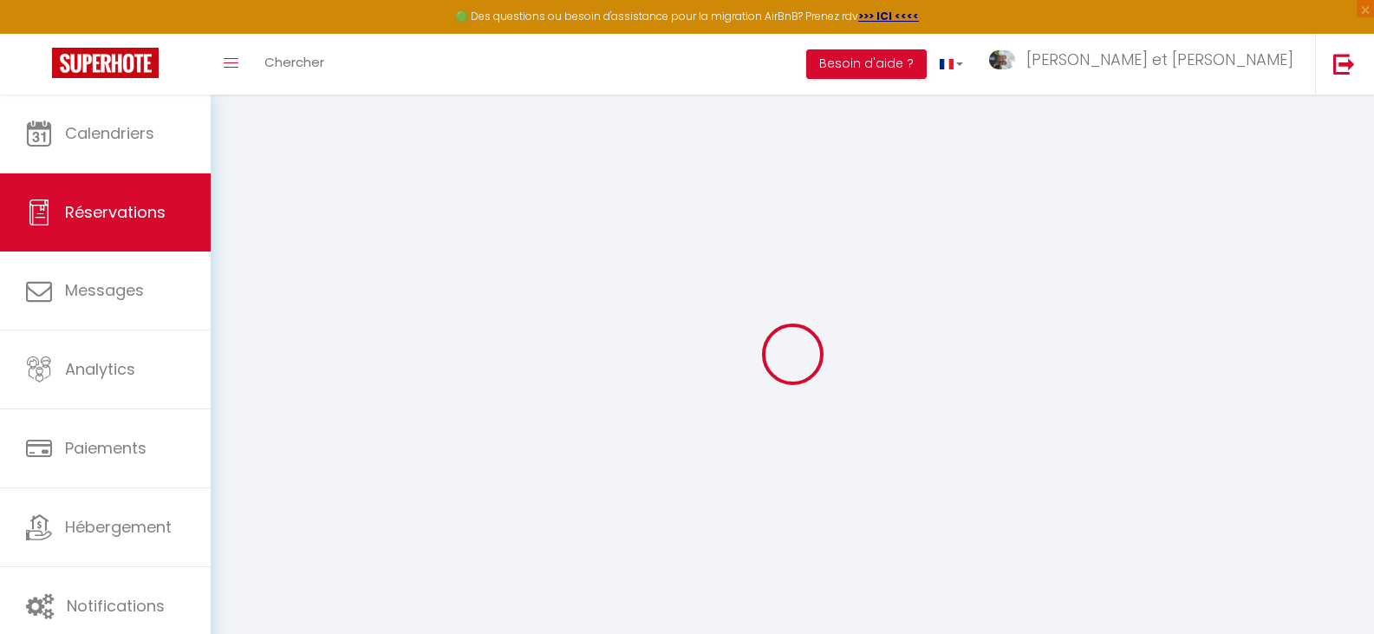
checkbox input "false"
type adress0 "Ny Maeglergaards Alle 44 2660 Broendby Strand Denmark Ny Maeglergaards Allé 44 …"
type textarea "If the house has not been rented out can we extend the stay some days?"
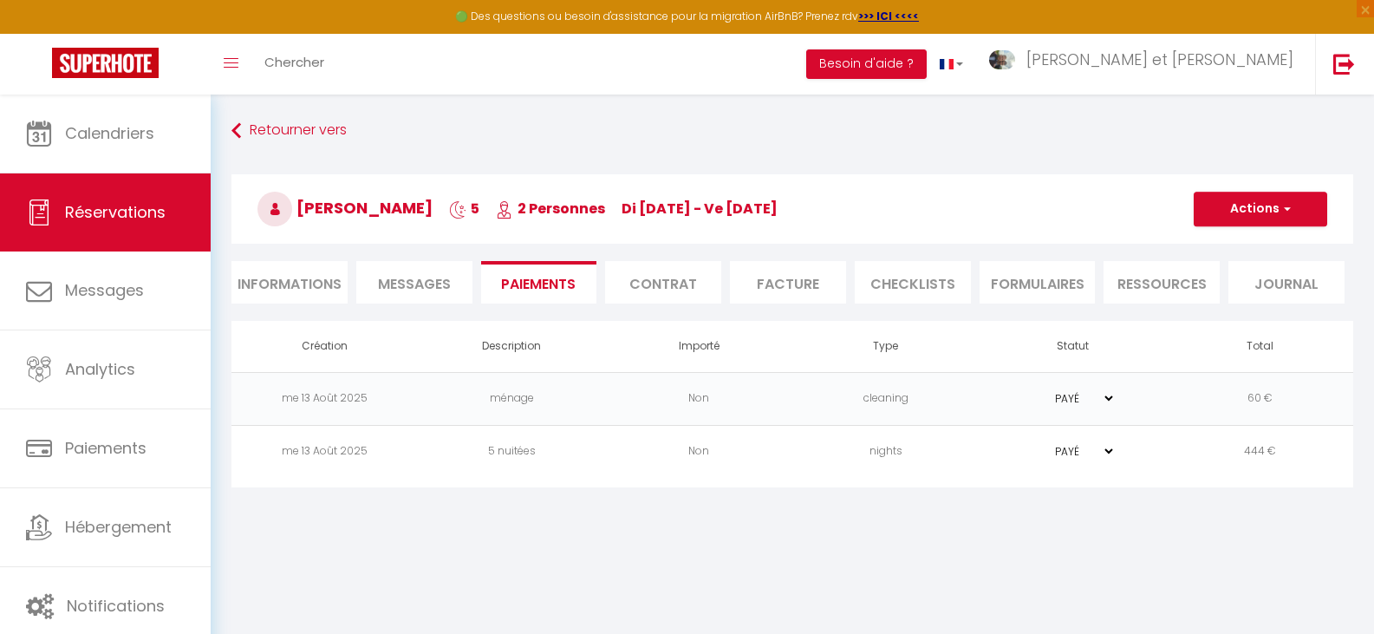
click at [286, 289] on li "Informations" at bounding box center [290, 282] width 116 height 42
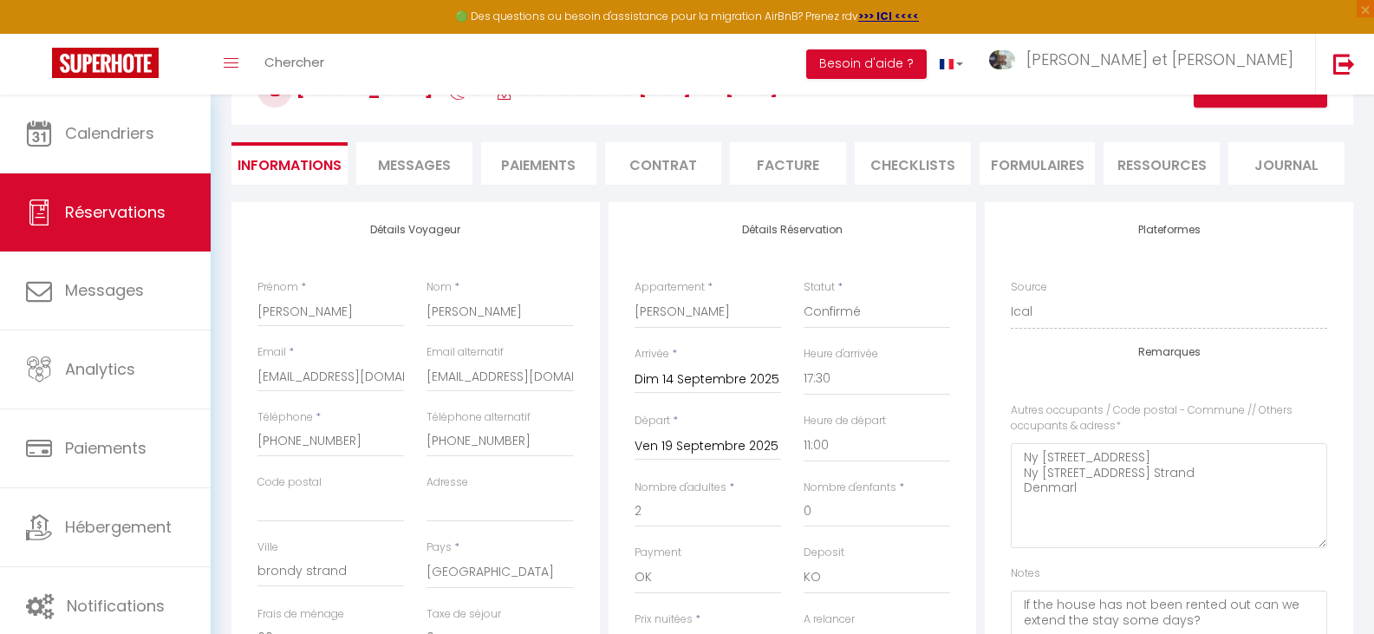
scroll to position [87, 0]
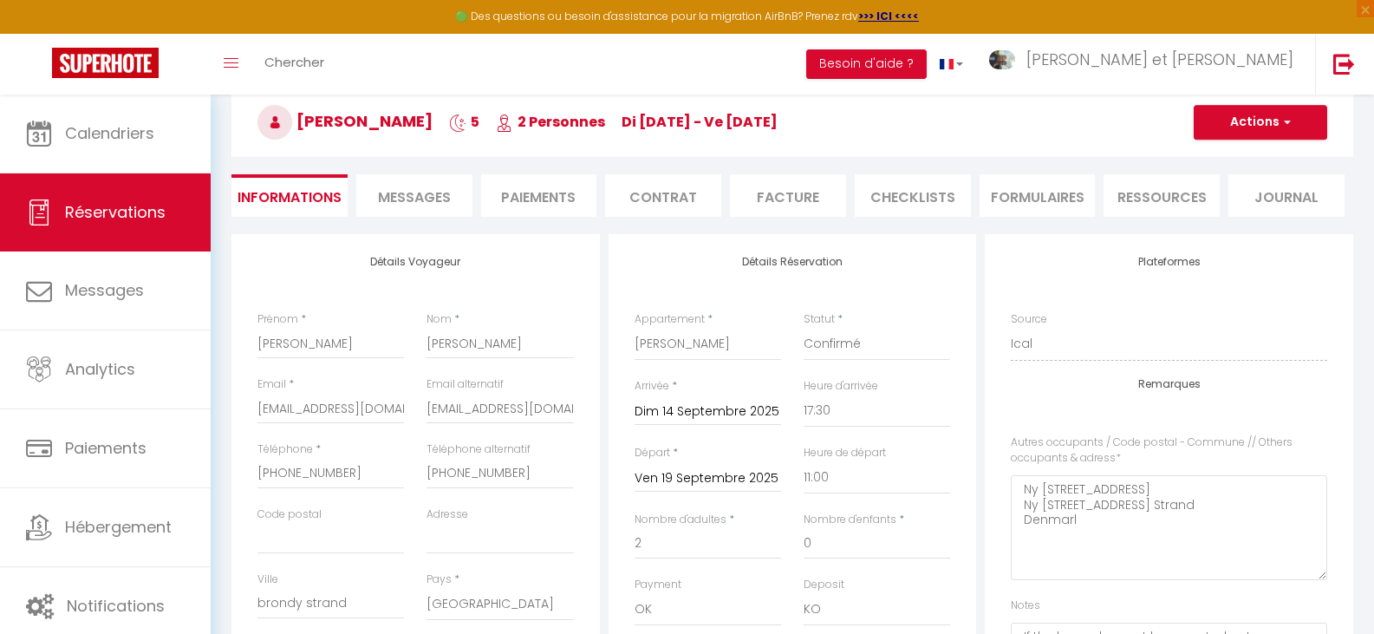
click at [654, 209] on li "Contrat" at bounding box center [663, 195] width 116 height 42
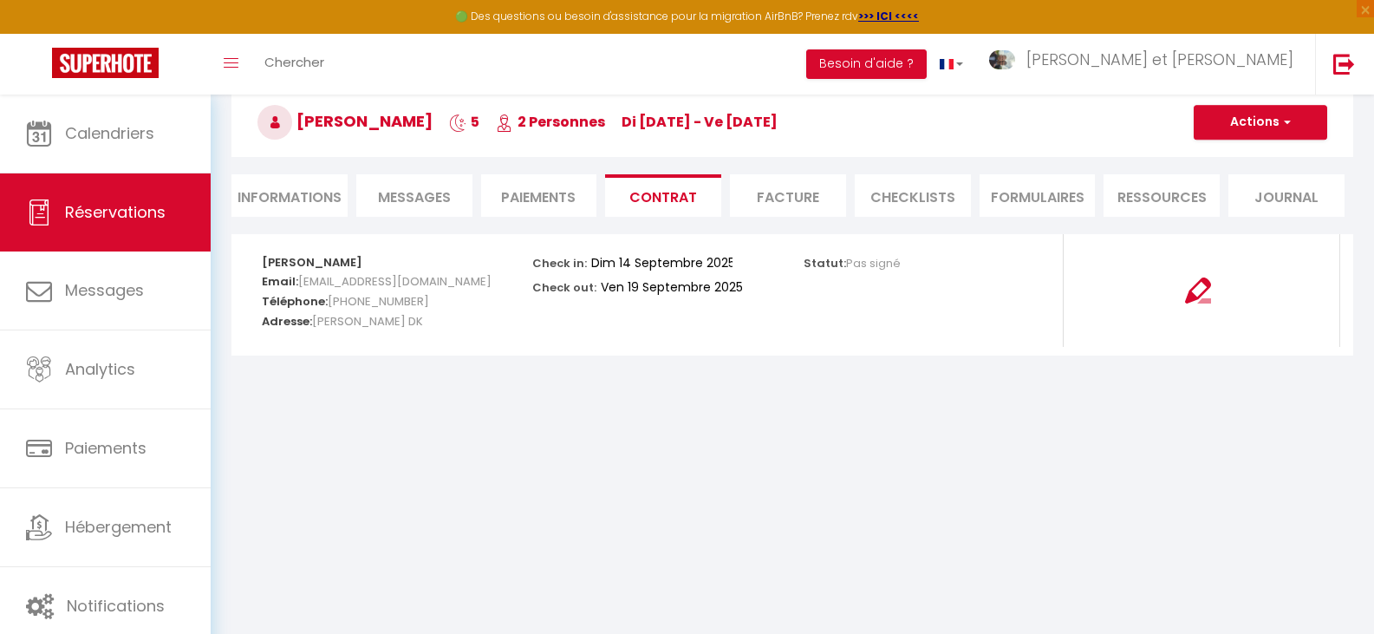
click at [775, 203] on li "Facture" at bounding box center [788, 195] width 116 height 42
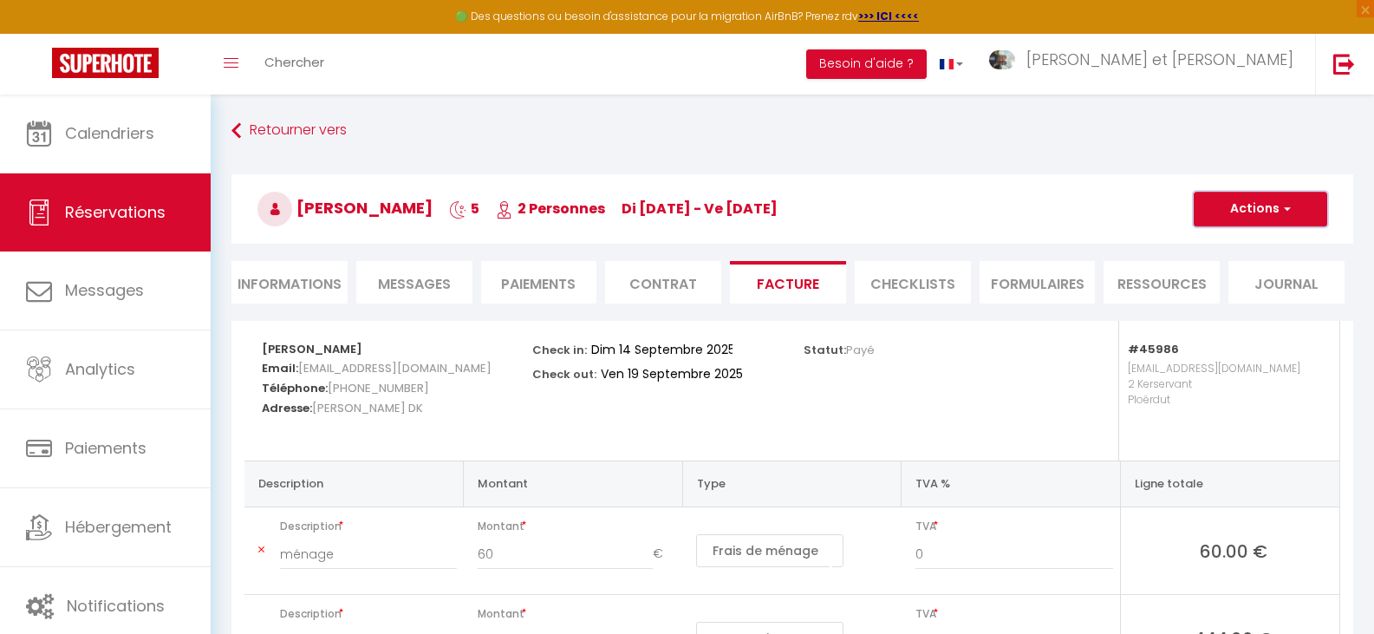
click at [1281, 212] on span "button" at bounding box center [1285, 209] width 10 height 16
click at [1236, 267] on link "Aperçu et éditer" at bounding box center [1248, 269] width 146 height 23
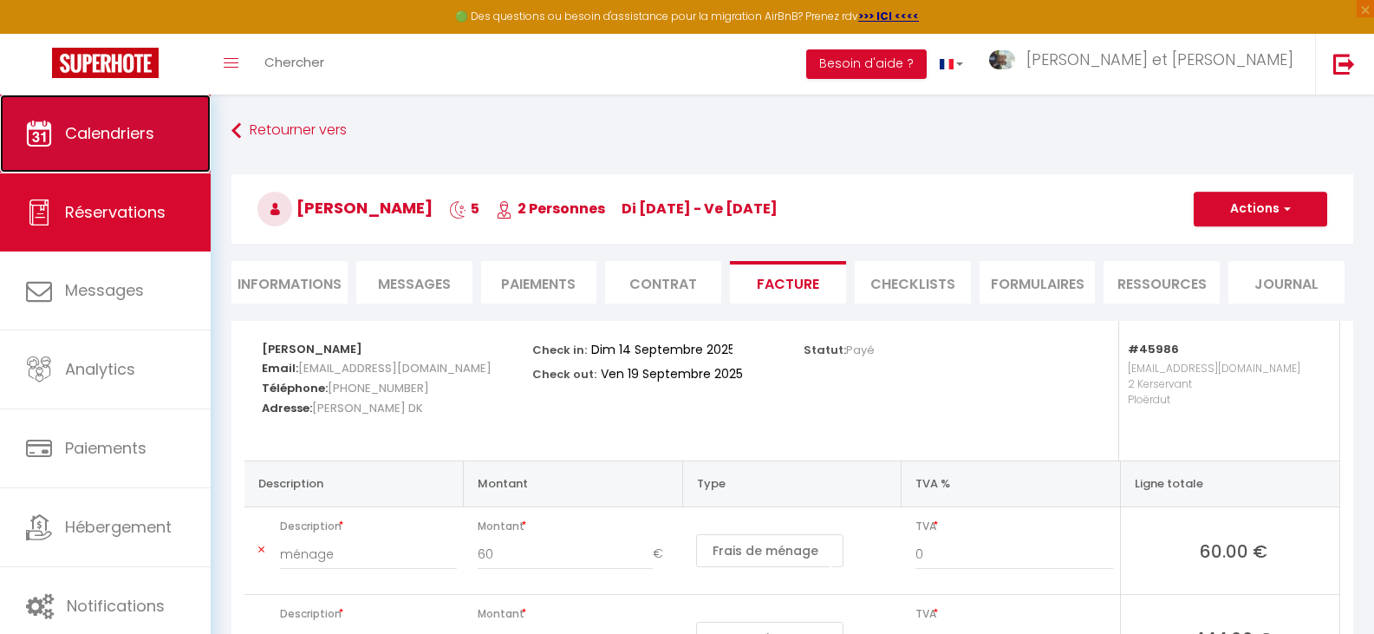
click at [173, 140] on link "Calendriers" at bounding box center [105, 134] width 211 height 78
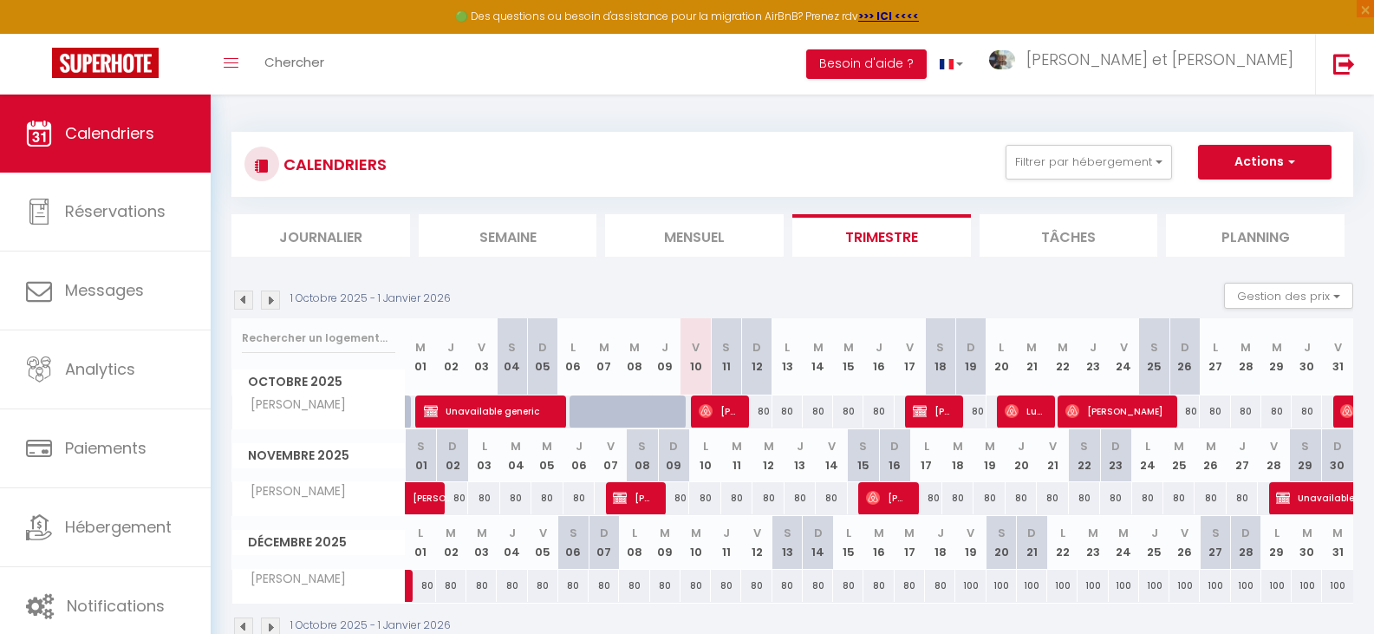
click at [241, 300] on img at bounding box center [243, 299] width 19 height 19
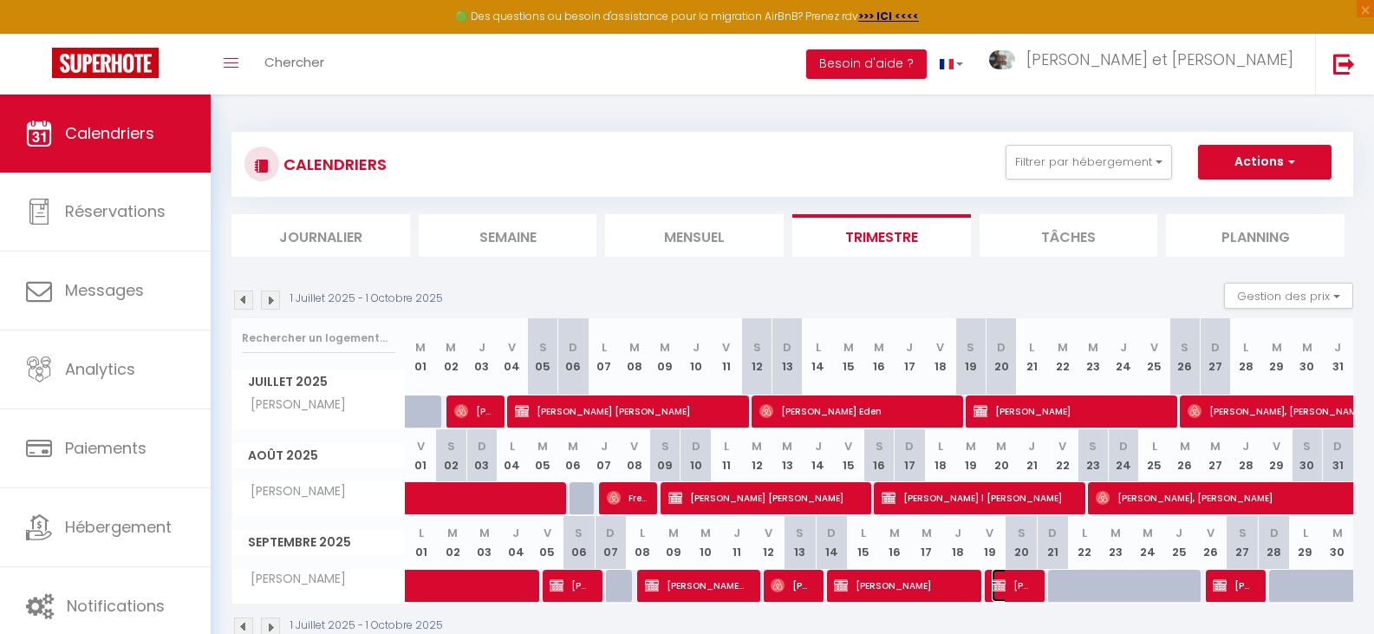
click at [1018, 588] on span "Françoise LE BARS Françoise" at bounding box center [1012, 585] width 41 height 33
select select "OK"
select select "1"
select select "0"
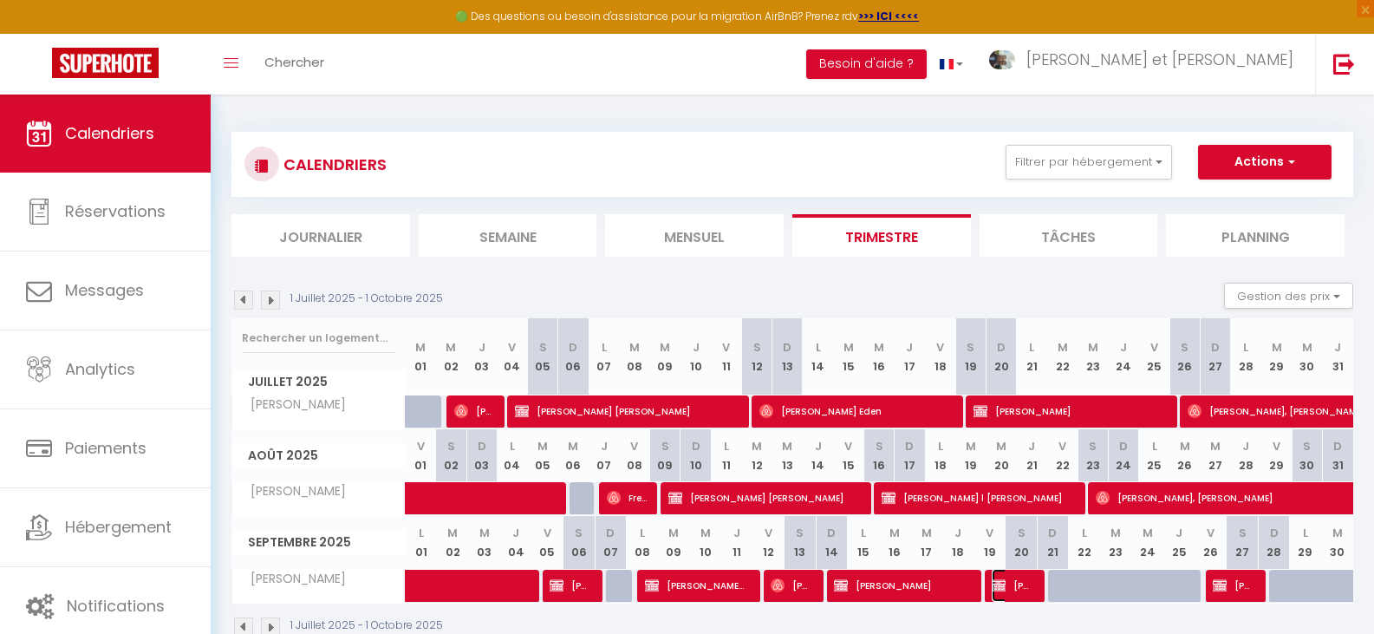
select select "1"
select select
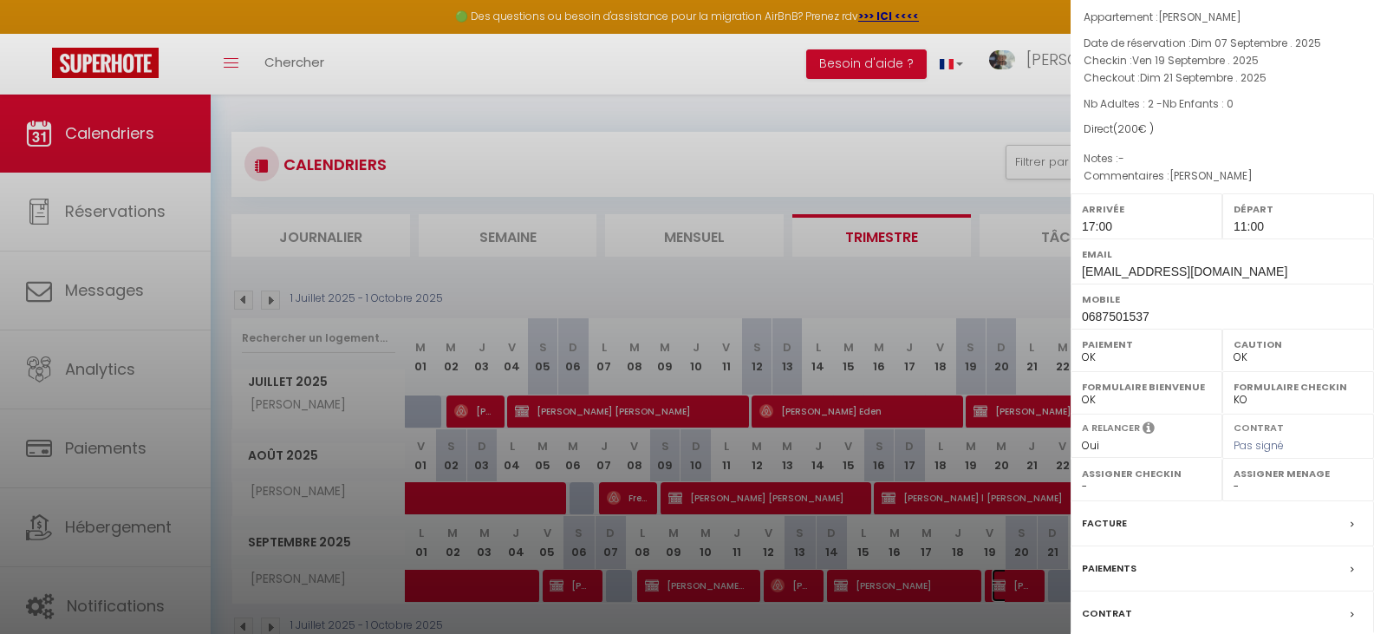
scroll to position [230, 0]
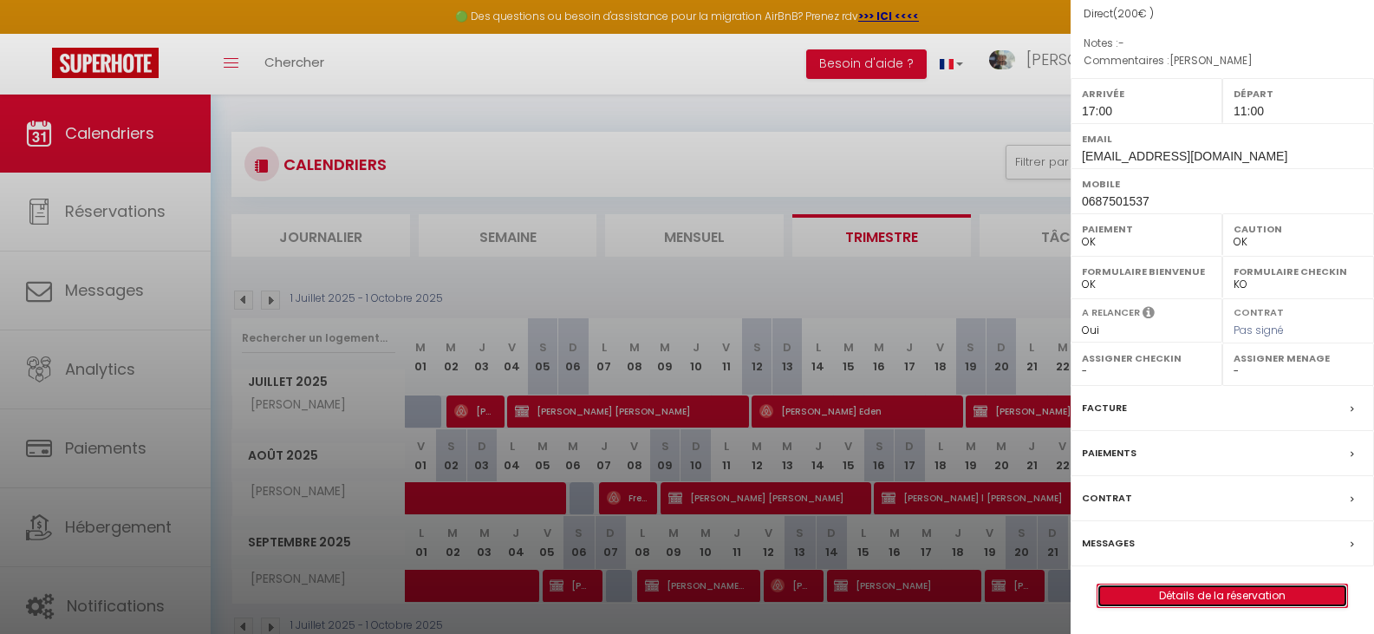
click at [1199, 601] on link "Détails de la réservation" at bounding box center [1223, 595] width 250 height 23
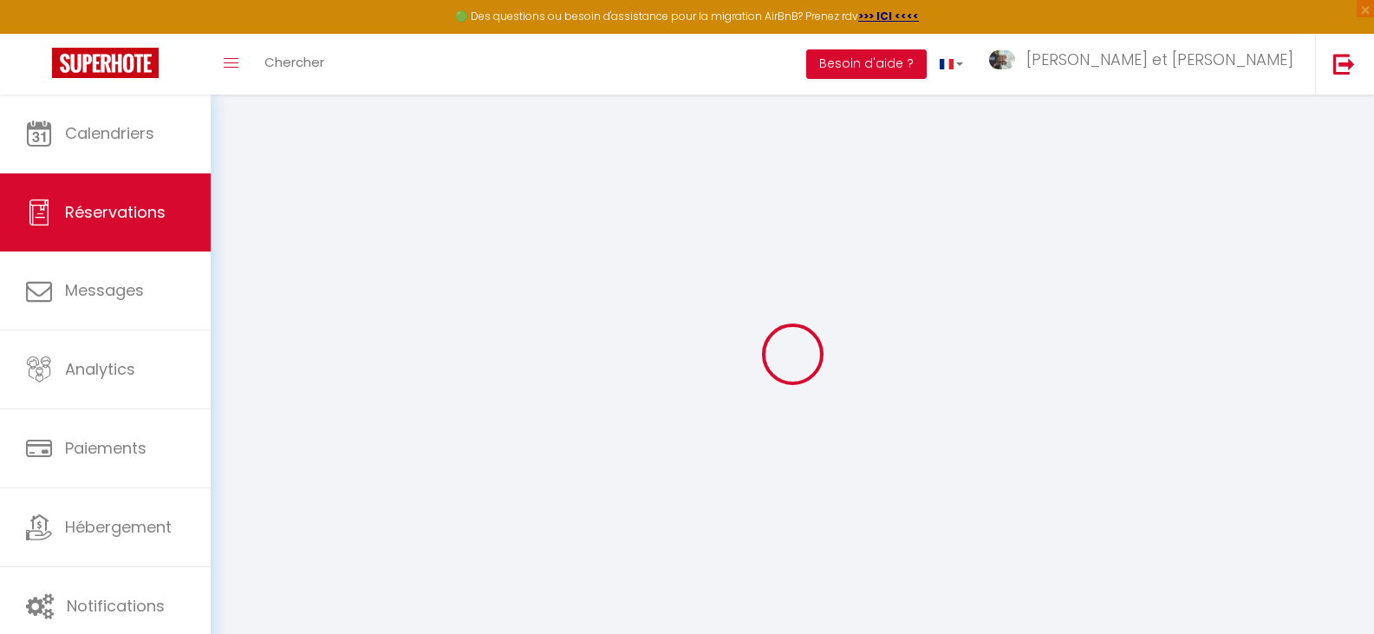
select select
checkbox input "false"
select select
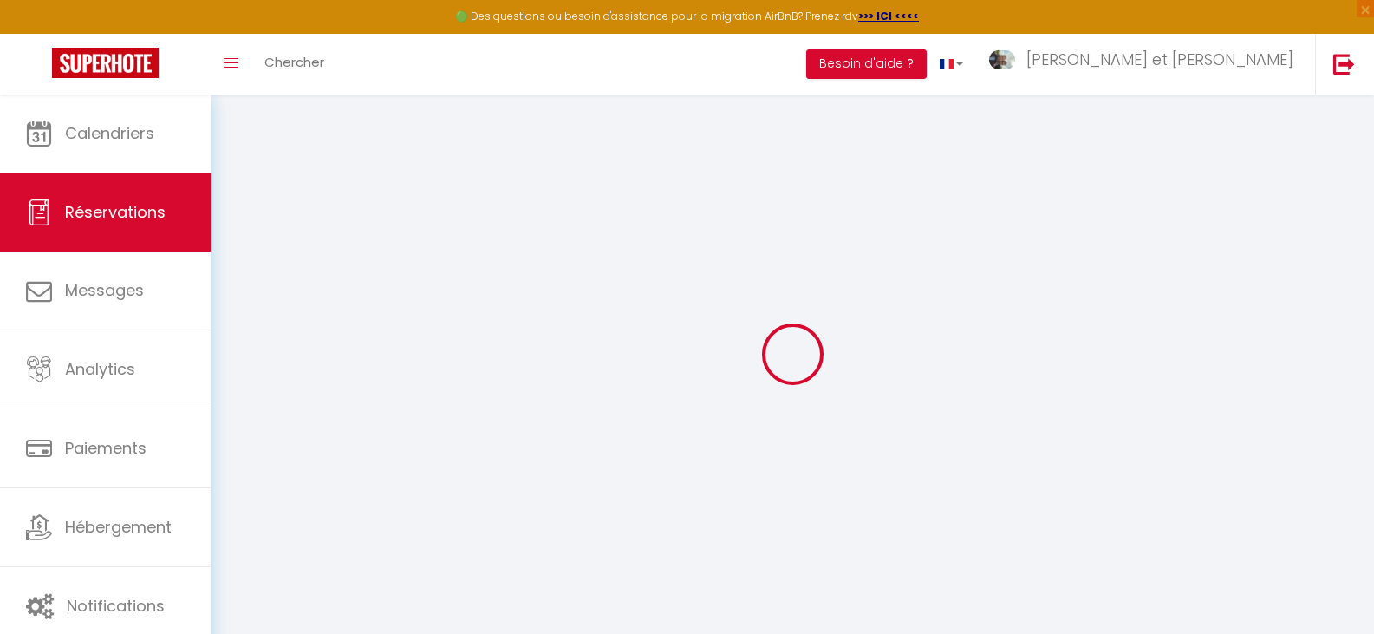
checkbox input "false"
type adress0 "Leclerc Isabelle"
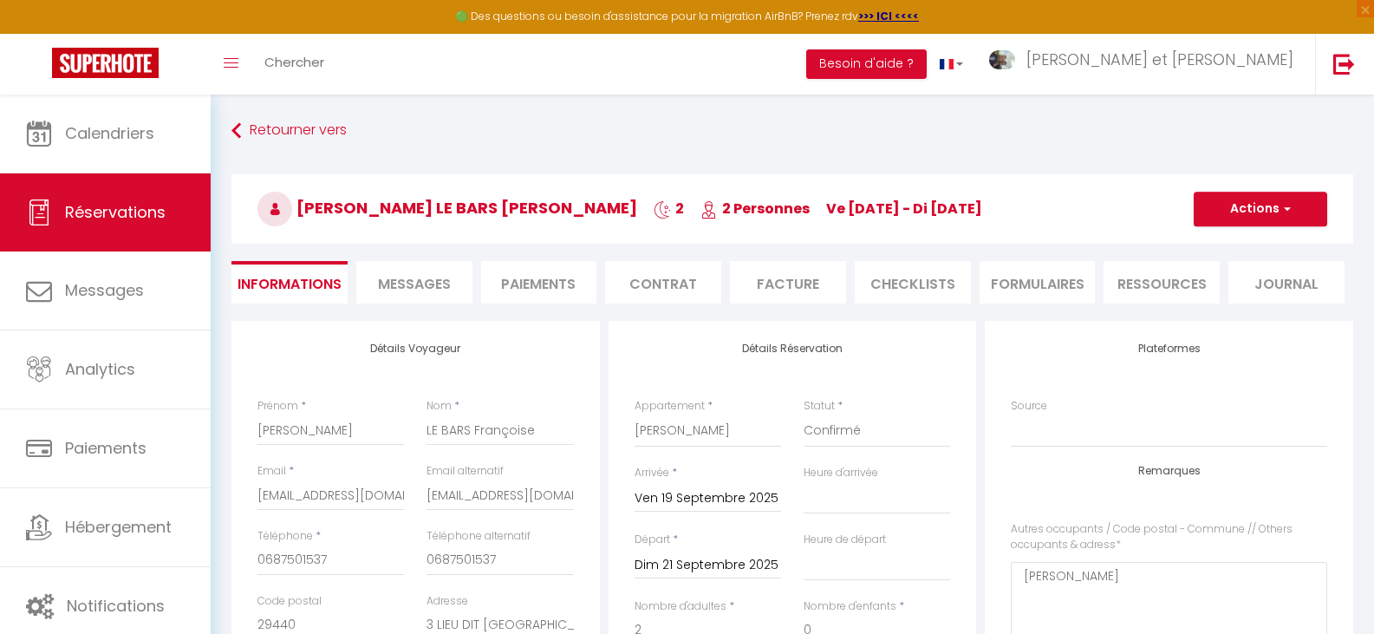
type input "30"
type input "4.4"
select select
checkbox input "false"
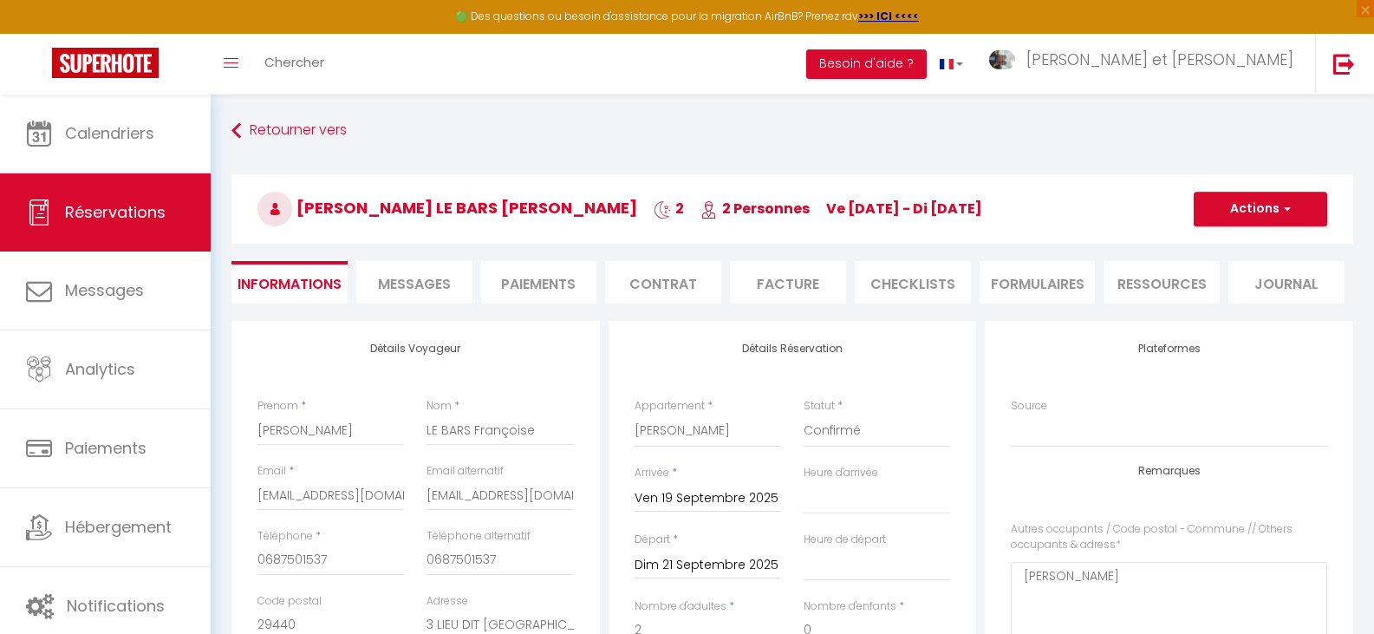
select select "17:00"
select select "11:00"
click at [559, 286] on li "Paiements" at bounding box center [539, 282] width 116 height 42
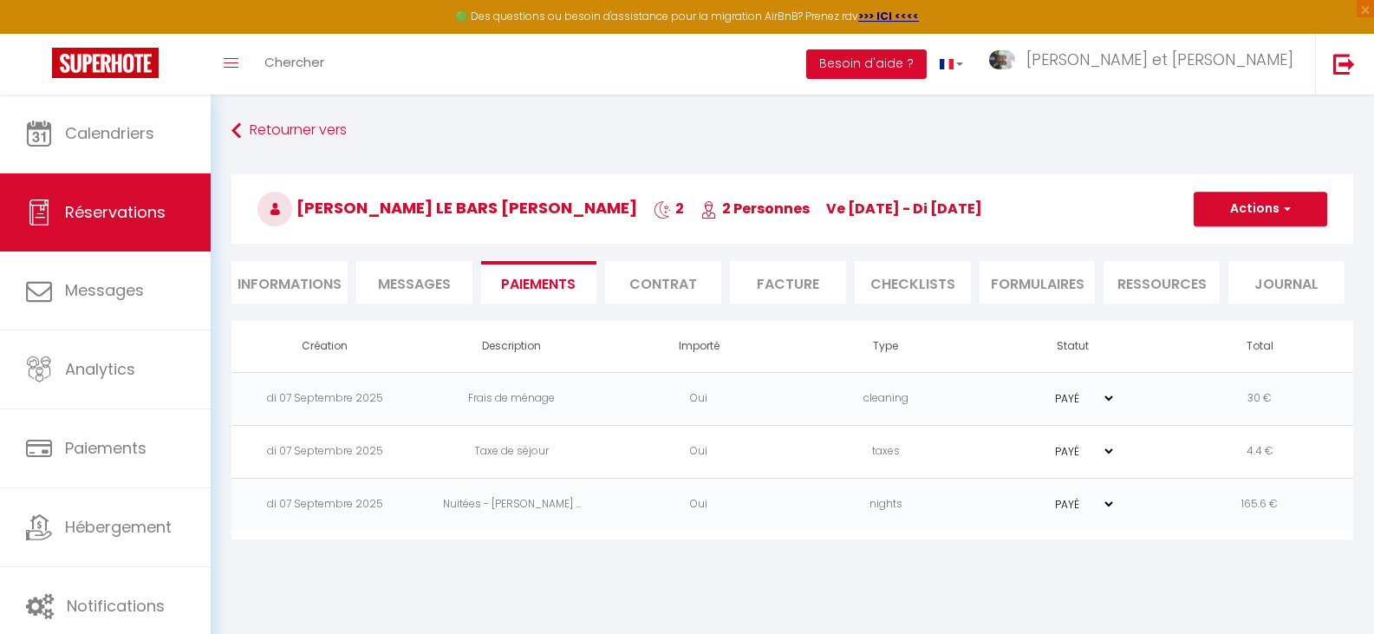
click at [796, 283] on li "Facture" at bounding box center [788, 282] width 116 height 42
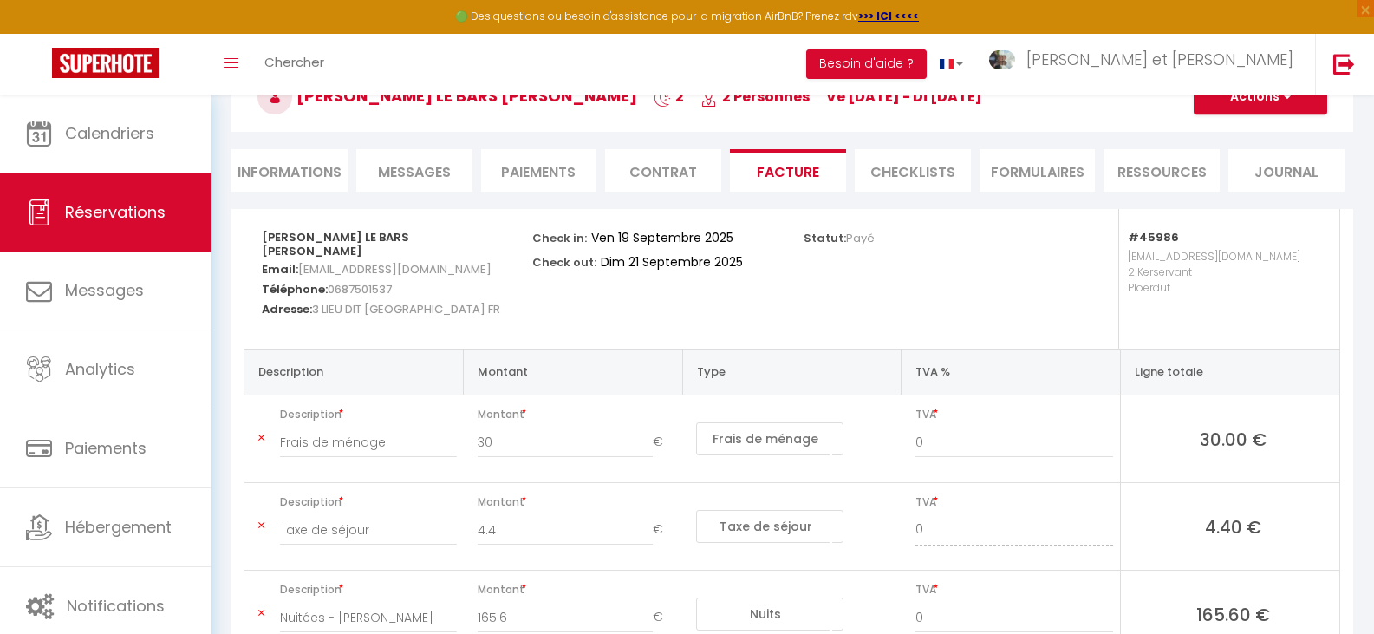
scroll to position [80, 0]
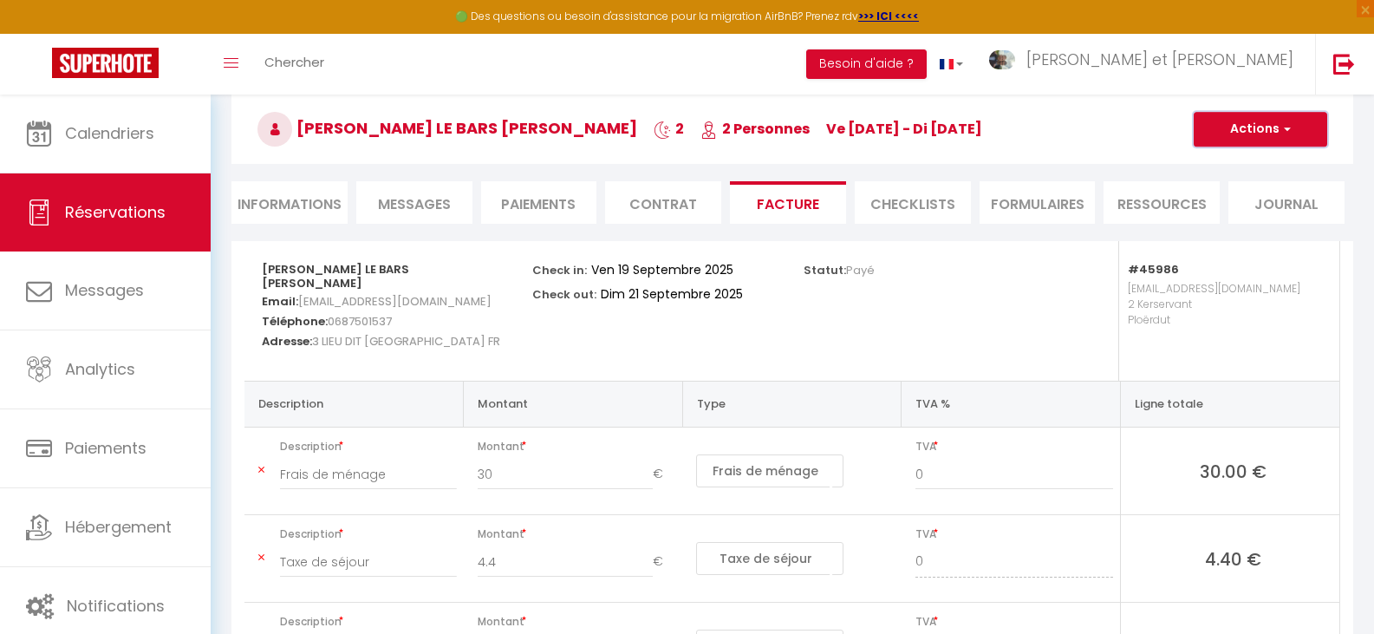
click at [1271, 128] on button "Actions" at bounding box center [1261, 129] width 134 height 35
click at [1234, 193] on link "Aperçu et éditer" at bounding box center [1248, 190] width 146 height 23
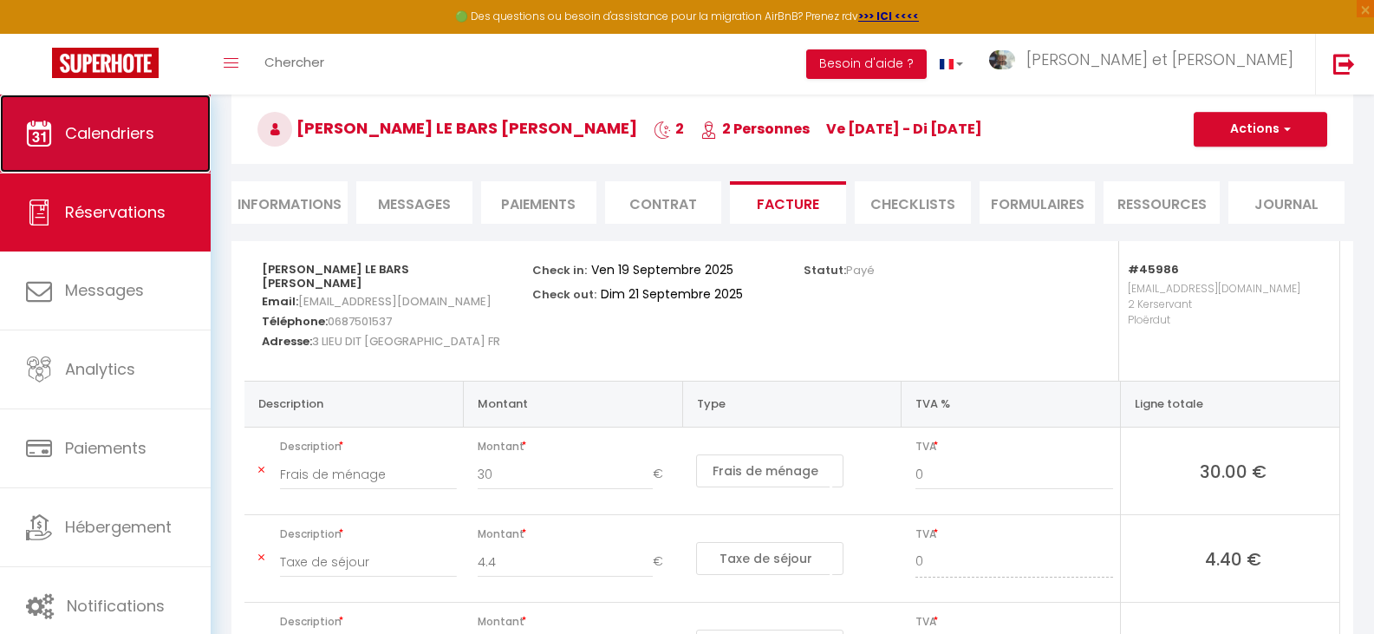
click at [120, 121] on link "Calendriers" at bounding box center [105, 134] width 211 height 78
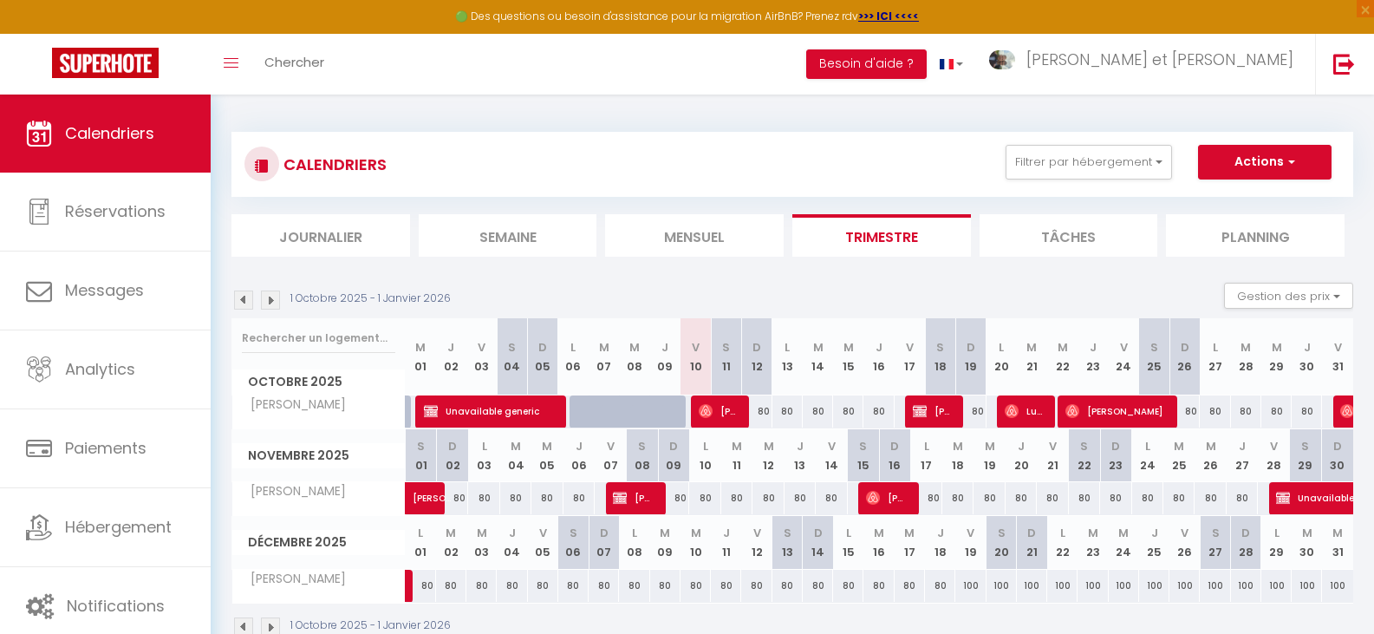
click at [244, 301] on img at bounding box center [243, 299] width 19 height 19
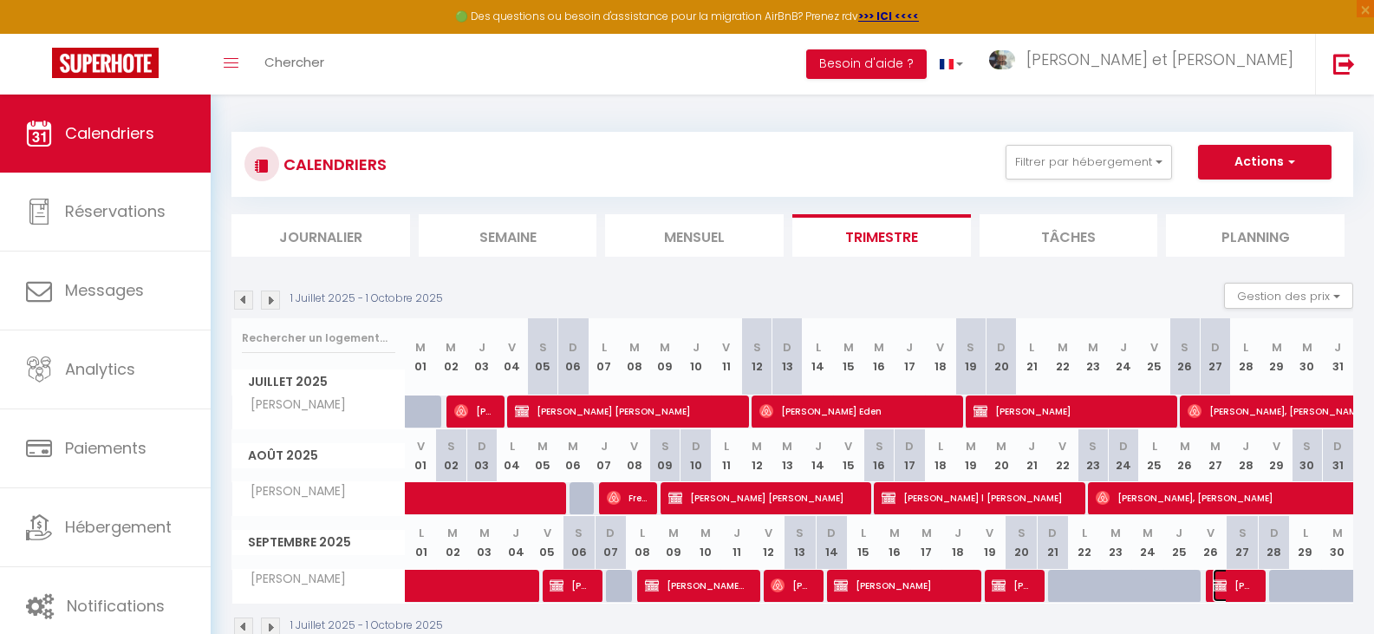
click at [1236, 589] on span "[PERSON_NAME]" at bounding box center [1233, 585] width 41 height 33
select select "OK"
select select "KO"
select select "1"
select select "0"
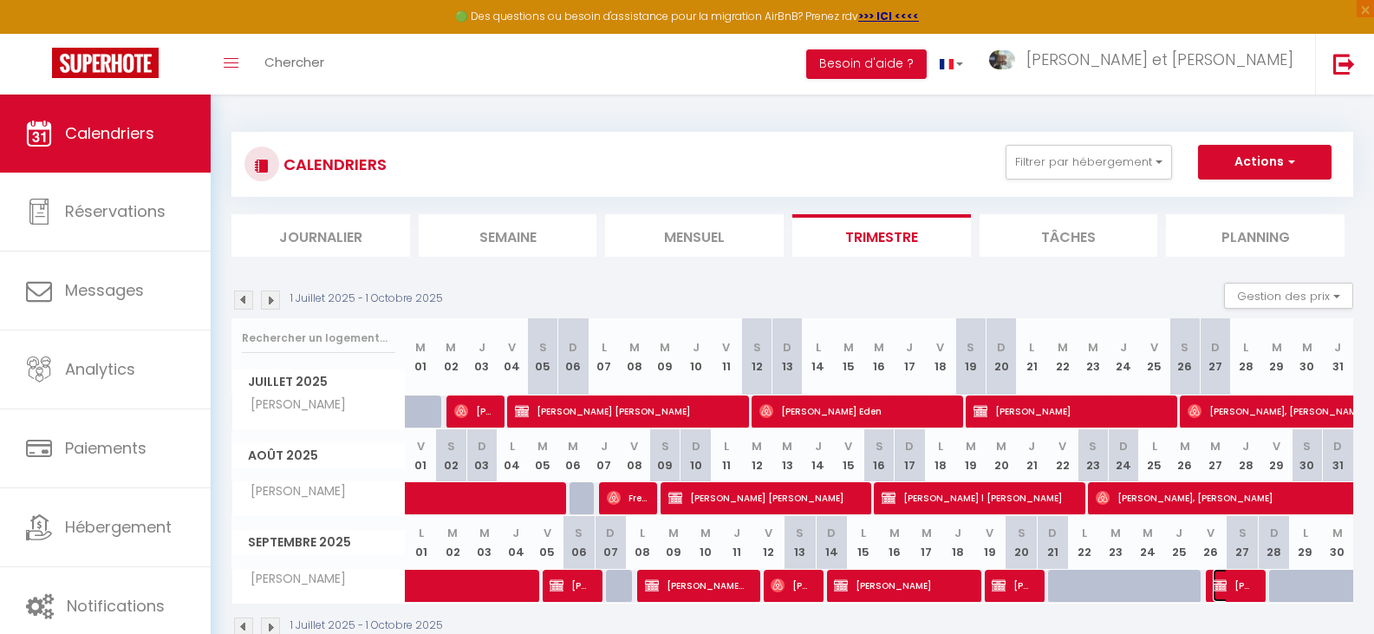
select select "1"
select select
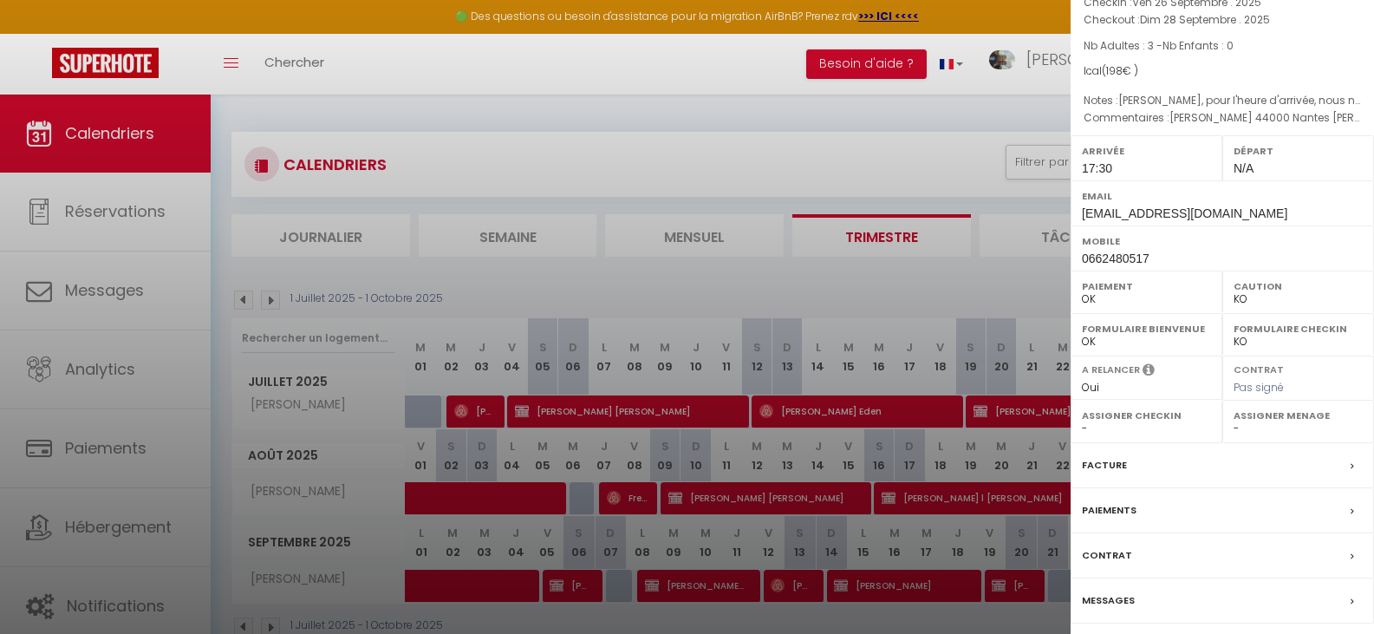
scroll to position [174, 0]
click at [1118, 499] on label "Paiements" at bounding box center [1109, 508] width 55 height 18
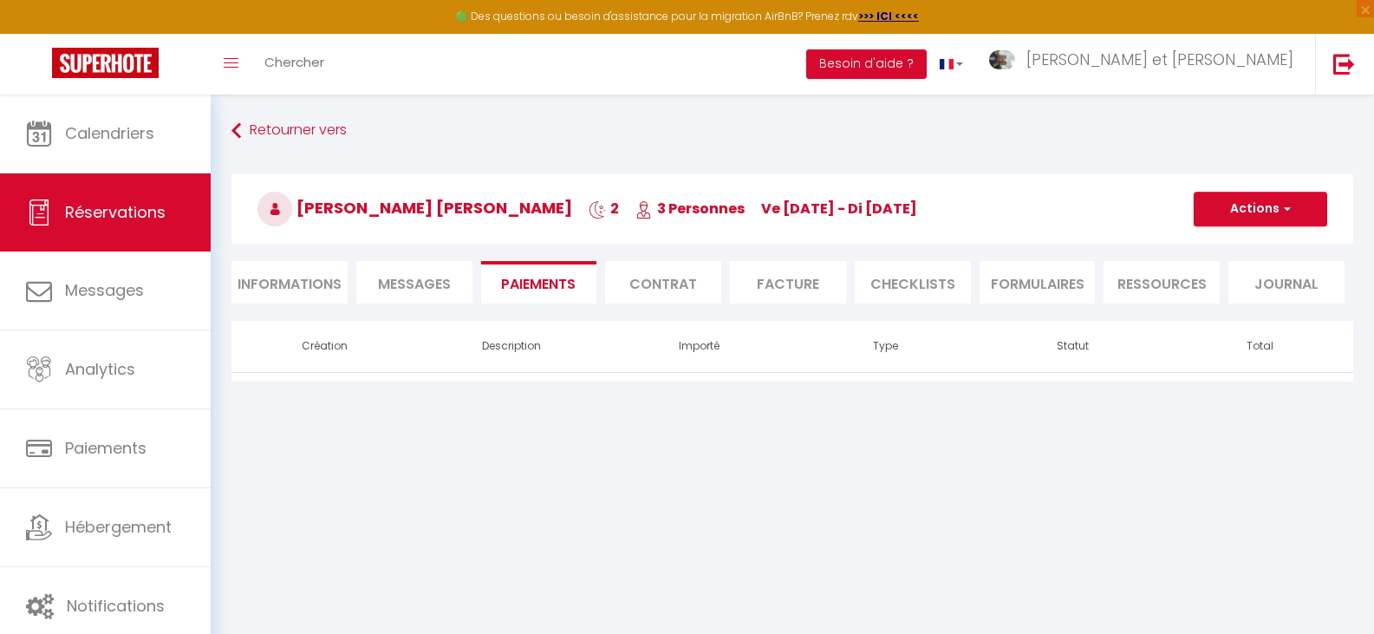
click at [302, 297] on li "Informations" at bounding box center [290, 282] width 116 height 42
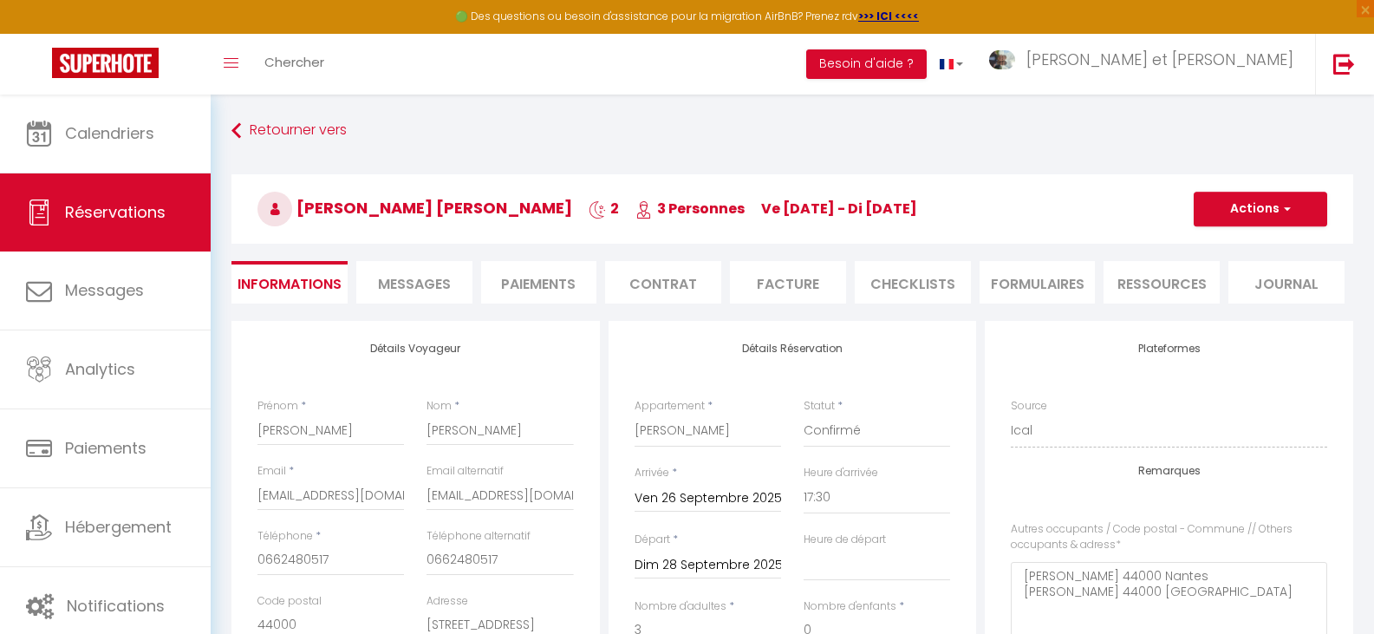
click at [754, 295] on li "Facture" at bounding box center [788, 282] width 116 height 42
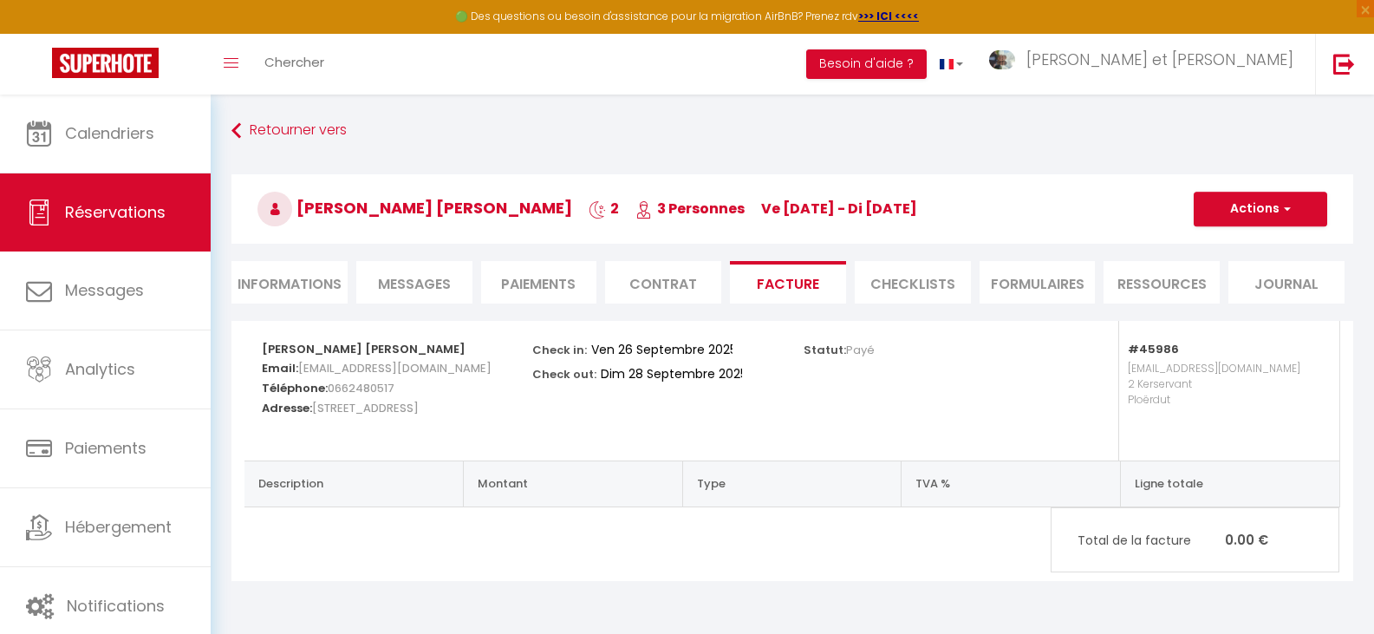
click at [574, 284] on li "Paiements" at bounding box center [539, 282] width 116 height 42
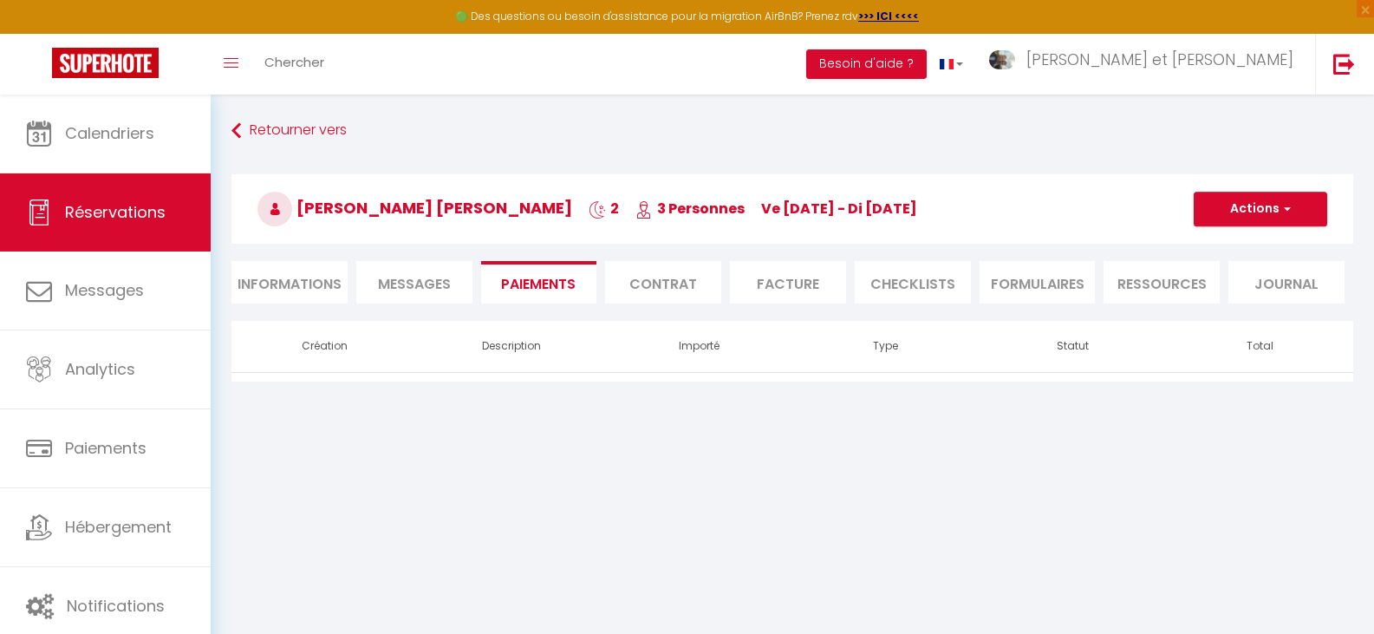
click at [345, 297] on li "Informations" at bounding box center [290, 282] width 116 height 42
select select
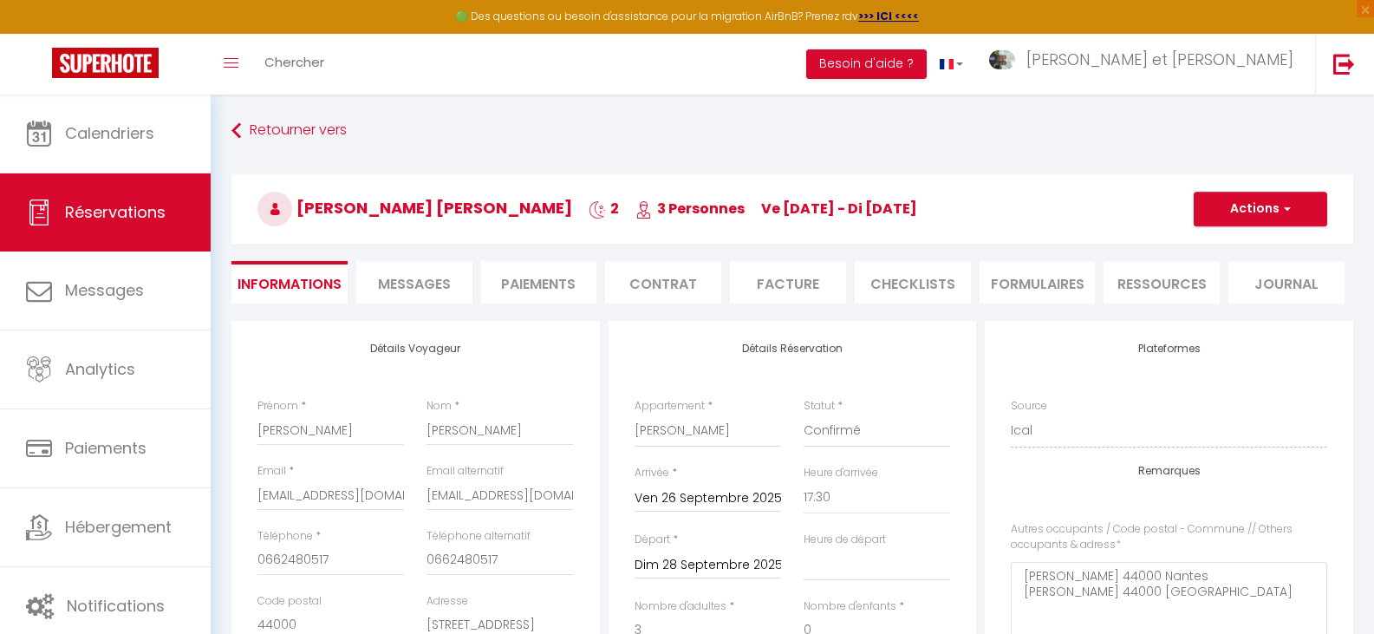
click at [564, 290] on li "Paiements" at bounding box center [539, 282] width 116 height 42
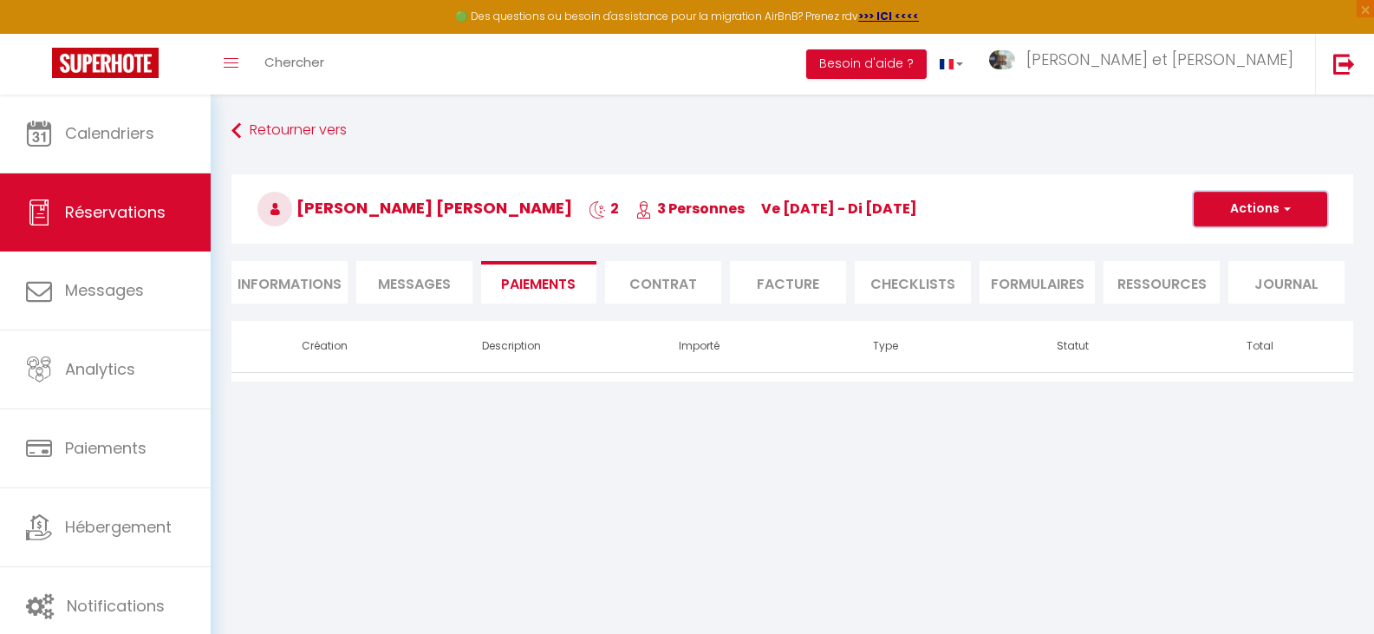
click at [1259, 215] on button "Actions" at bounding box center [1261, 209] width 134 height 35
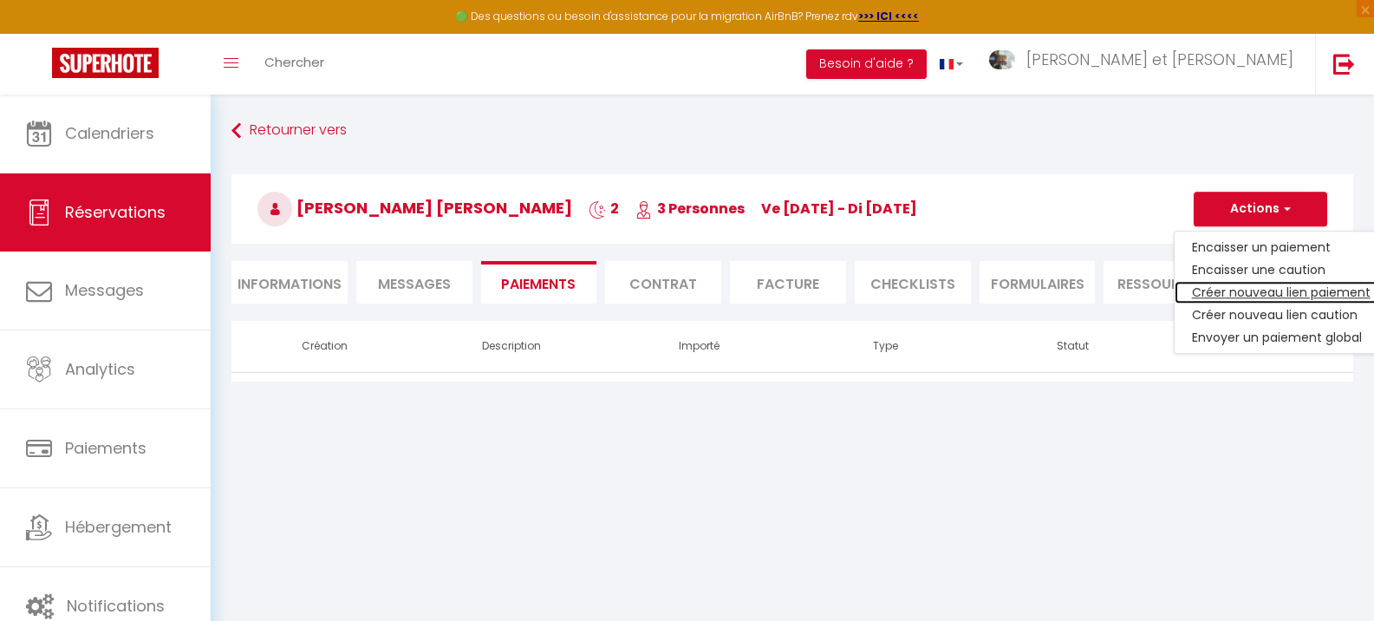
click at [1217, 295] on link "Créer nouveau lien paiement" at bounding box center [1281, 292] width 213 height 23
select select "nights"
type input "[EMAIL_ADDRESS][DOMAIN_NAME]"
select select "8864"
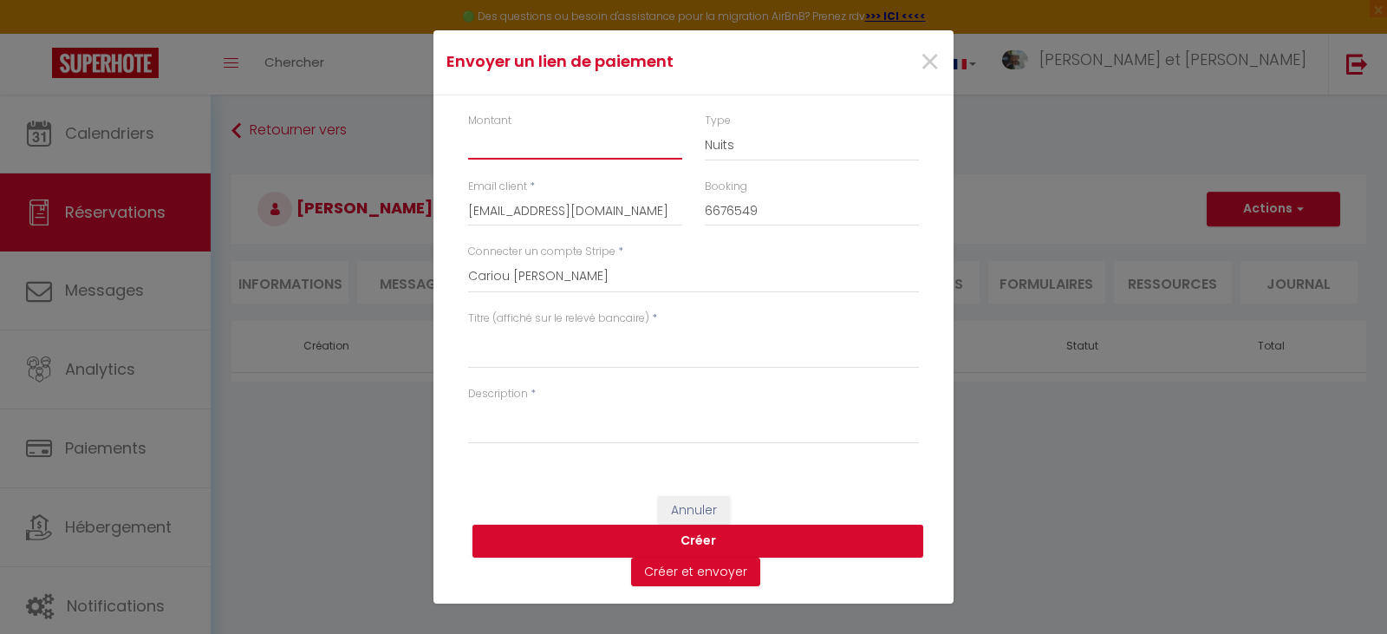
click at [557, 149] on input "Montant" at bounding box center [575, 143] width 214 height 31
type input "35"
click at [554, 355] on textarea "Titre (affiché sur le relevé bancaire)" at bounding box center [693, 348] width 451 height 42
type textarea "MENAGE"
click at [537, 434] on textarea "Description" at bounding box center [693, 423] width 451 height 42
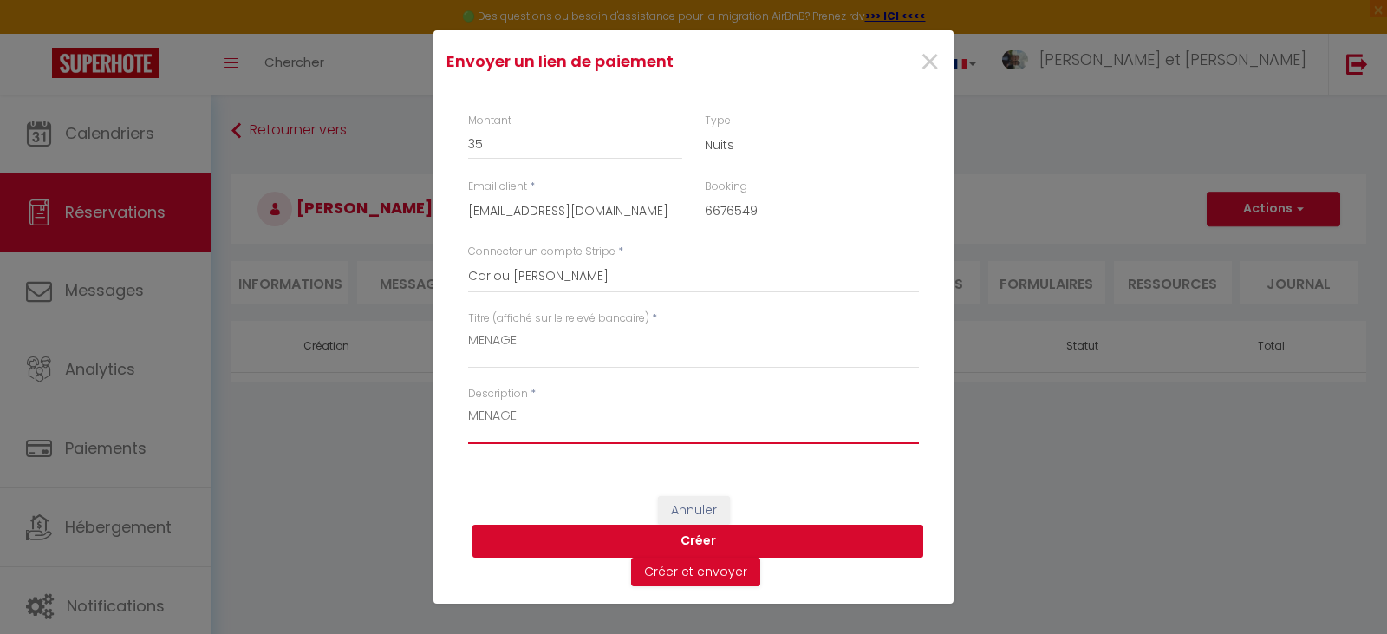
type textarea "MENAGE"
click at [550, 531] on button "Créer" at bounding box center [698, 541] width 451 height 33
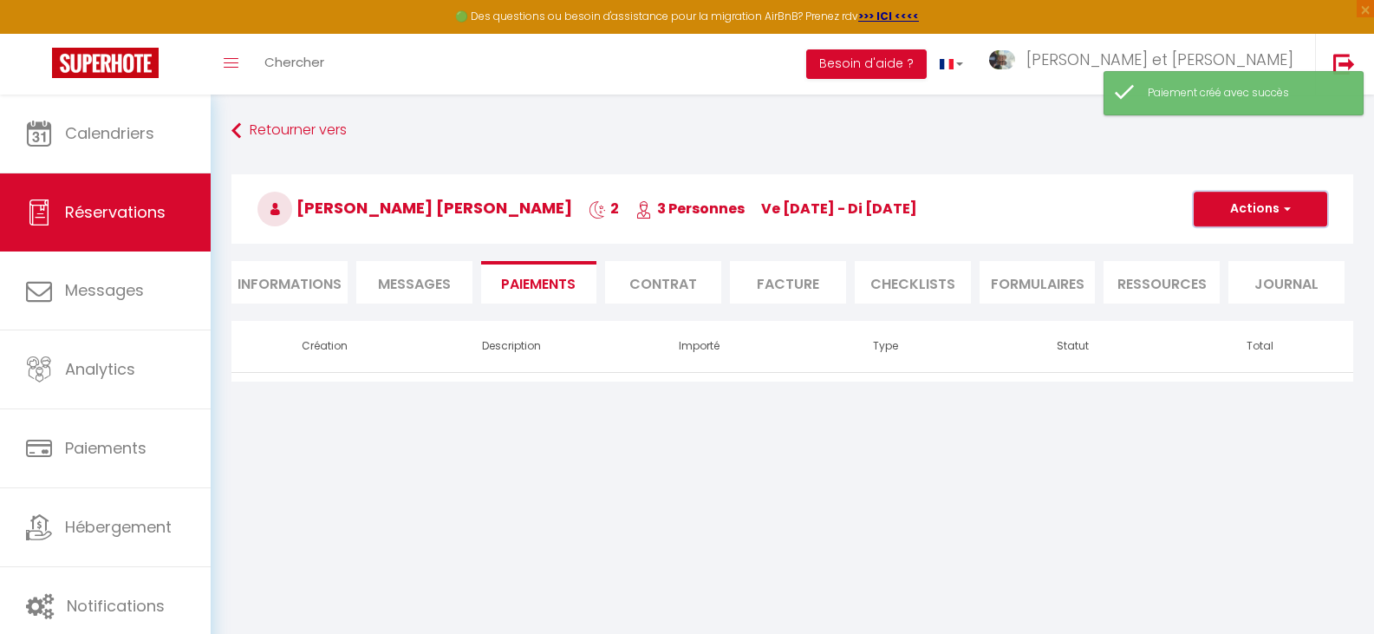
click at [1274, 211] on button "Actions" at bounding box center [1261, 209] width 134 height 35
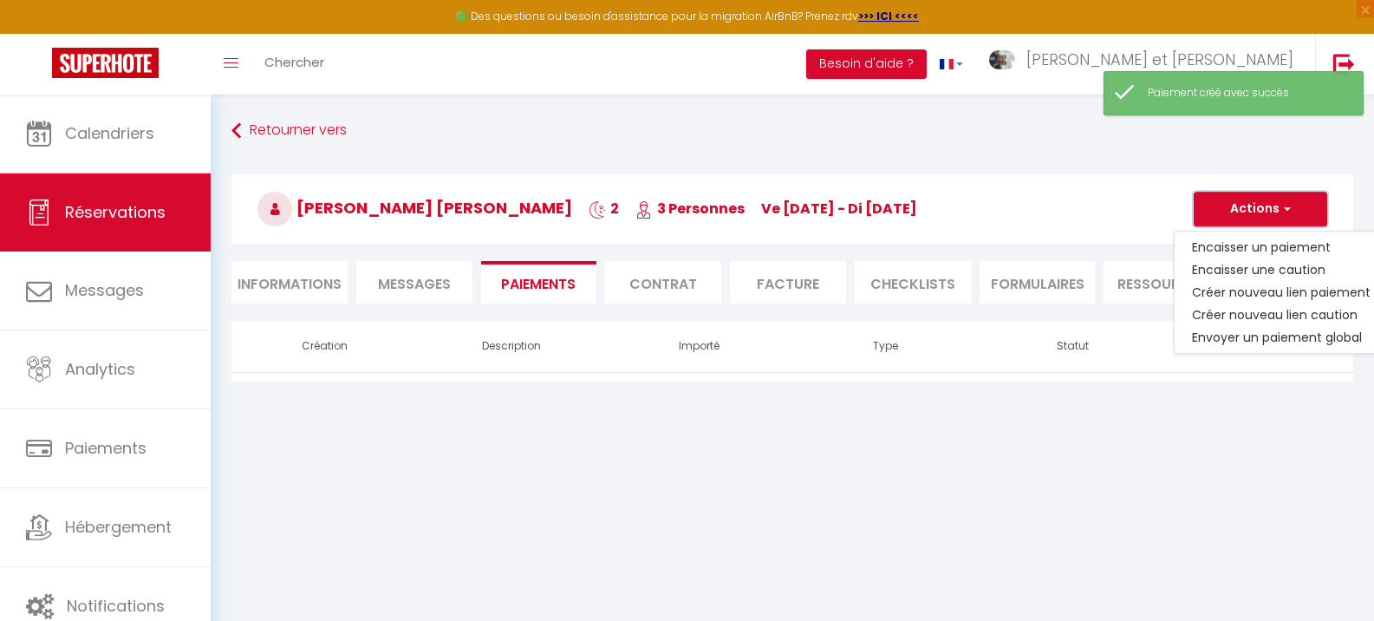
select select "0"
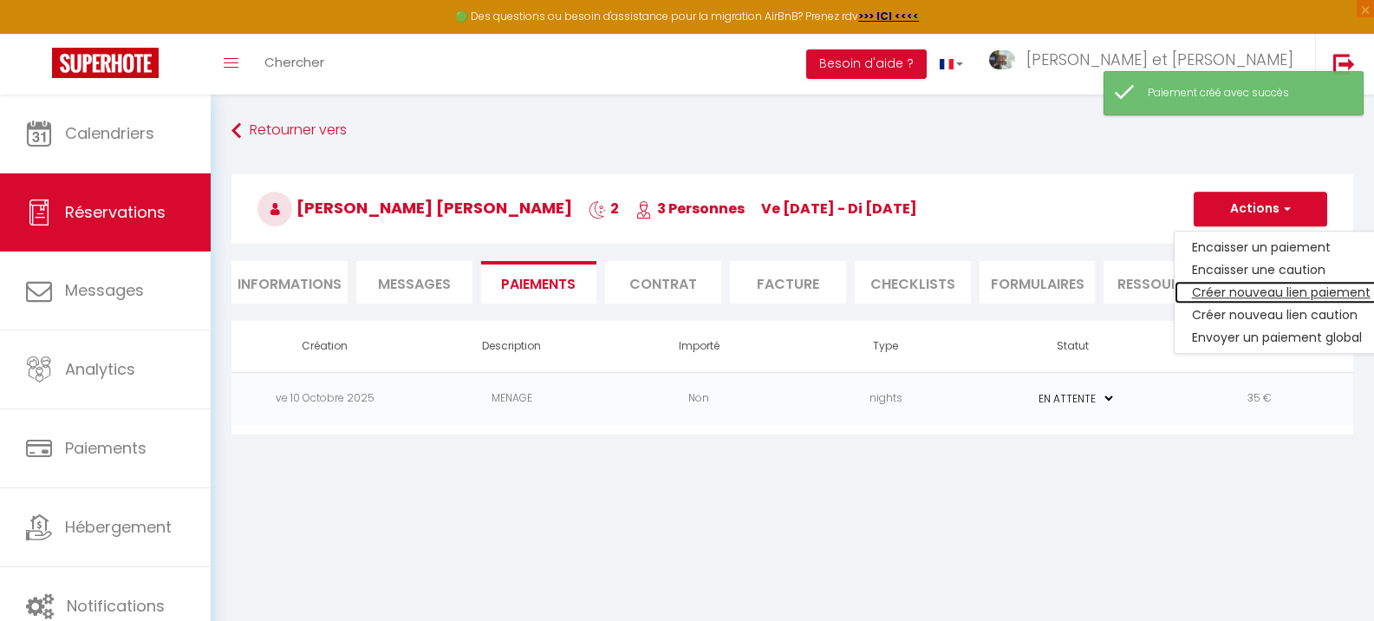
click at [1243, 287] on link "Créer nouveau lien paiement" at bounding box center [1281, 292] width 213 height 23
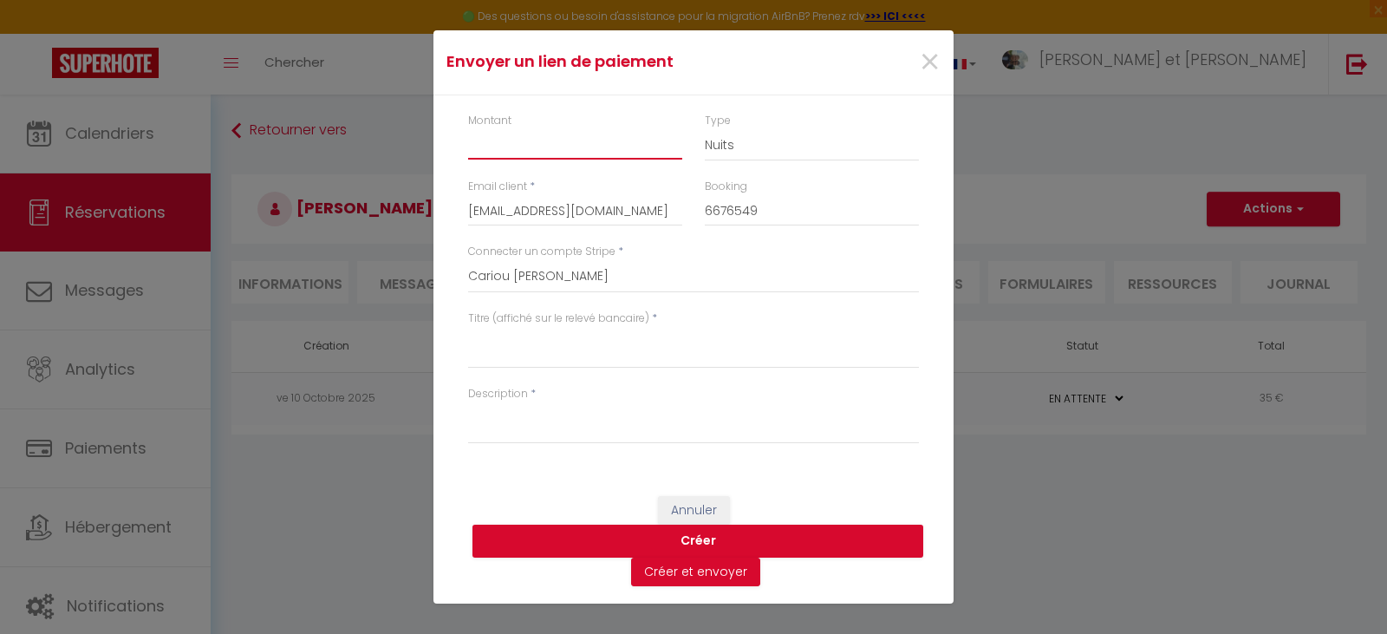
click at [556, 147] on input "Montant" at bounding box center [575, 143] width 214 height 31
type input "163"
click at [558, 353] on textarea "Titre (affiché sur le relevé bancaire)" at bounding box center [693, 348] width 451 height 42
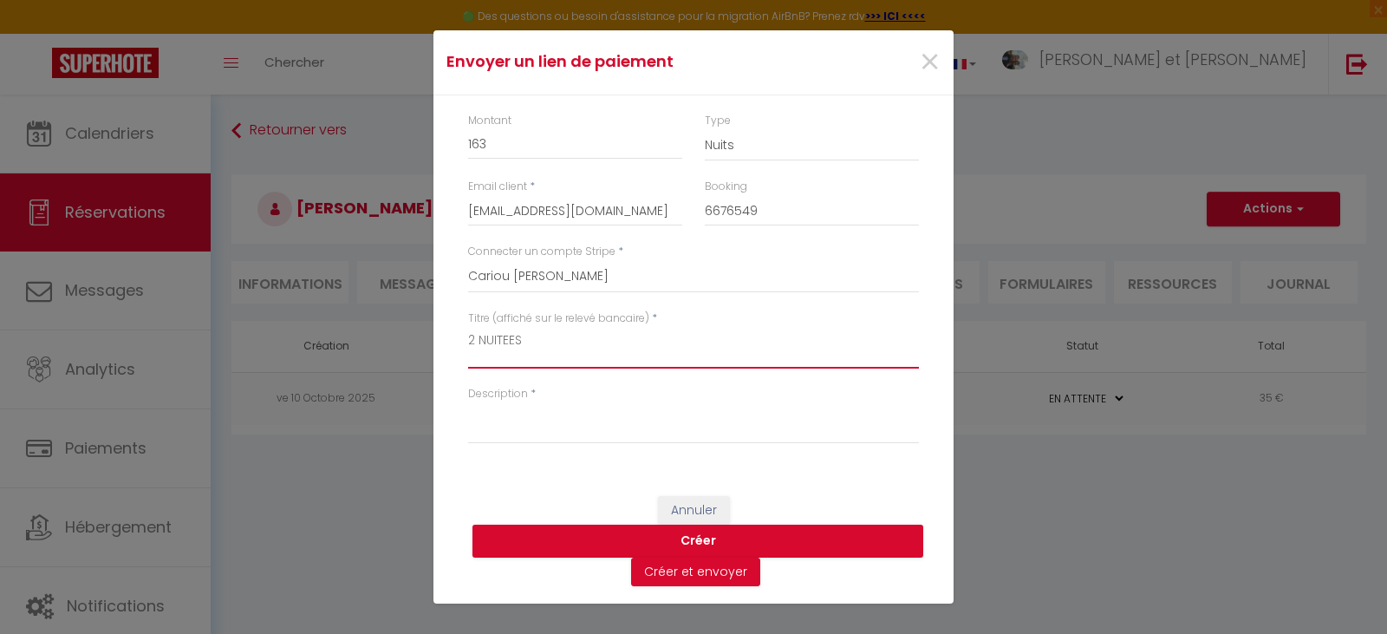
type textarea "2 NUITEES"
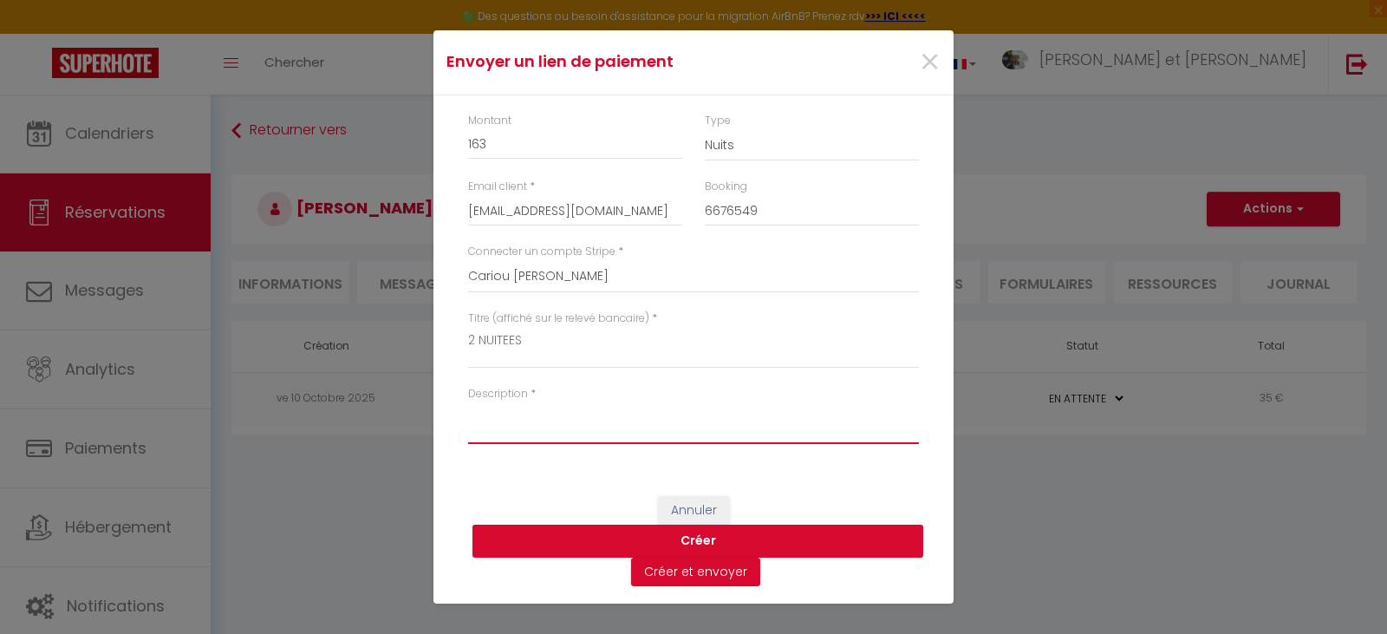
click at [532, 425] on textarea "Description" at bounding box center [693, 423] width 451 height 42
type textarea "2 NUITEES"
click at [520, 539] on button "Créer" at bounding box center [698, 541] width 451 height 33
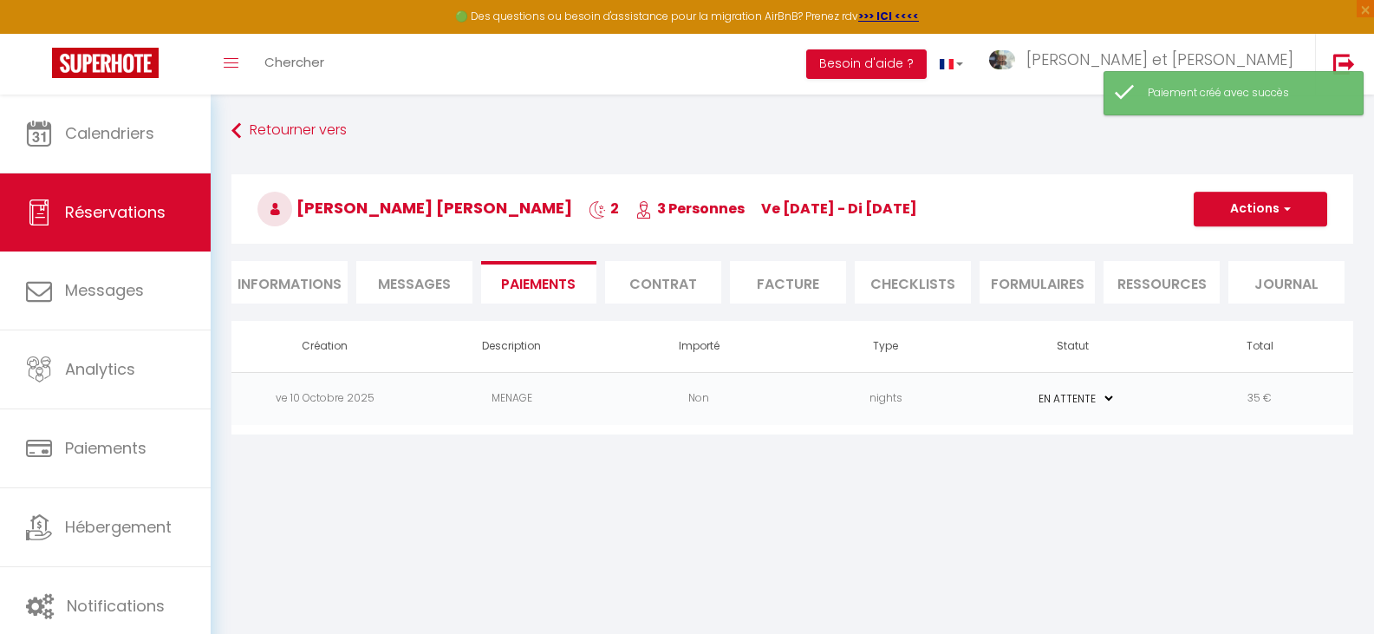
click at [310, 284] on li "Informations" at bounding box center [290, 282] width 116 height 42
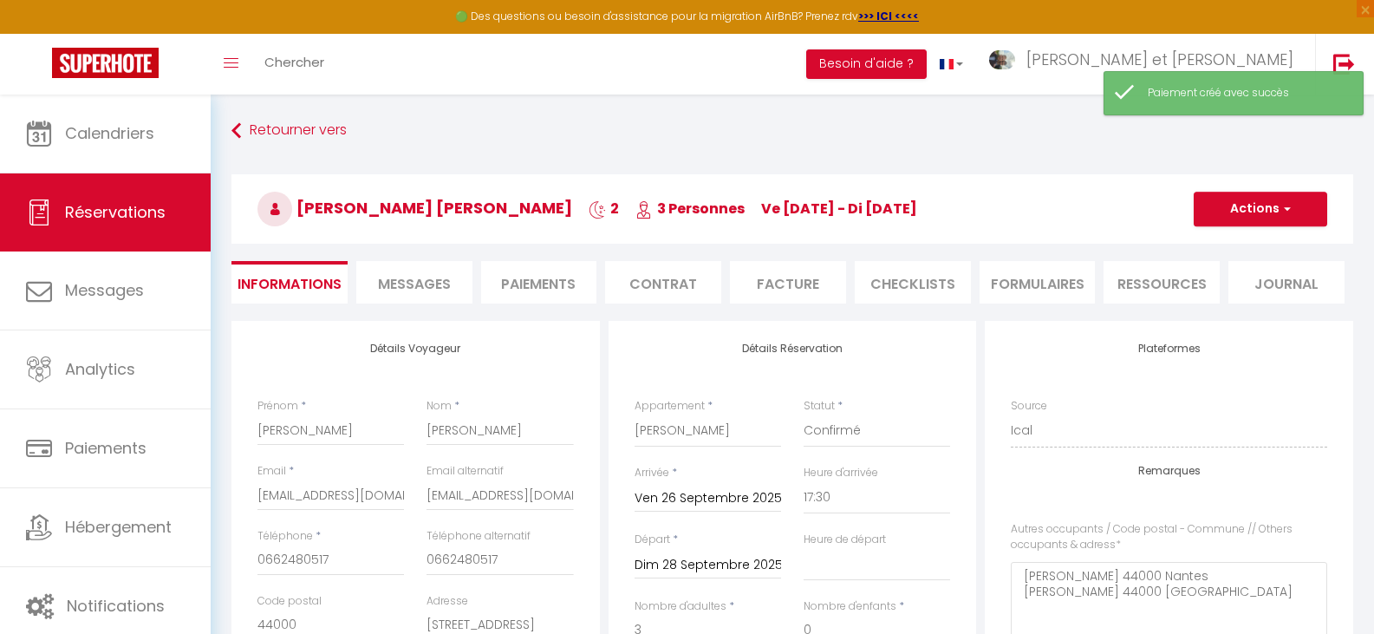
select select
checkbox input "false"
select select "0"
click at [562, 283] on li "Paiements" at bounding box center [539, 282] width 116 height 42
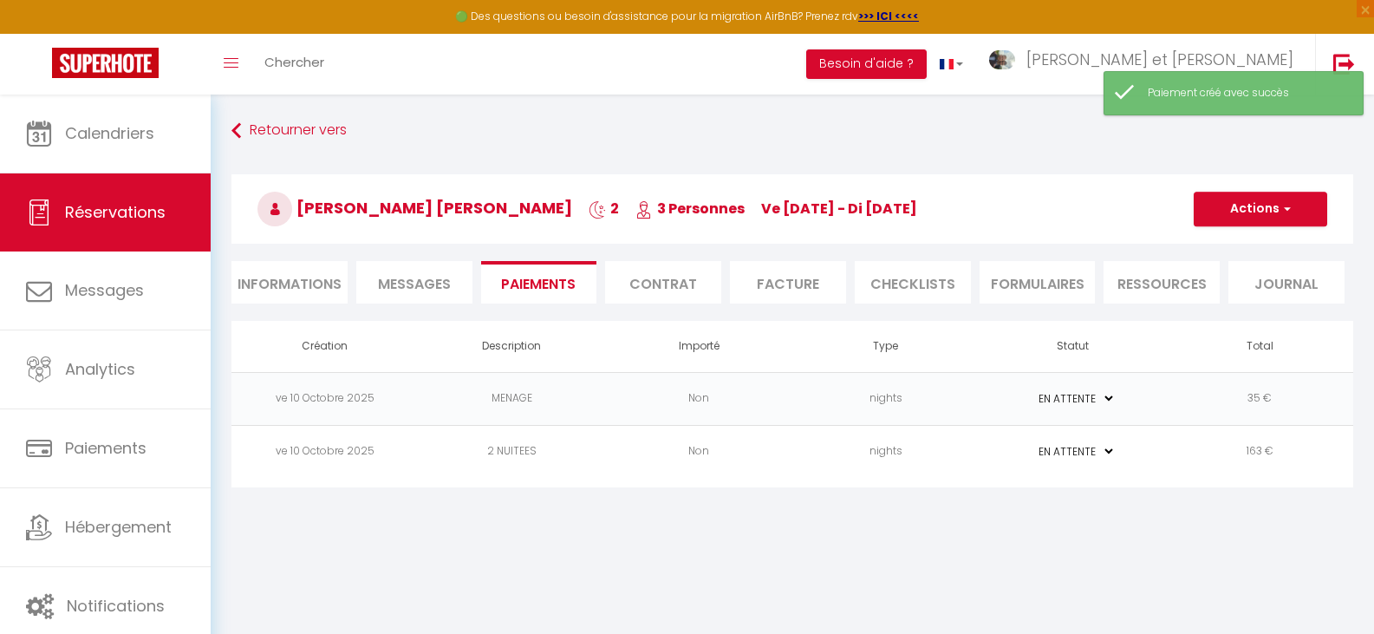
click at [1109, 395] on select "PAYÉ EN ATTENTE" at bounding box center [1072, 398] width 87 height 16
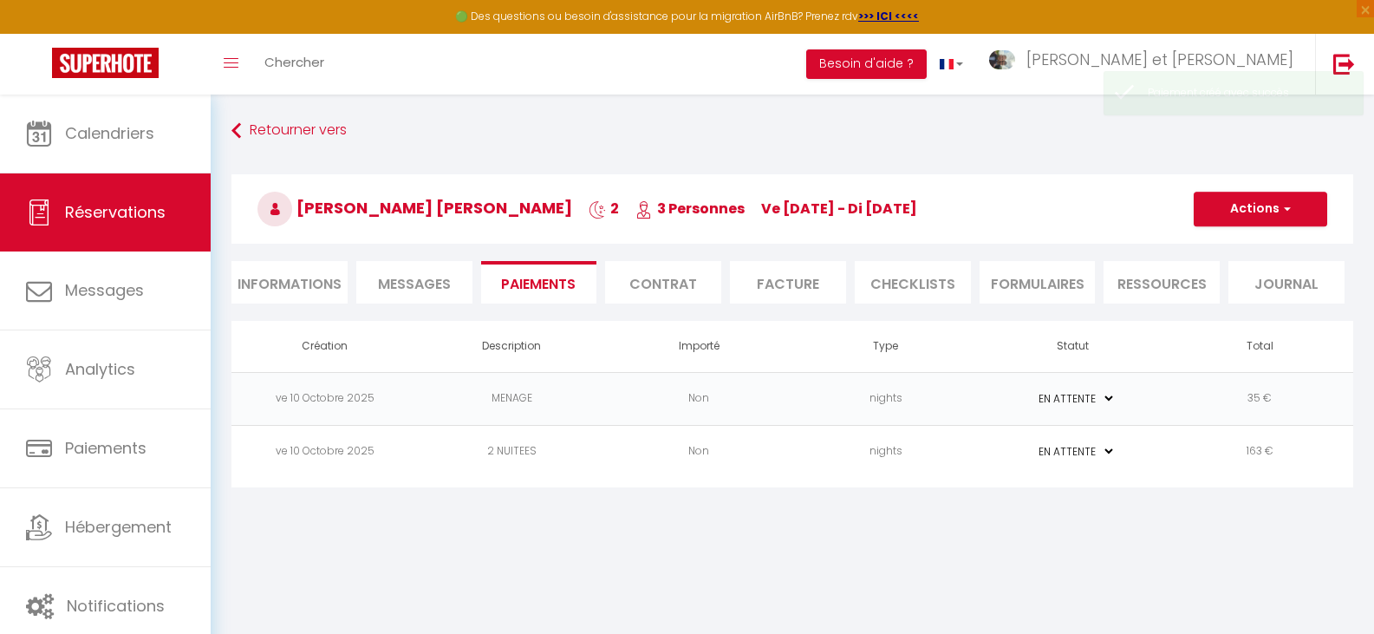
select select "1"
click at [1029, 390] on select "PAYÉ EN ATTENTE" at bounding box center [1072, 398] width 87 height 16
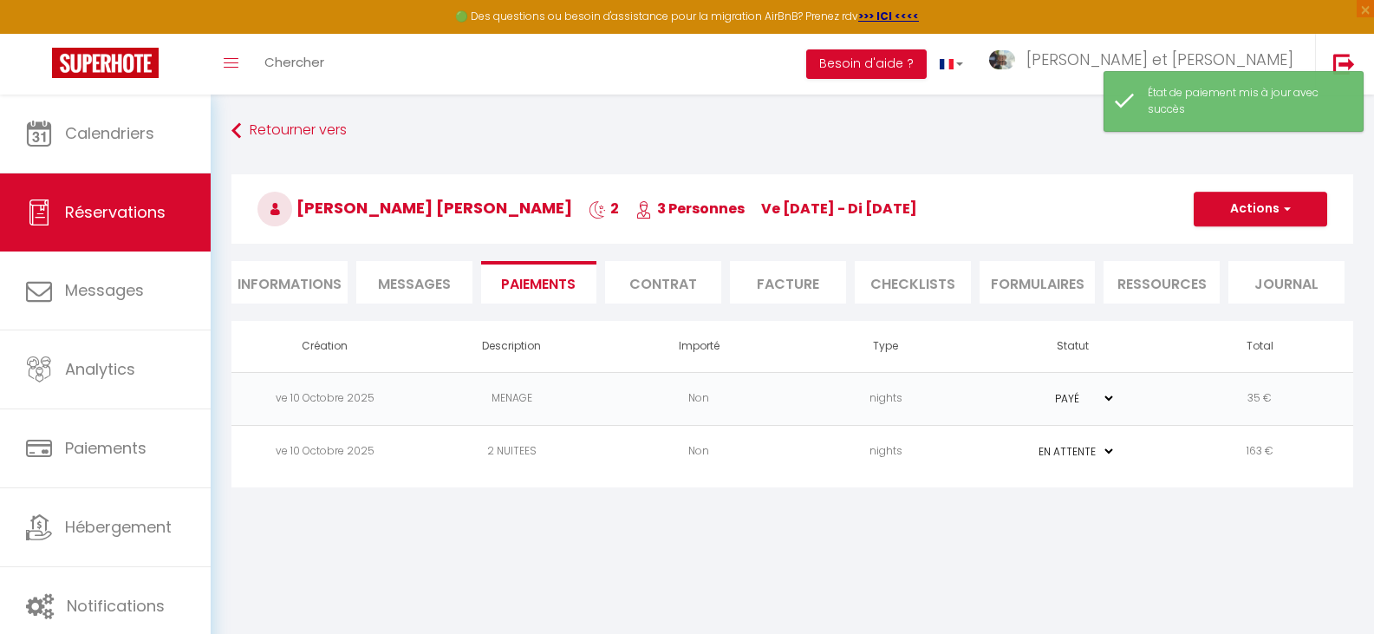
click at [1107, 452] on select "PAYÉ EN ATTENTE" at bounding box center [1072, 451] width 87 height 16
select select "1"
click at [1029, 443] on select "PAYÉ EN ATTENTE" at bounding box center [1072, 451] width 87 height 16
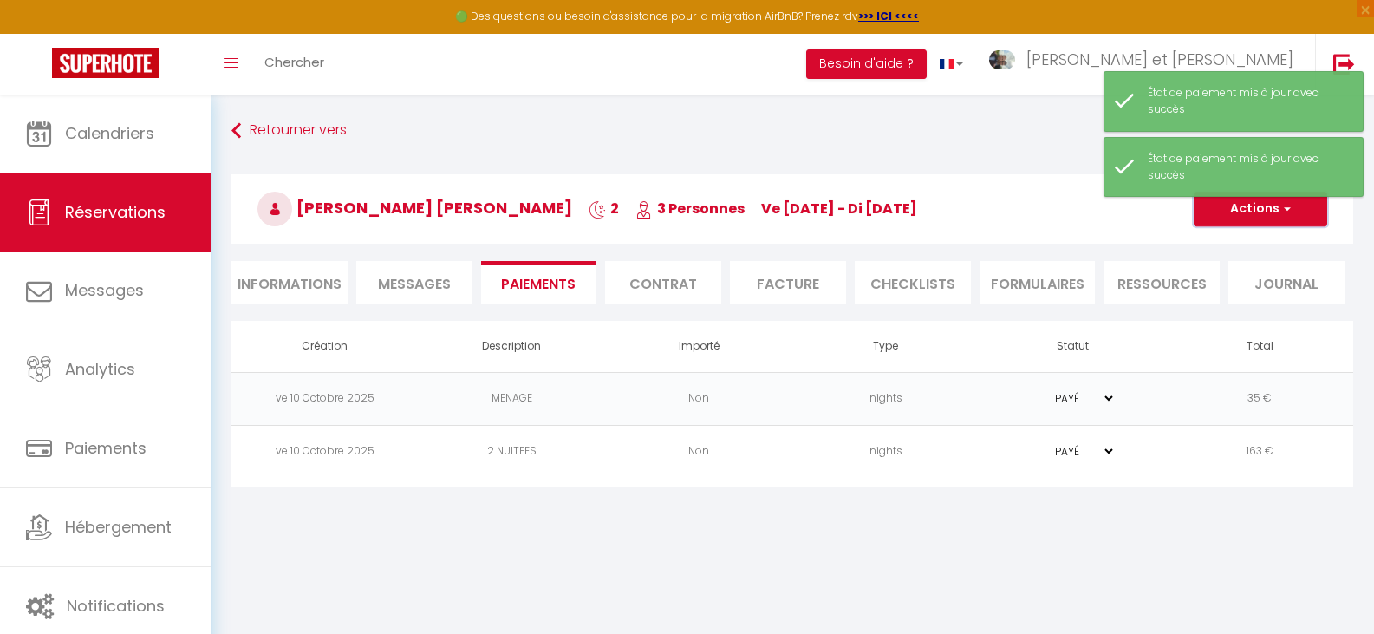
click at [1276, 216] on button "Actions" at bounding box center [1261, 209] width 134 height 35
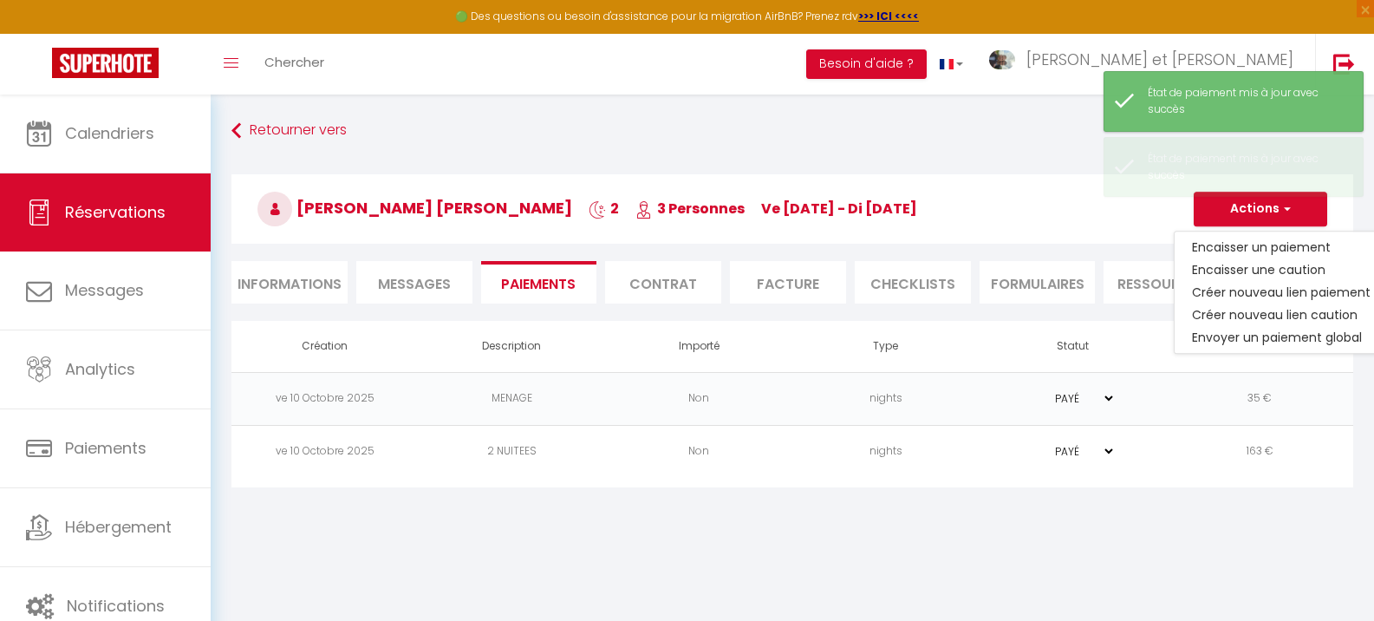
click at [807, 290] on li "Facture" at bounding box center [788, 282] width 116 height 42
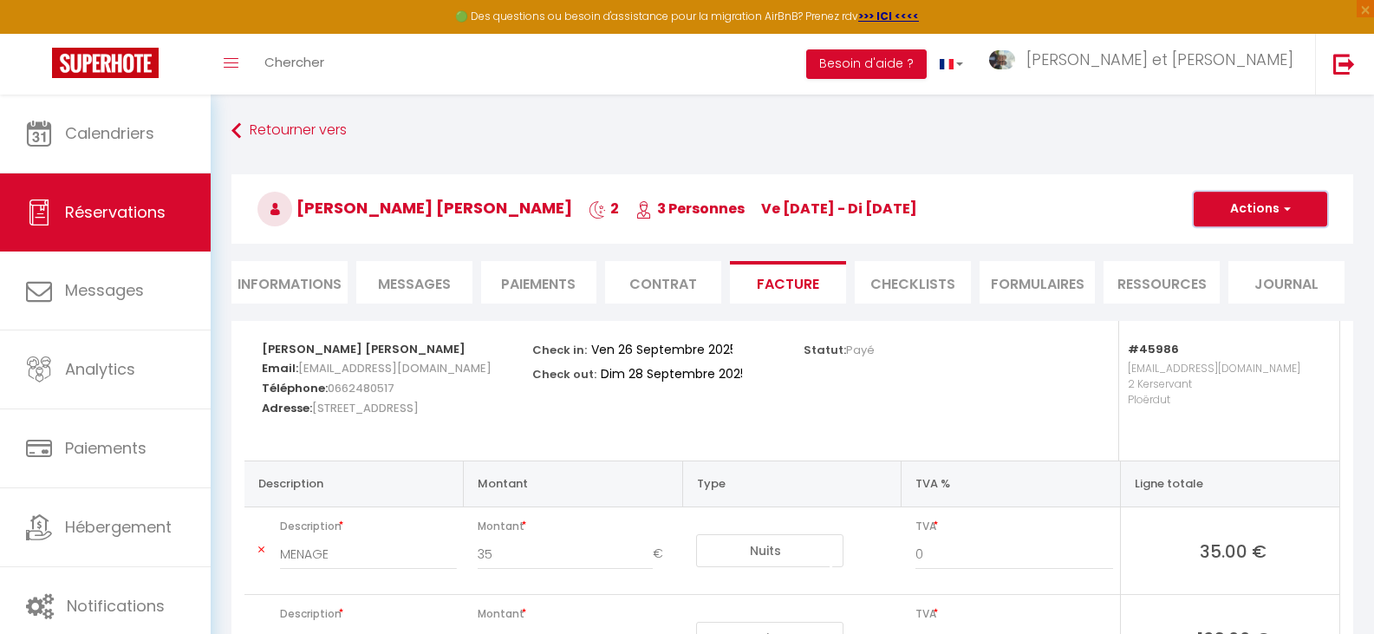
click at [1279, 206] on button "Actions" at bounding box center [1261, 209] width 134 height 35
click at [1243, 271] on link "Aperçu et éditer" at bounding box center [1248, 269] width 146 height 23
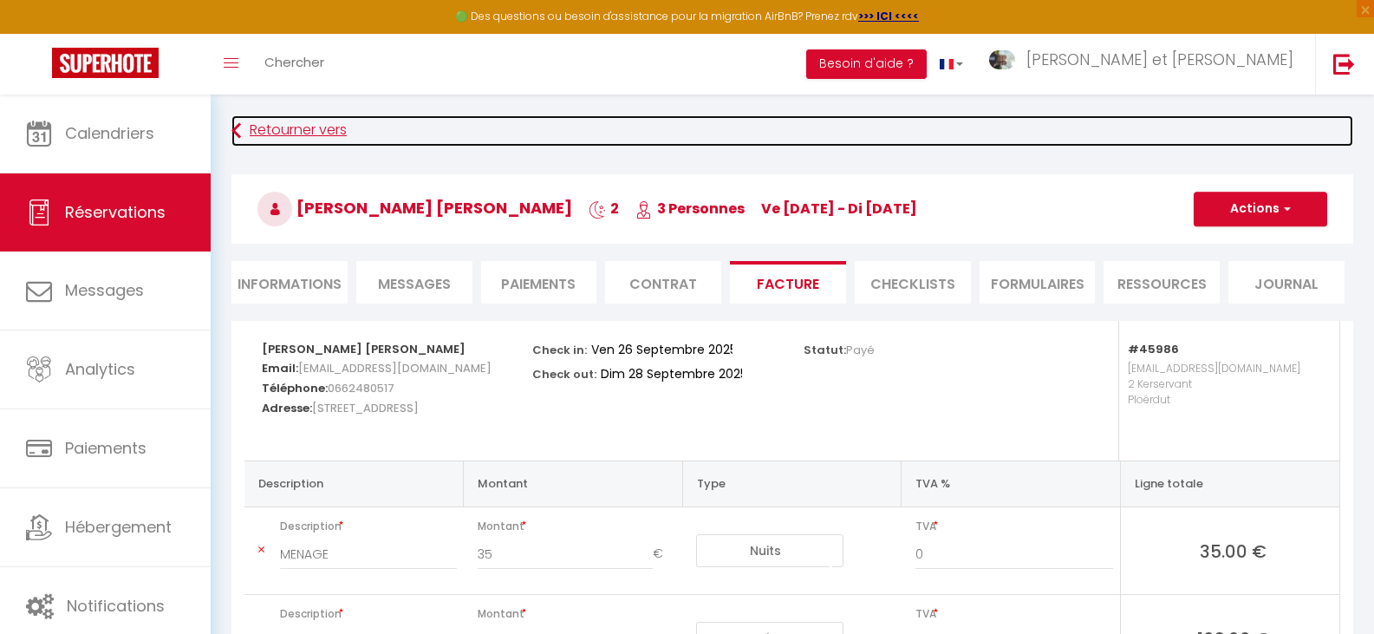
click at [263, 122] on link "Retourner vers" at bounding box center [793, 130] width 1122 height 31
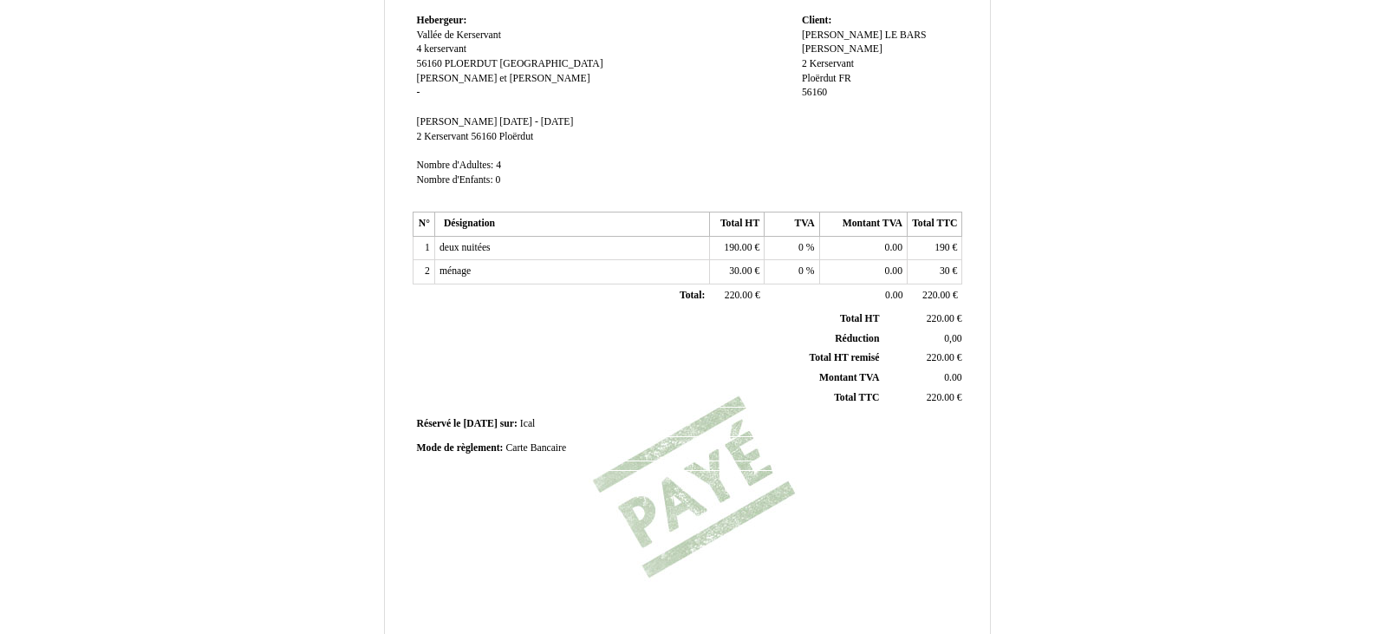
scroll to position [260, 0]
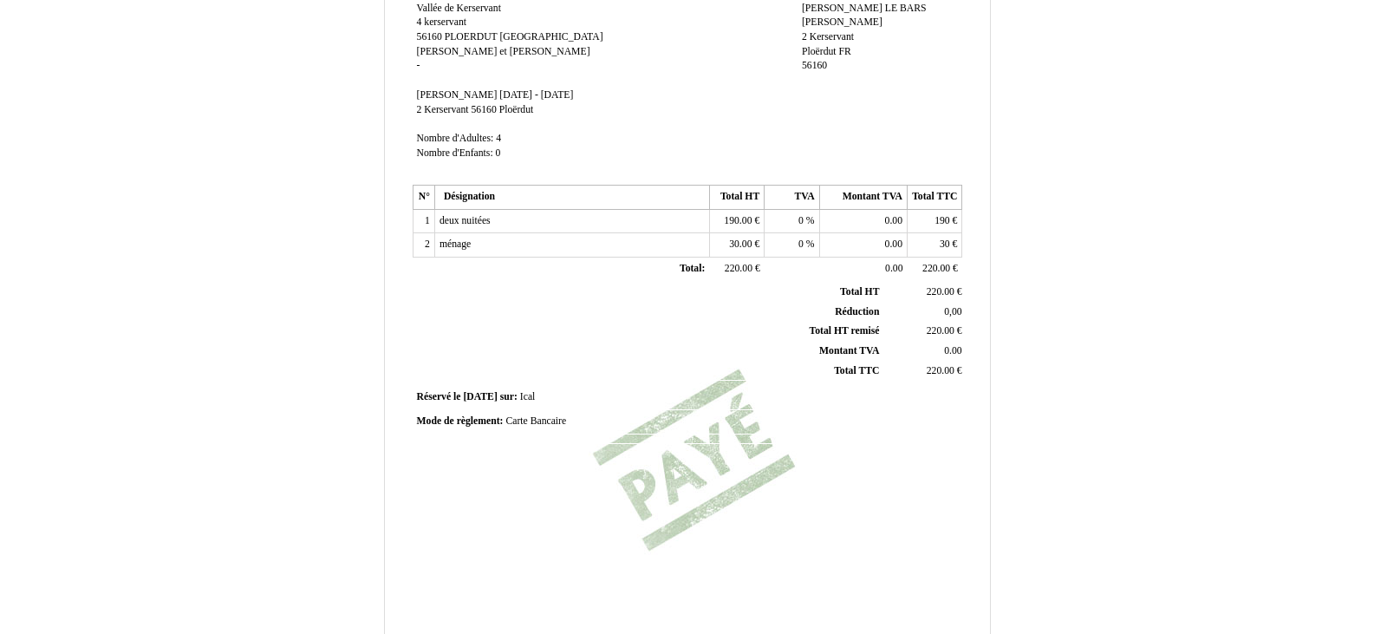
click at [536, 395] on span "Ical" at bounding box center [528, 396] width 16 height 11
click at [543, 395] on input "Ical" at bounding box center [619, 399] width 199 height 18
type input "GITE DE FRANCE - COMMISSION 22€"
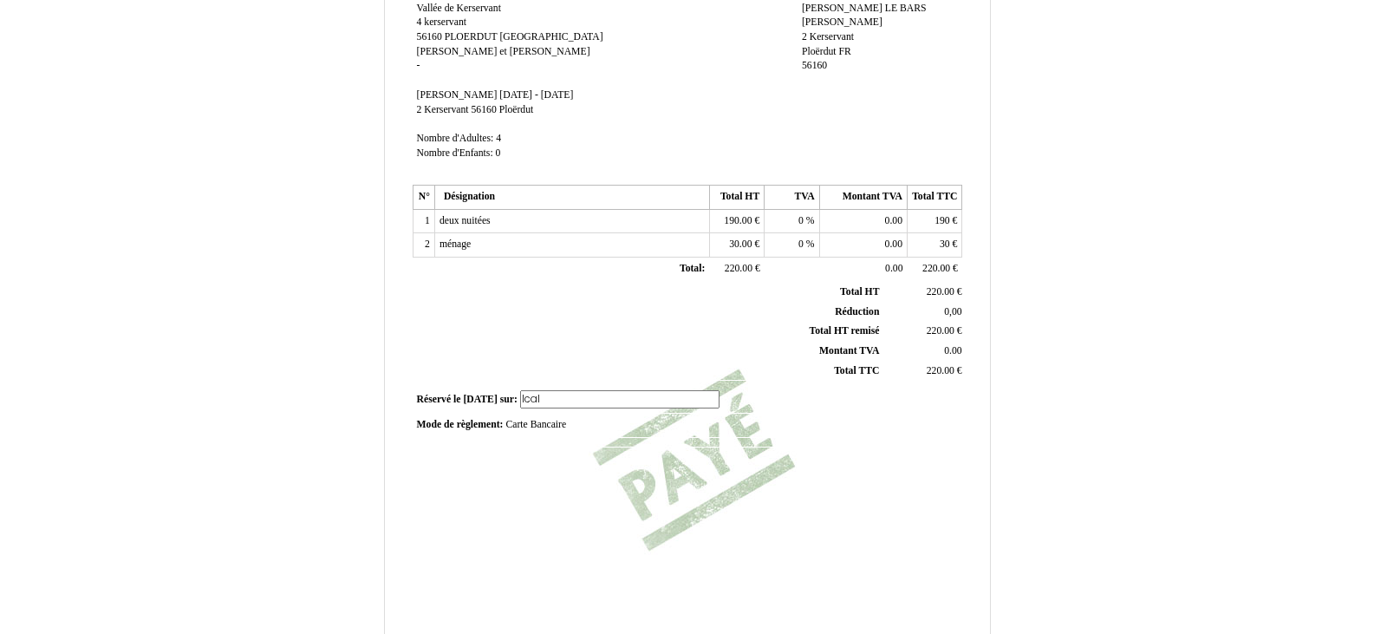
click at [548, 518] on div "Facture Facture N° 5982875 5982875 Date de création 13 June 2025 Hebergeur: Heb…" at bounding box center [687, 226] width 556 height 819
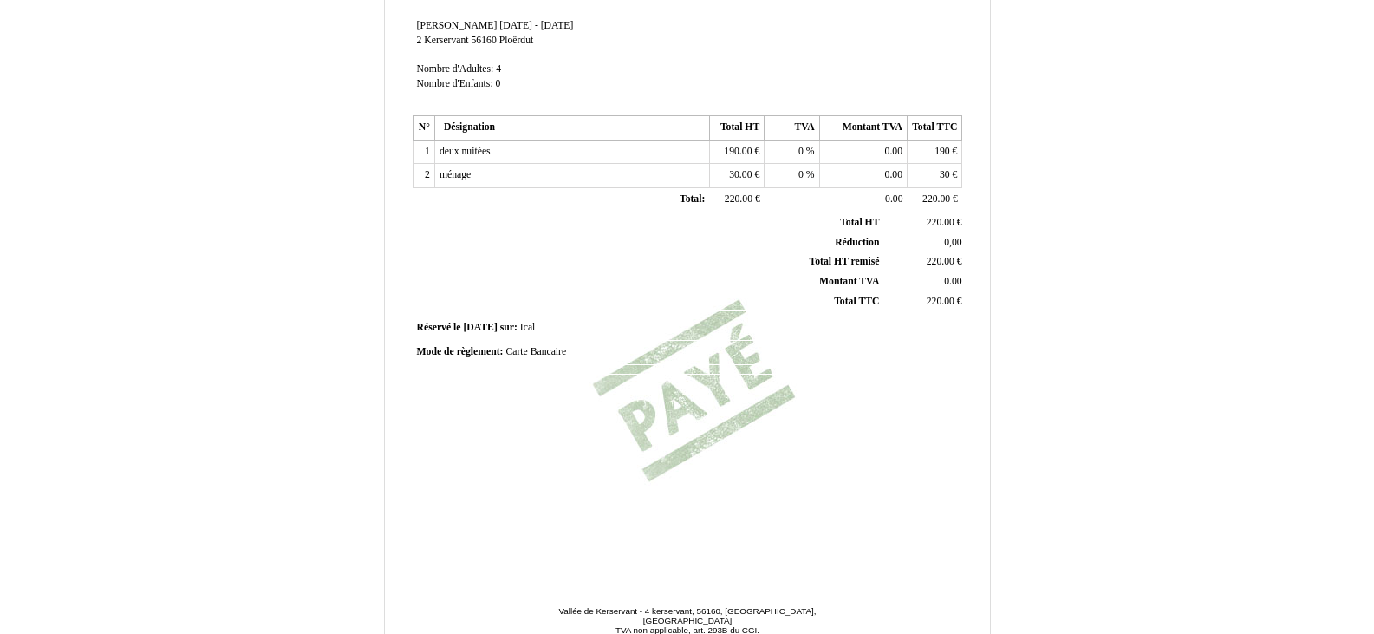
scroll to position [413, 0]
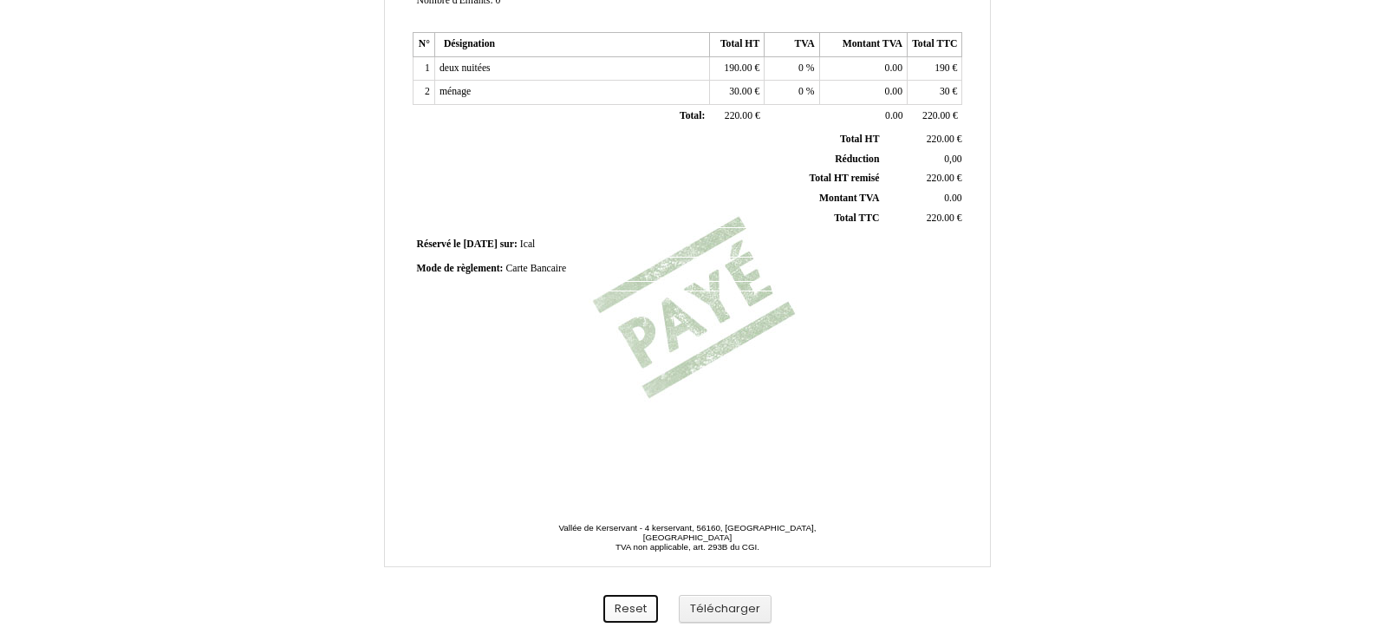
click at [623, 606] on button "Reset" at bounding box center [631, 609] width 55 height 29
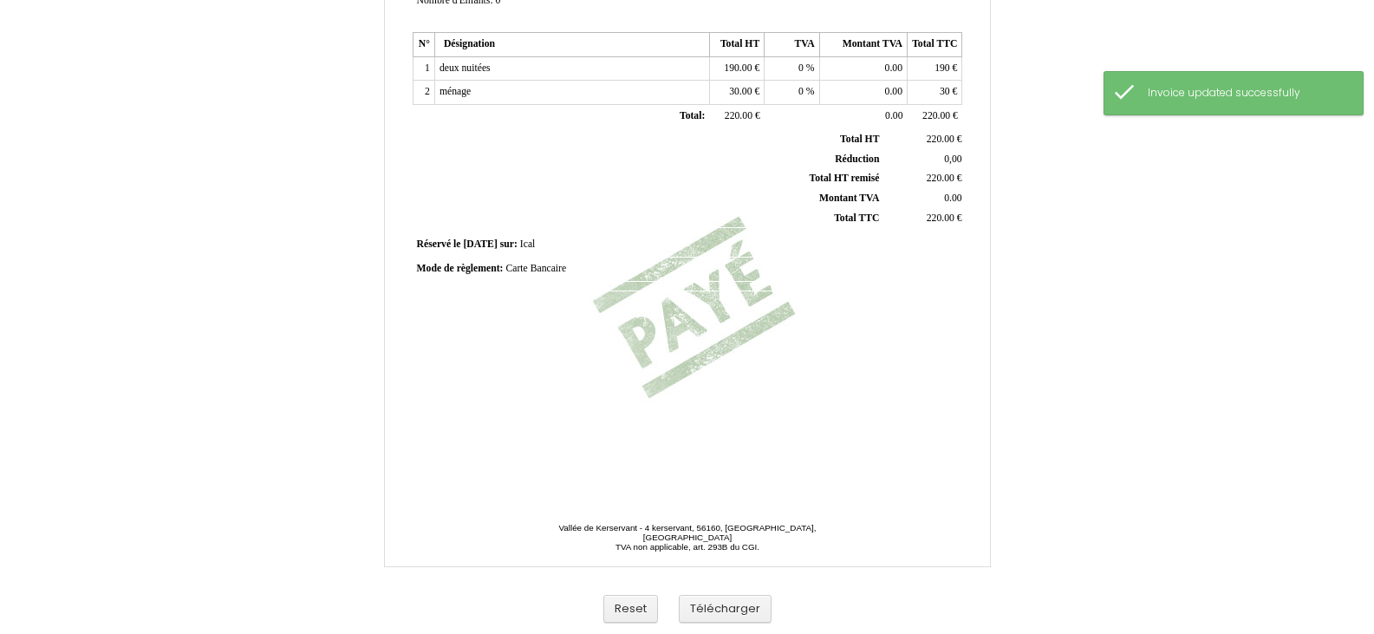
click at [540, 268] on span "Carte Bancaire" at bounding box center [536, 268] width 61 height 11
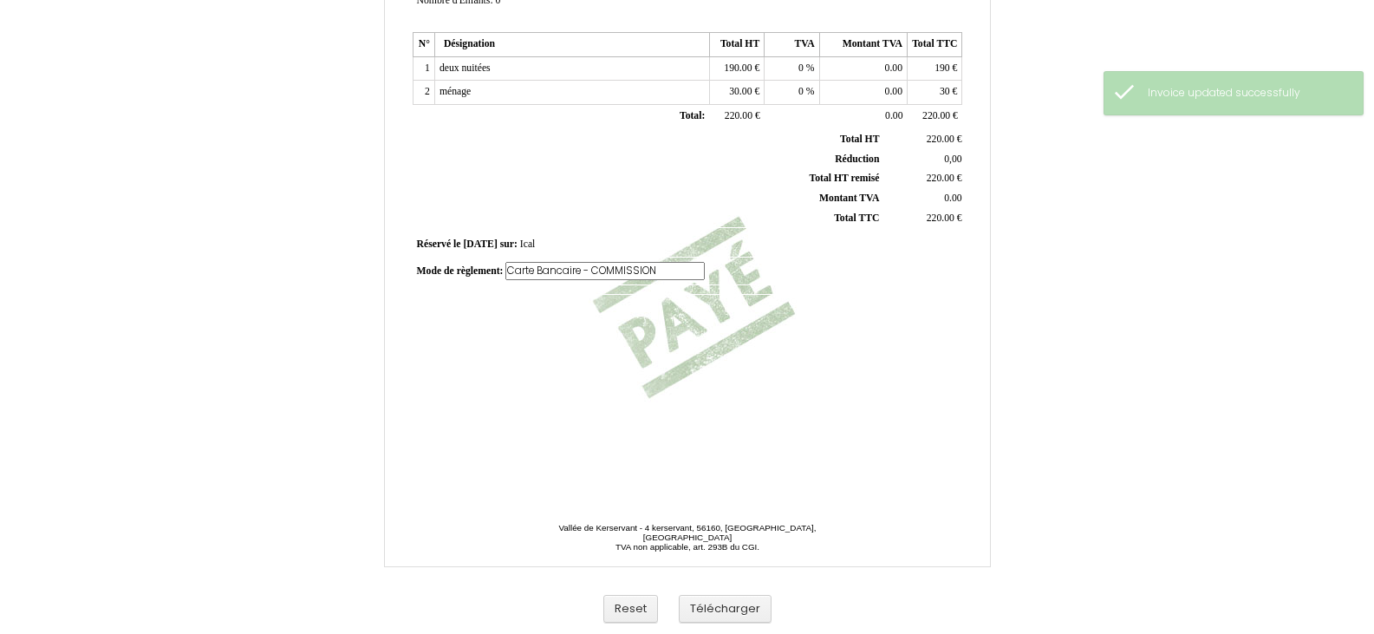
scroll to position [0, 32]
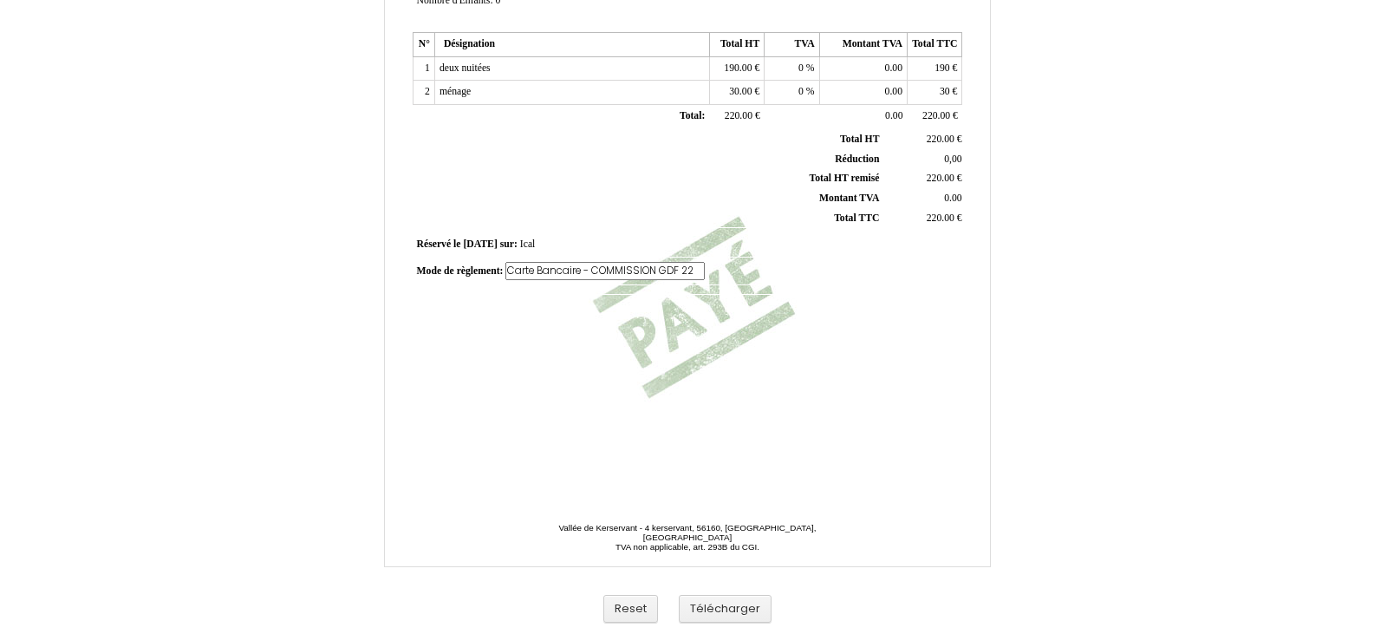
type input "Carte Bancaire - COMMISSION GDF 22€"
click at [536, 386] on div "Facture Facture N° 5982875 5982875 Date de création 13 June 2025 Hebergeur: Heb…" at bounding box center [687, 73] width 556 height 819
click at [708, 603] on button "Télécharger" at bounding box center [725, 609] width 93 height 29
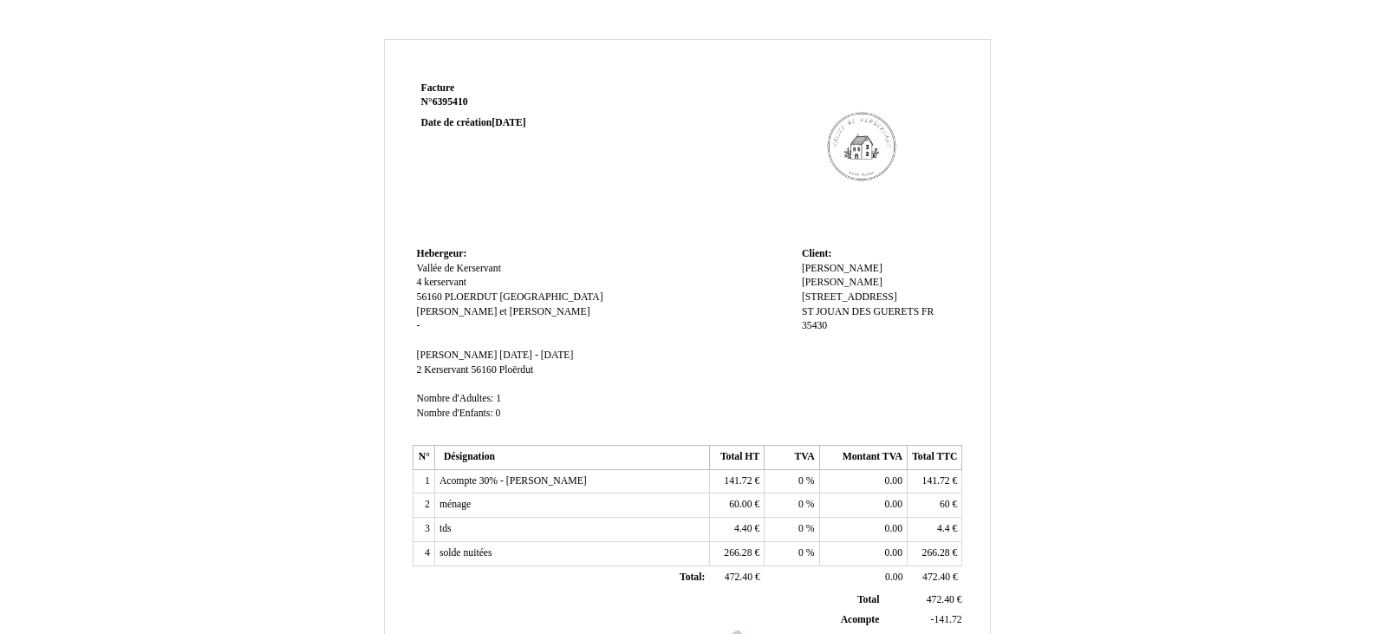
scroll to position [87, 0]
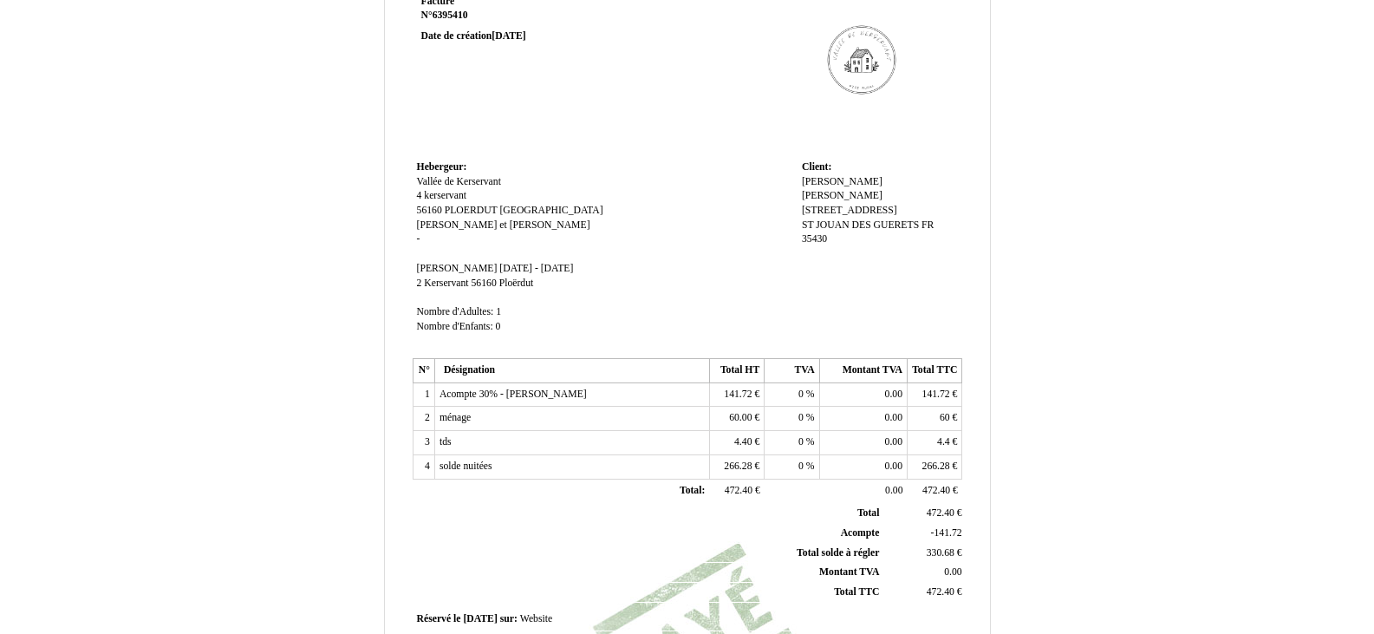
click at [475, 440] on td "tds tds" at bounding box center [571, 443] width 275 height 24
click at [447, 442] on span "tds" at bounding box center [446, 441] width 12 height 11
click at [447, 442] on input "tds" at bounding box center [539, 444] width 199 height 18
type input "tAXE DE SEJOUR"
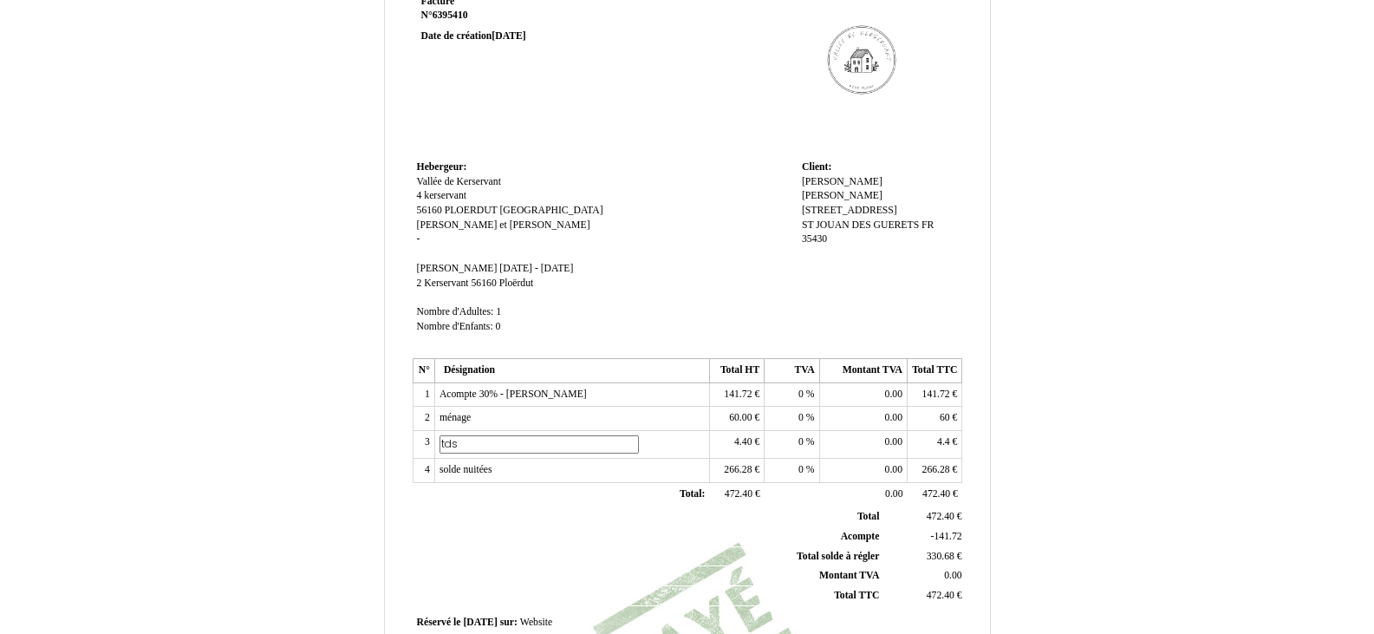
click at [584, 516] on th "Total Total" at bounding box center [649, 516] width 468 height 19
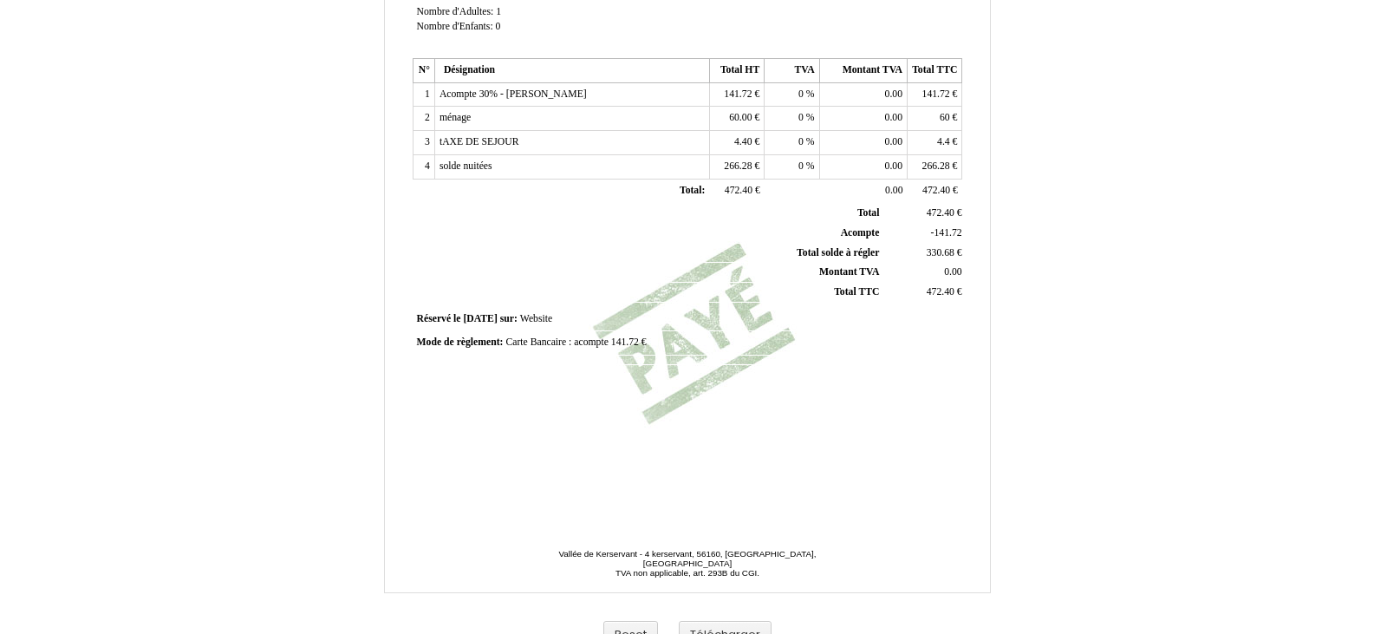
scroll to position [413, 0]
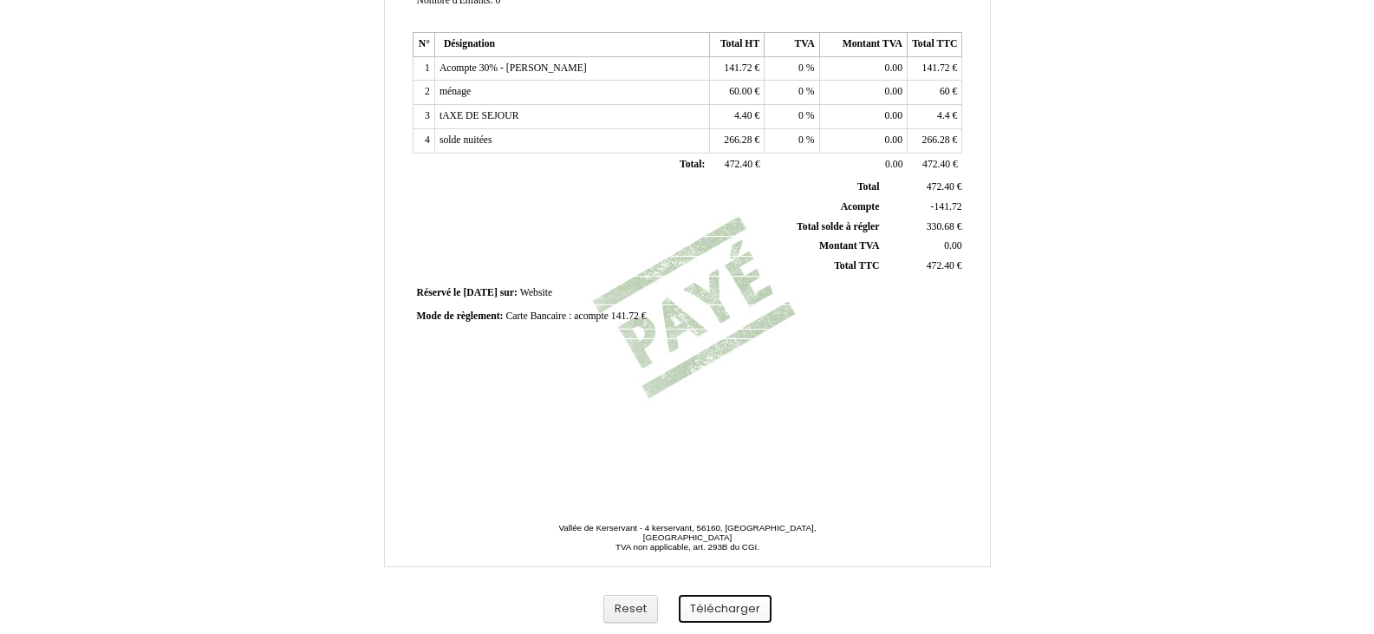
click at [752, 602] on button "Télécharger" at bounding box center [725, 609] width 93 height 29
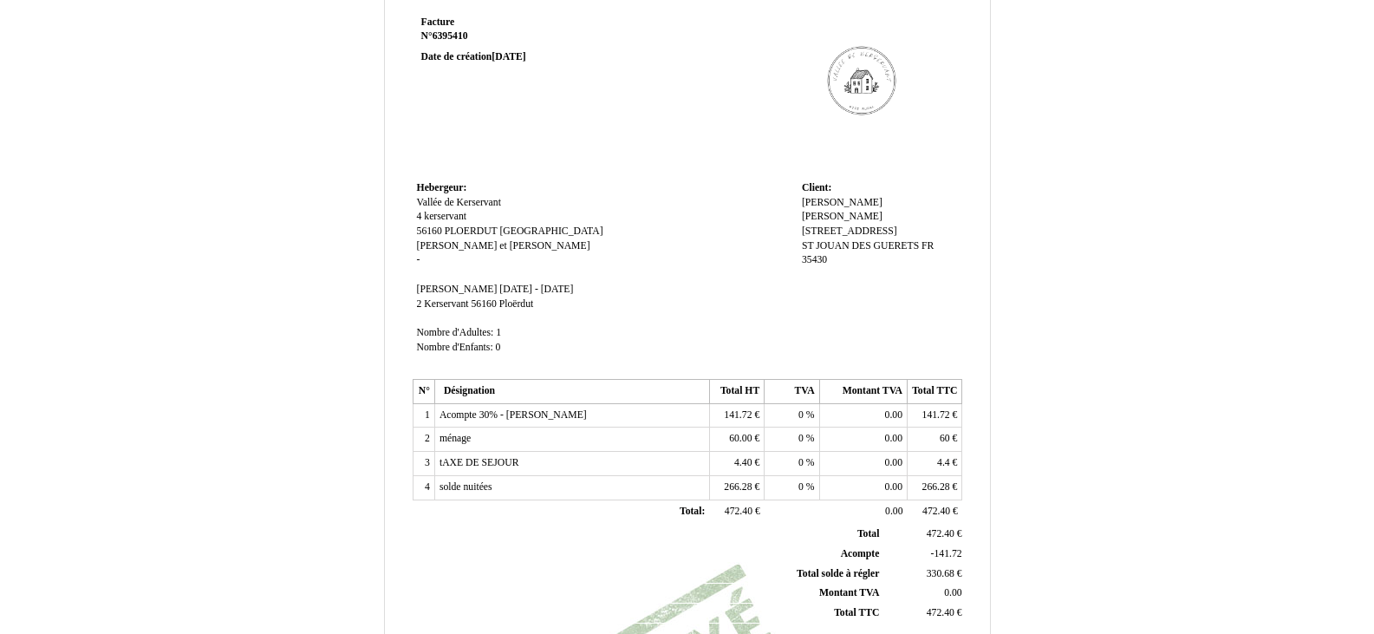
scroll to position [0, 0]
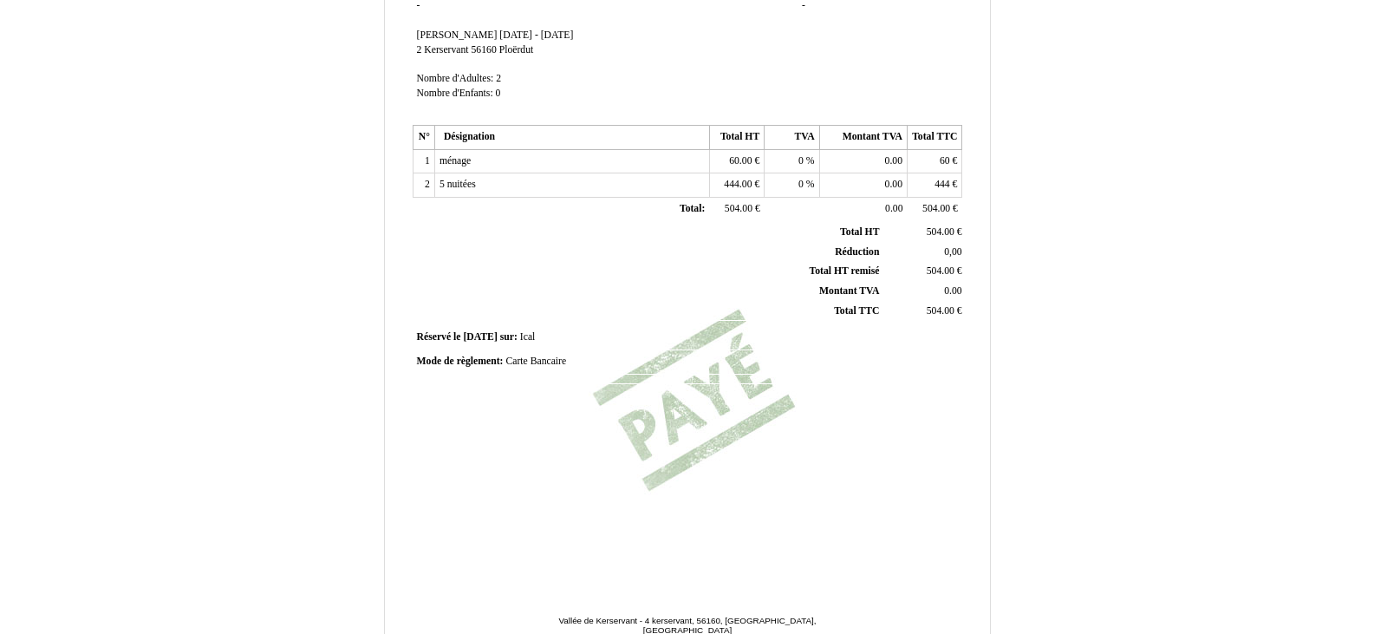
scroll to position [413, 0]
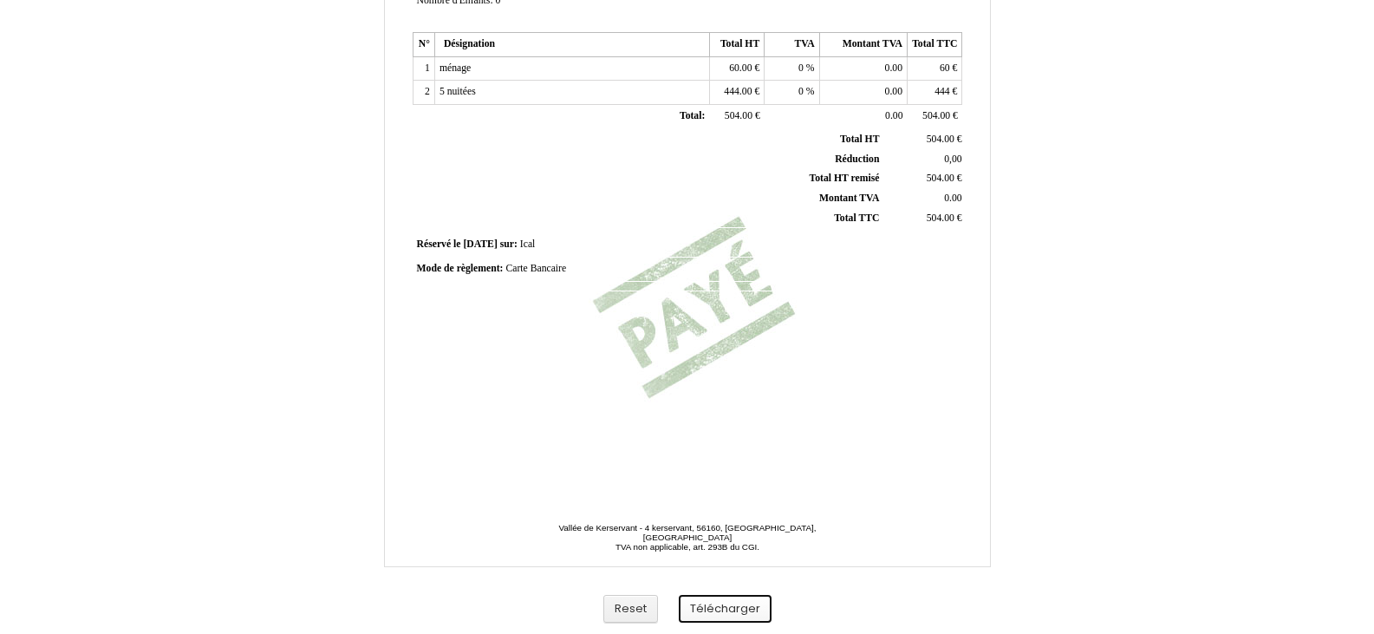
click at [734, 606] on button "Télécharger" at bounding box center [725, 609] width 93 height 29
click at [571, 259] on td "Mode de règlement: Mode de règlement: Carte Bancaire Carte Bancaire" at bounding box center [688, 269] width 551 height 23
click at [569, 265] on div "Mode de règlement: Mode de règlement: Carte Bancaire Carte Bancaire" at bounding box center [688, 269] width 542 height 15
click at [545, 271] on span "Carte Bancaire" at bounding box center [536, 268] width 61 height 11
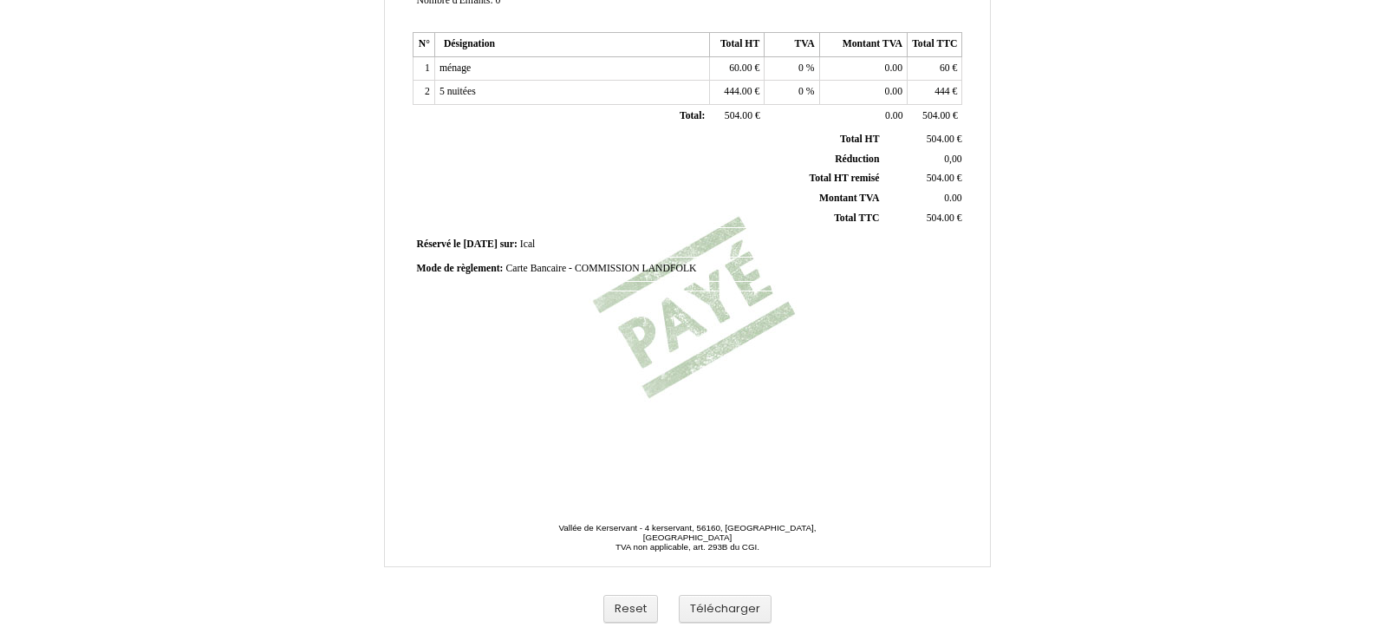
click at [696, 267] on span "Carte Bancaire - COMMISSION LANDFOLK" at bounding box center [601, 268] width 191 height 11
type input "Carte Bancaire - COMMISSION LANDFOLK 25.2€"
click at [708, 355] on div "Facture Facture N° 6365994 6365994 Date de création 03 August 2025 Hebergeur: H…" at bounding box center [687, 73] width 556 height 819
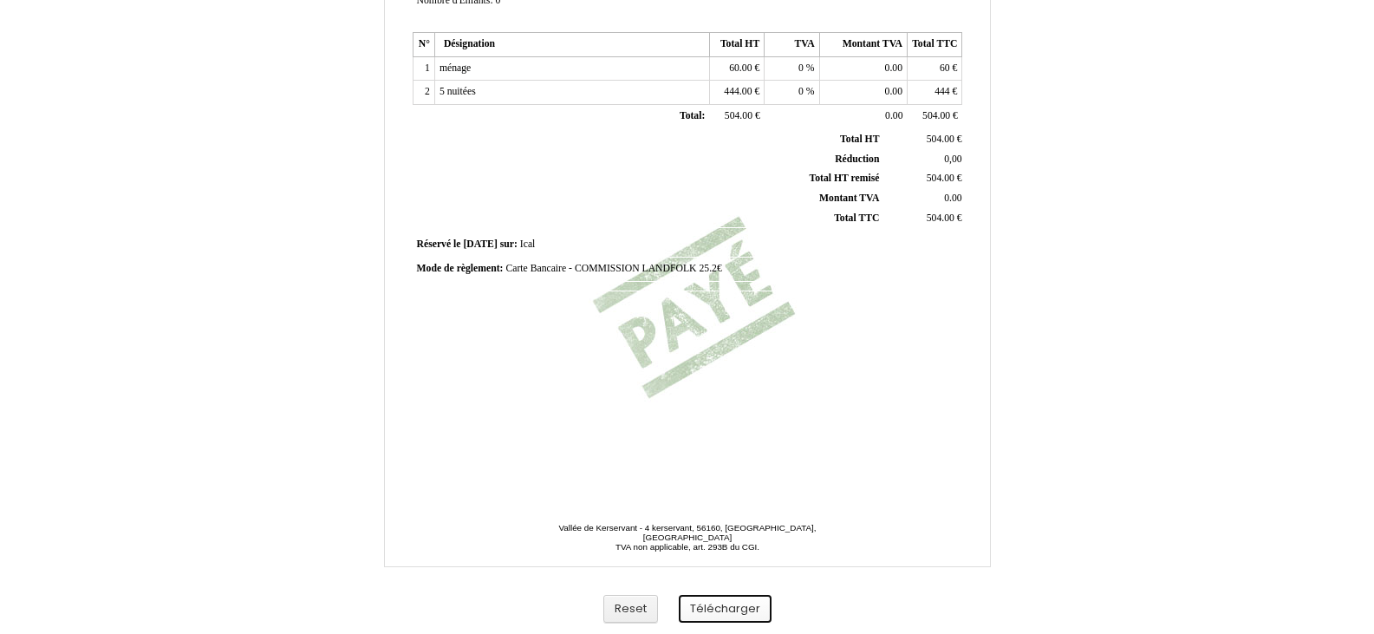
click at [748, 610] on button "Télécharger" at bounding box center [725, 609] width 93 height 29
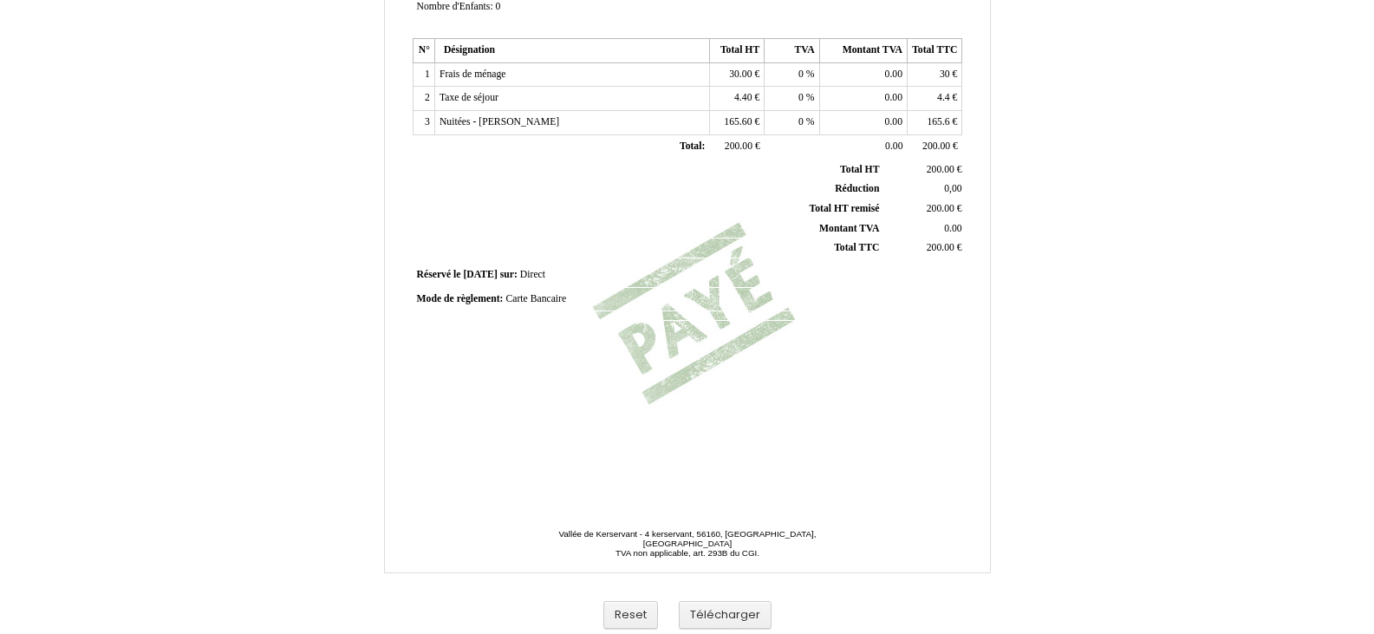
scroll to position [413, 0]
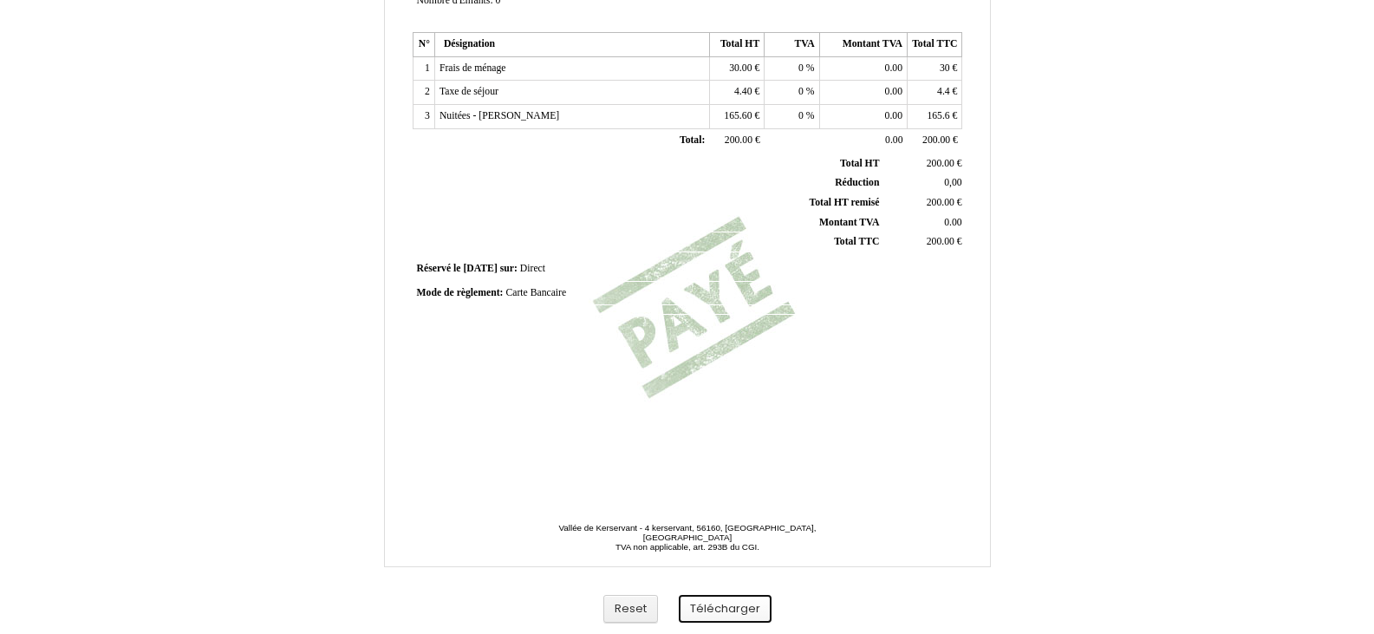
click at [711, 615] on button "Télécharger" at bounding box center [725, 609] width 93 height 29
click at [540, 291] on span "Carte Bancaire" at bounding box center [536, 292] width 61 height 11
click at [534, 293] on input "Carte Bancaire" at bounding box center [605, 295] width 199 height 18
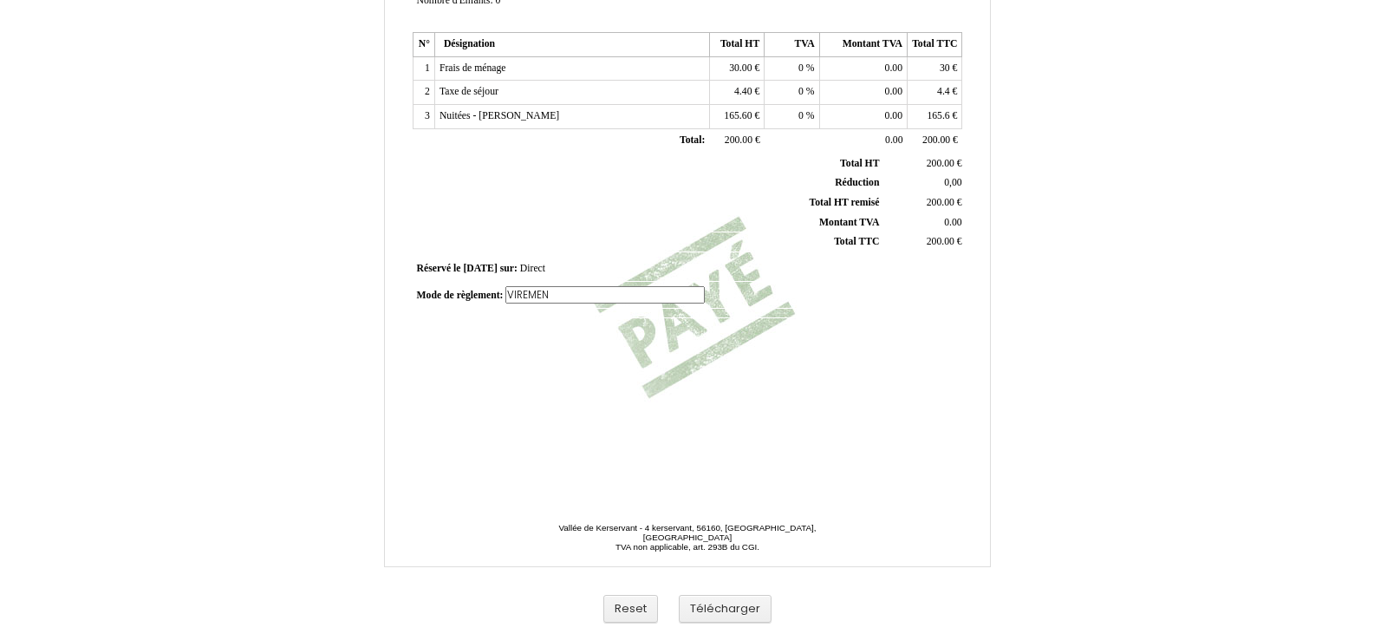
type input "VIREMENT"
click at [638, 356] on div "Facture Facture N° 6682877 6682877 Date de création 07 September 2025 Hebergeur…" at bounding box center [687, 73] width 556 height 819
click at [743, 606] on button "Télécharger" at bounding box center [725, 609] width 93 height 29
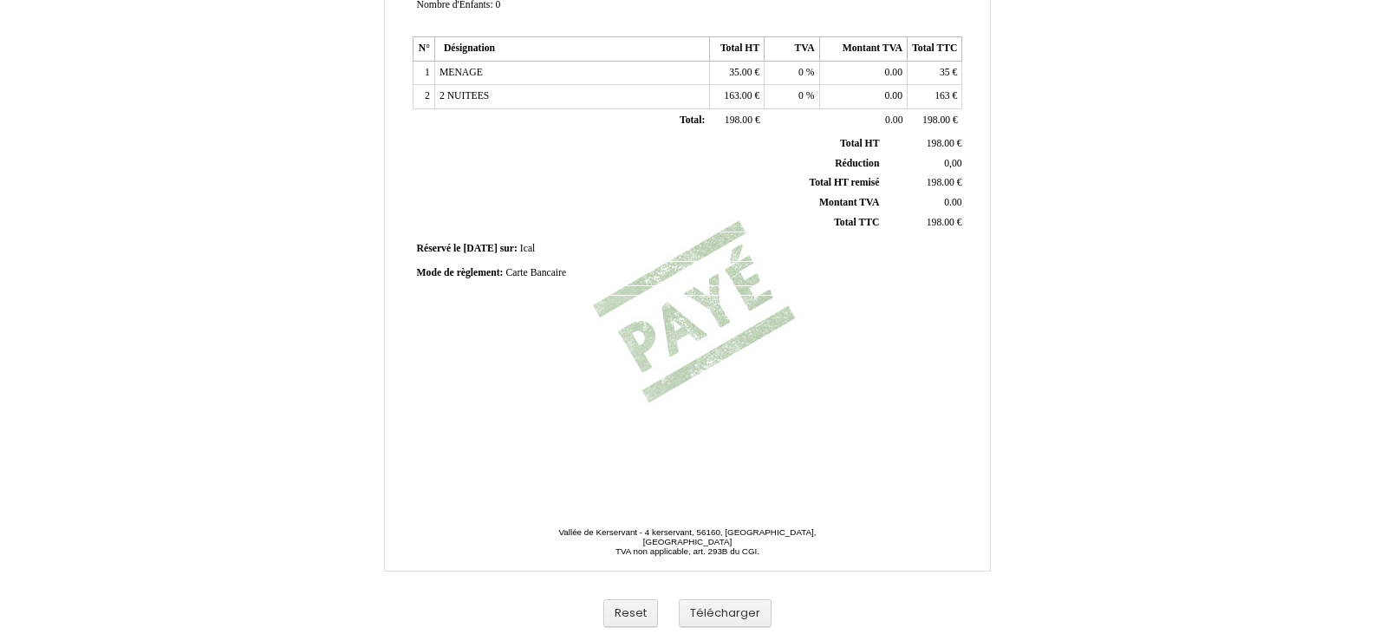
scroll to position [413, 0]
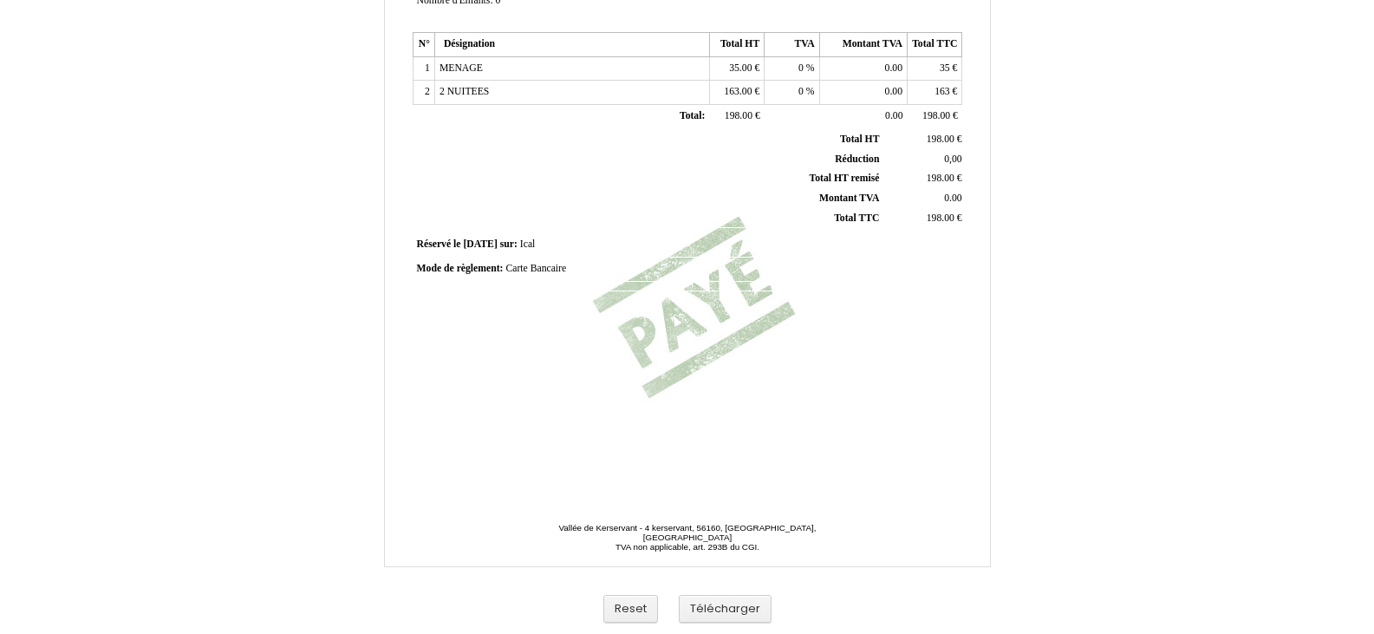
click at [559, 270] on span "Carte Bancaire" at bounding box center [536, 268] width 61 height 11
type input "Carte Bancaire - COMMISSION GDF 22€"
click at [734, 602] on button "Télécharger" at bounding box center [725, 609] width 93 height 29
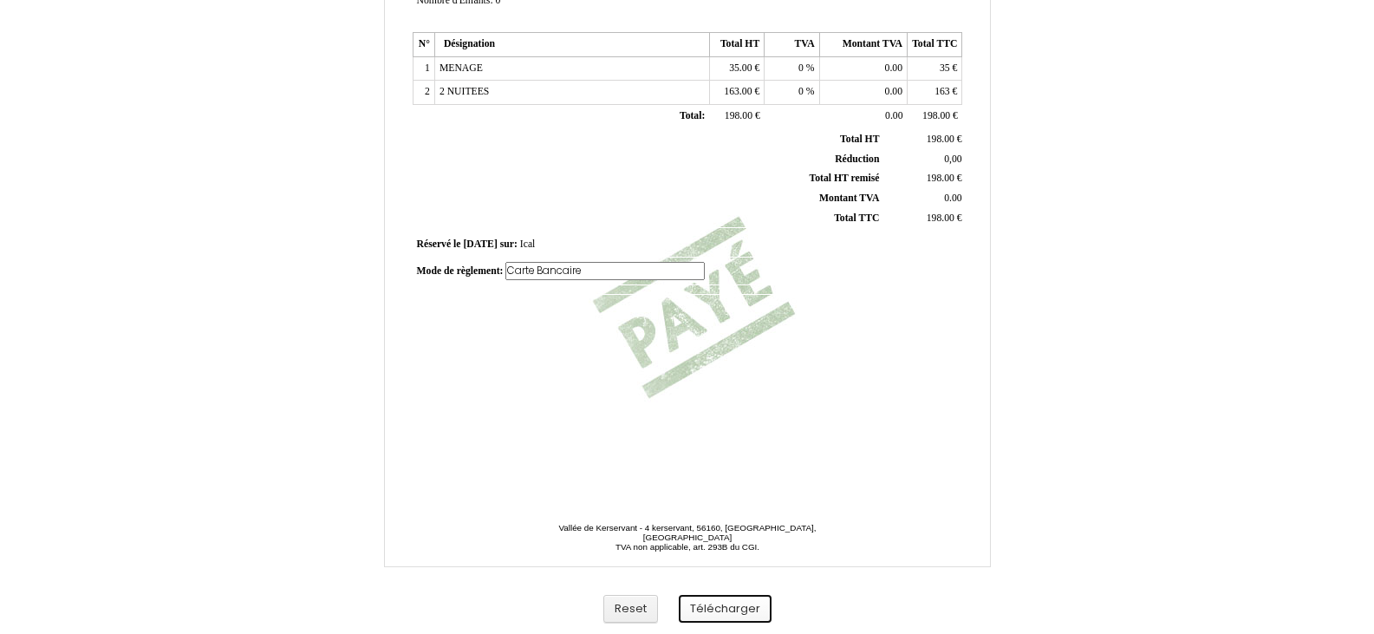
scroll to position [0, 0]
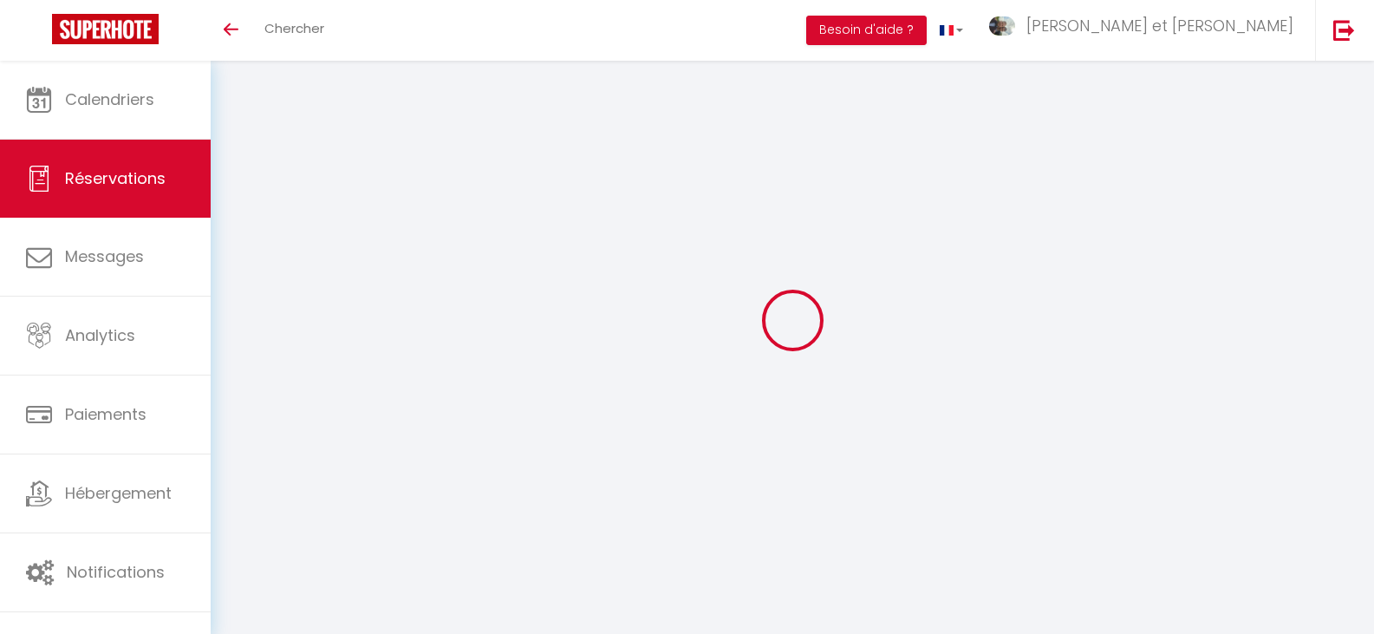
select select
checkbox input "false"
select select
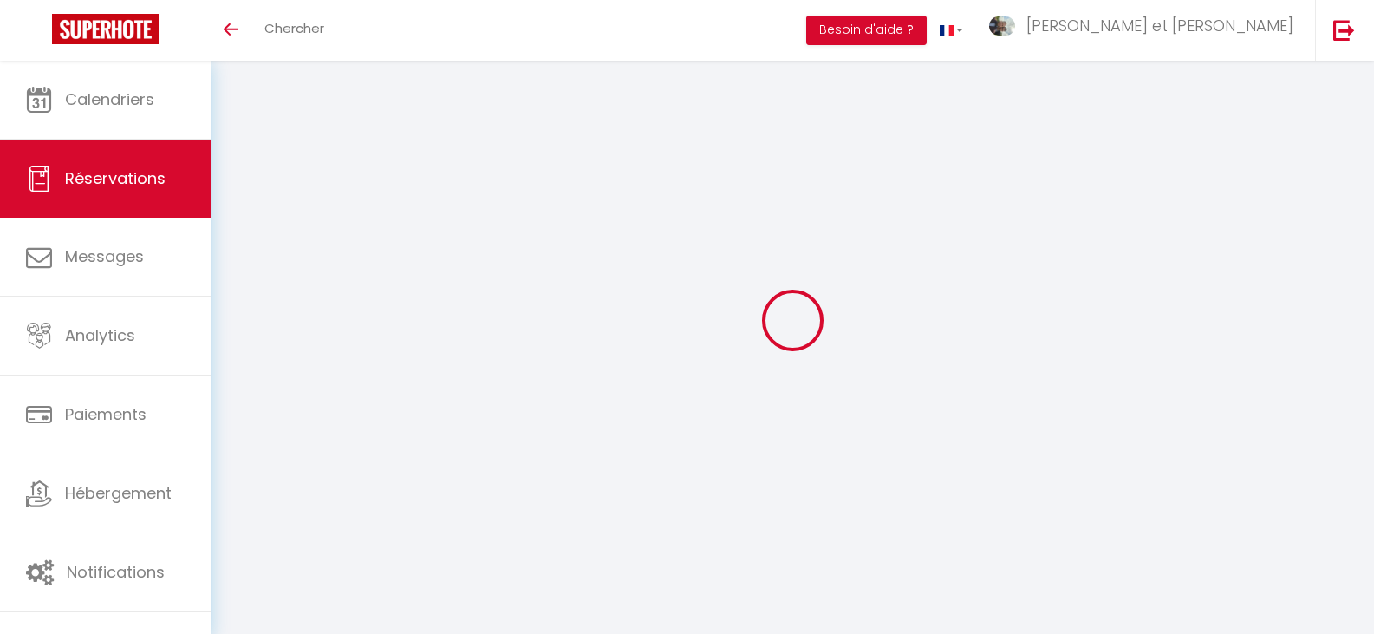
checkbox input "false"
type adress0 "[PERSON_NAME] 44000 Nantes [PERSON_NAME] 44000 [GEOGRAPHIC_DATA]"
type textarea "[PERSON_NAME], pour l'heure d'arrivée, nous ne sommes pas trop sûres. Nous vous…"
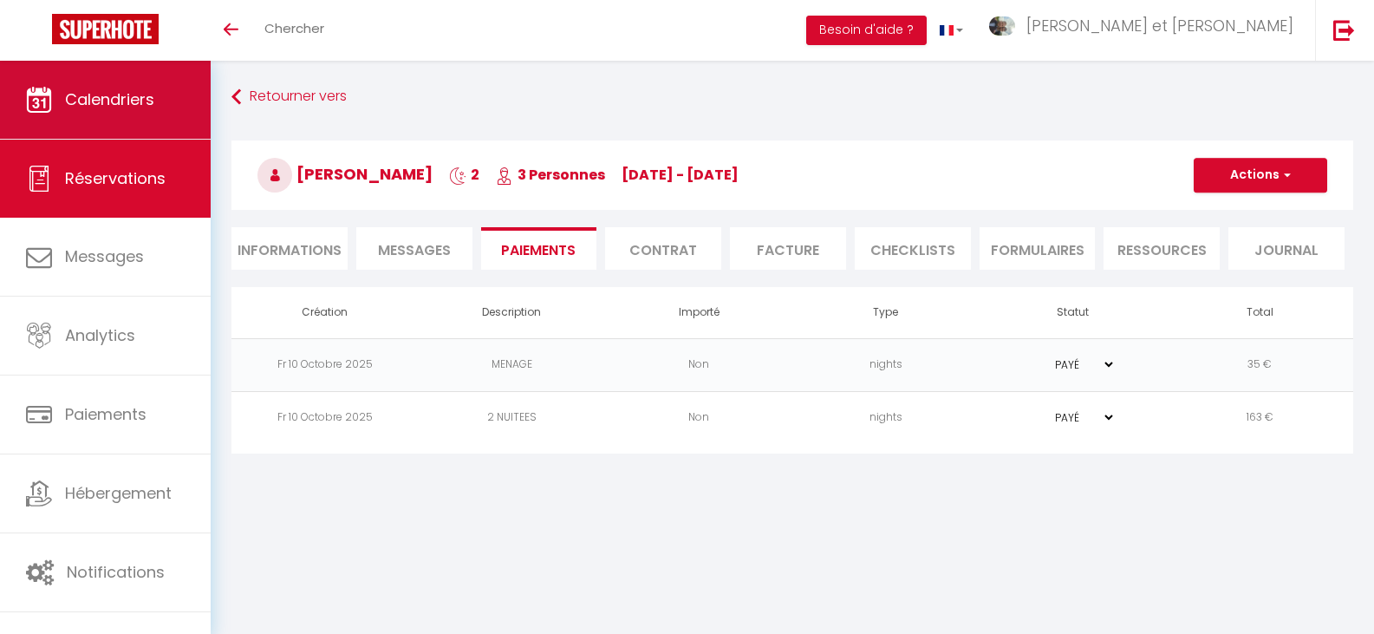
click at [132, 93] on span "Calendriers" at bounding box center [109, 99] width 89 height 22
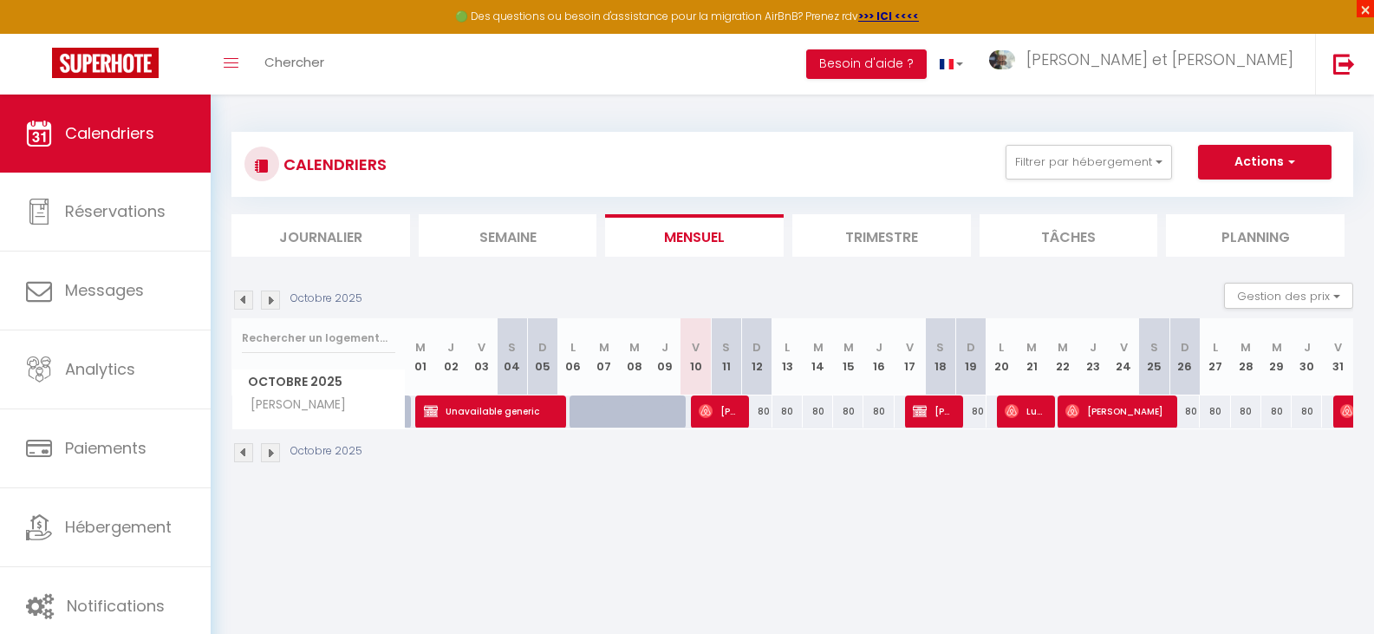
click at [1362, 7] on span "×" at bounding box center [1365, 8] width 17 height 17
